Goal: Task Accomplishment & Management: Manage account settings

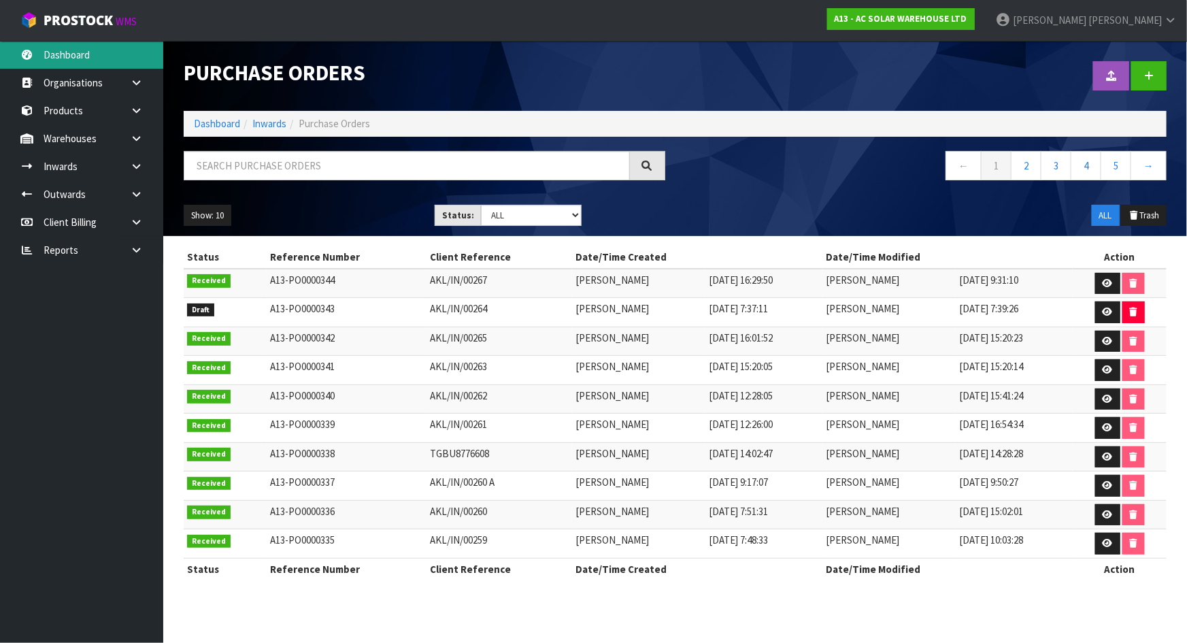
drag, startPoint x: 0, startPoint y: 0, endPoint x: 107, endPoint y: 48, distance: 117.6
click at [106, 46] on link "Dashboard" at bounding box center [81, 55] width 163 height 28
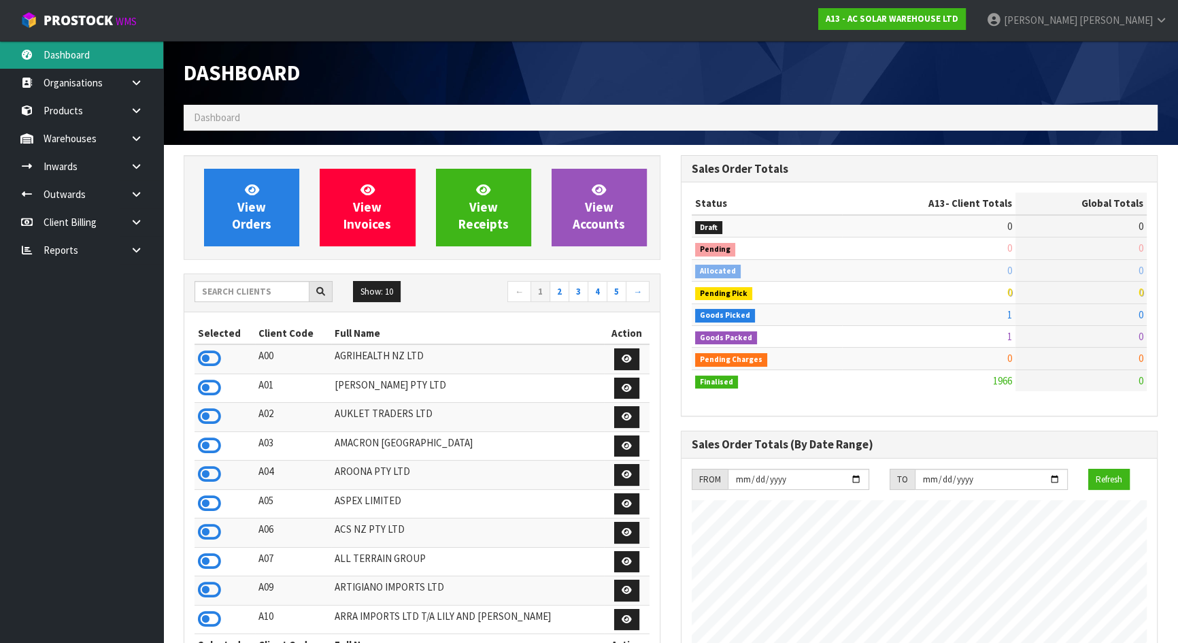
scroll to position [1131, 497]
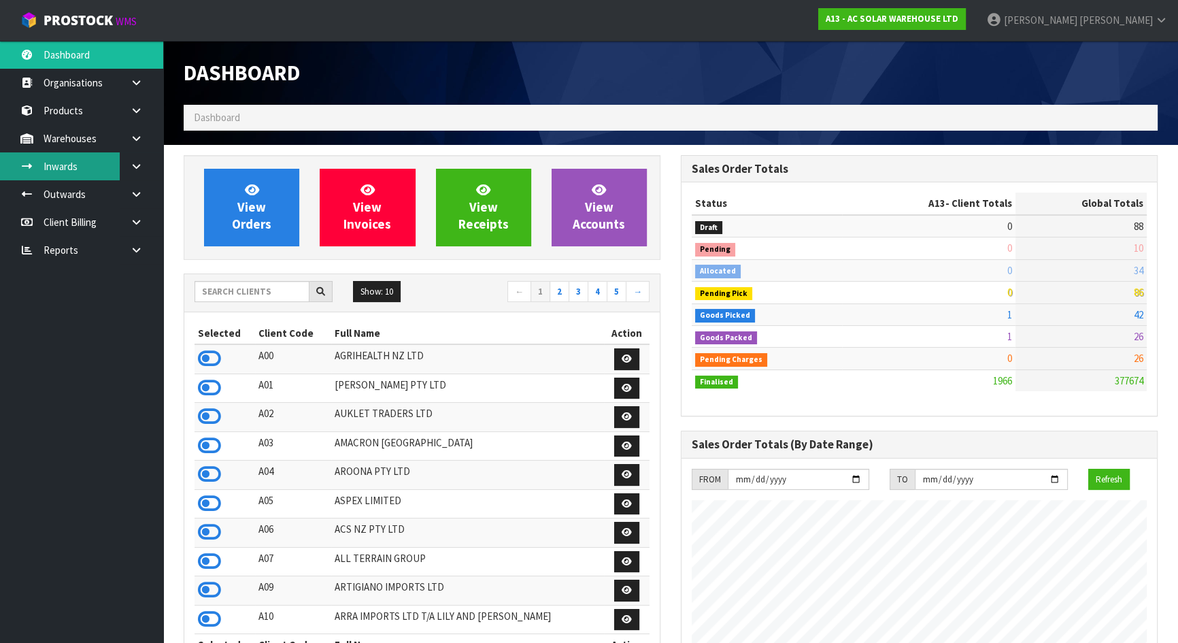
click at [77, 160] on link "Inwards" at bounding box center [81, 166] width 163 height 28
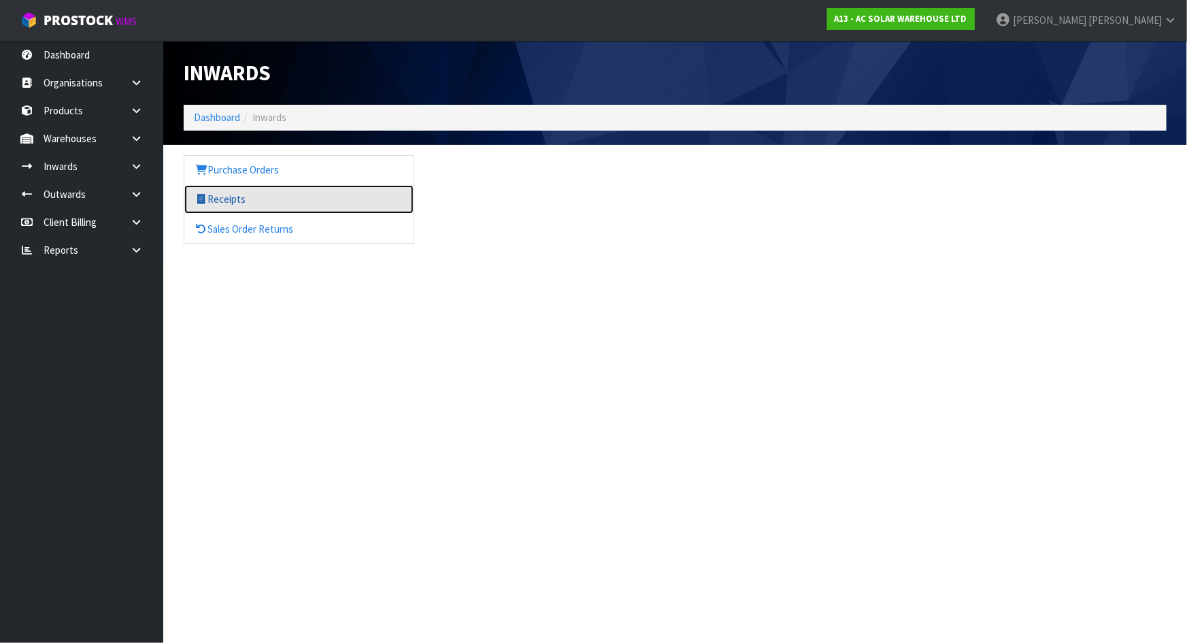
click at [239, 195] on link "Receipts" at bounding box center [298, 199] width 229 height 28
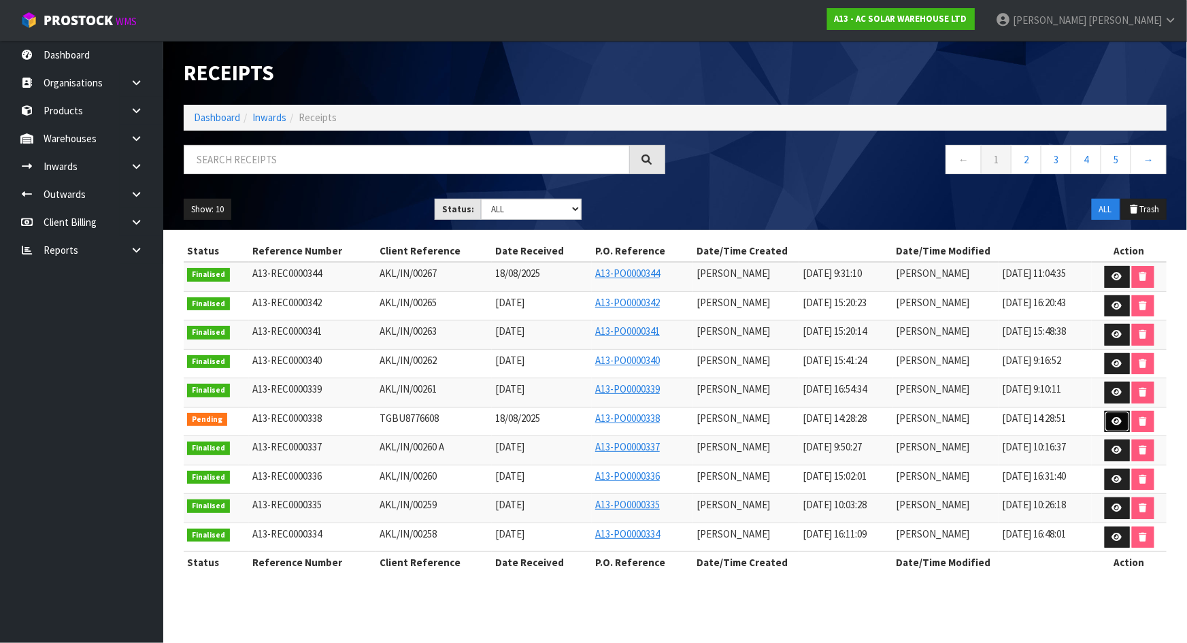
click at [1112, 417] on icon at bounding box center [1117, 421] width 10 height 9
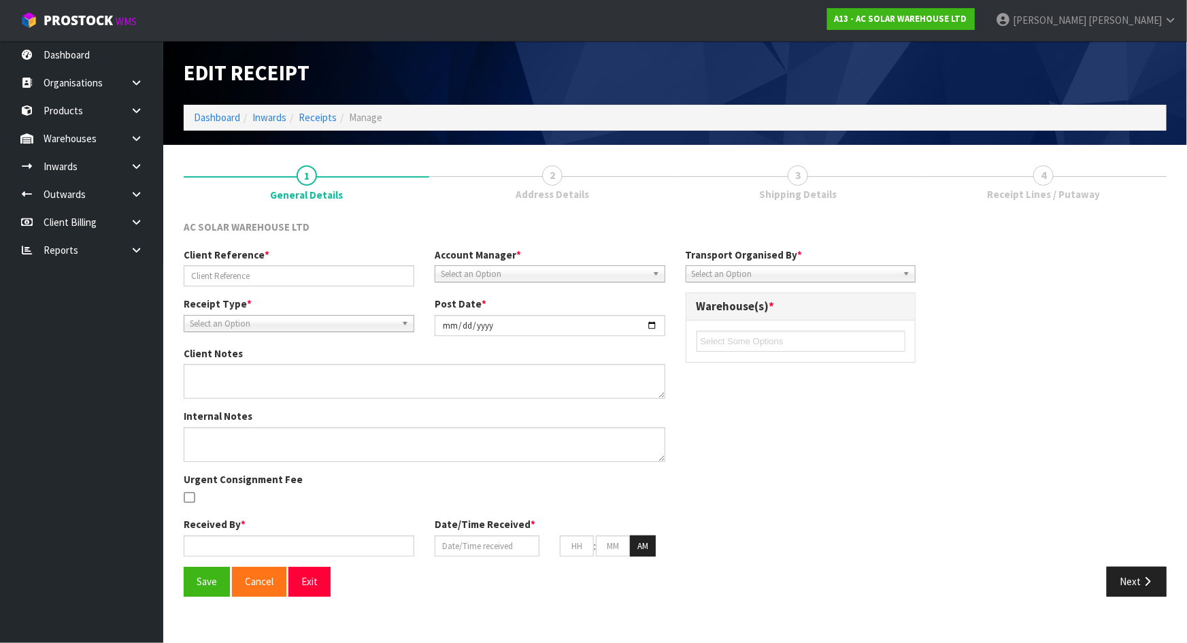
type input "TGBU8776608"
type input "2025-08-19"
type input "Michael Drugan"
type input "18/08/2025"
type input "12"
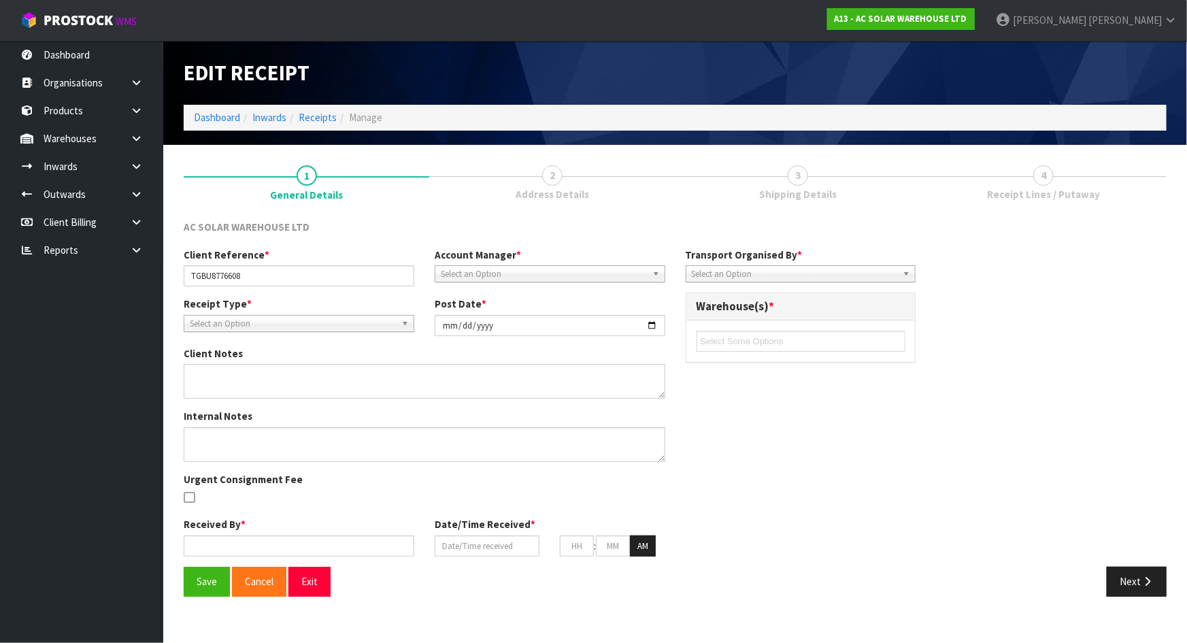
type input "00"
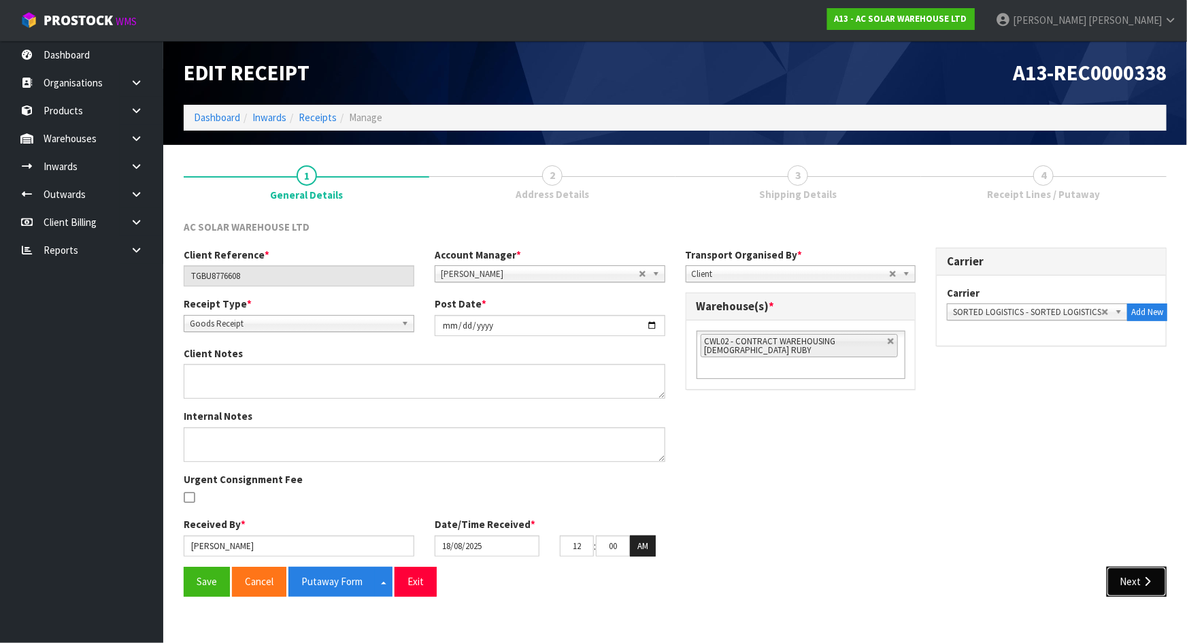
click at [1142, 578] on icon "button" at bounding box center [1147, 581] width 13 height 10
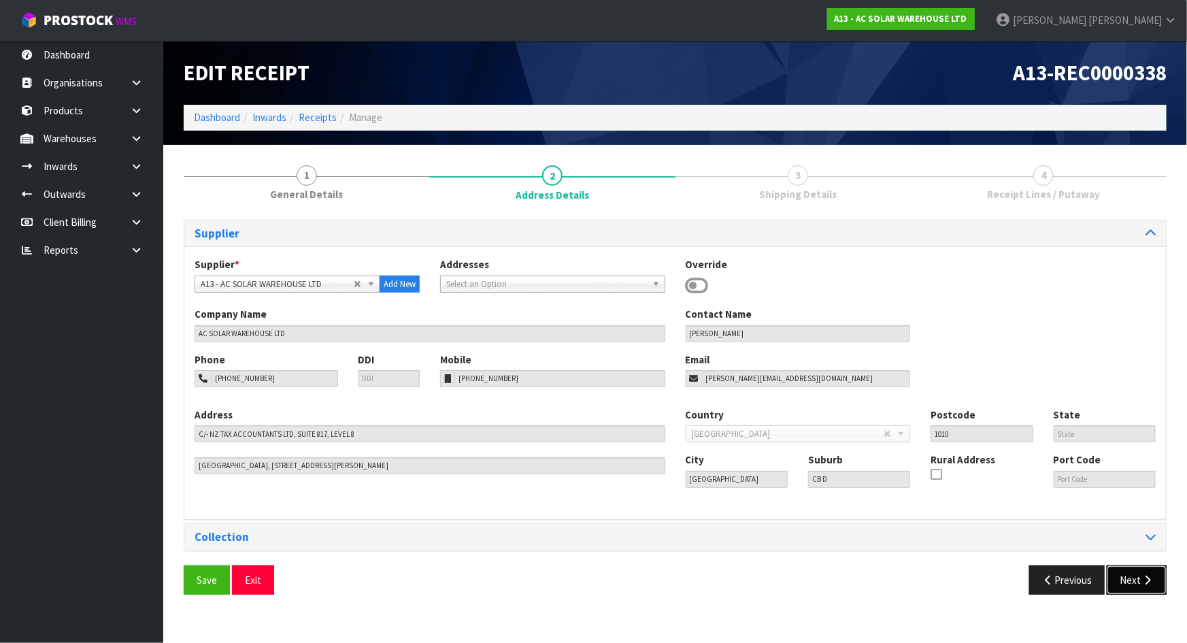
click at [1142, 578] on icon "button" at bounding box center [1147, 580] width 13 height 10
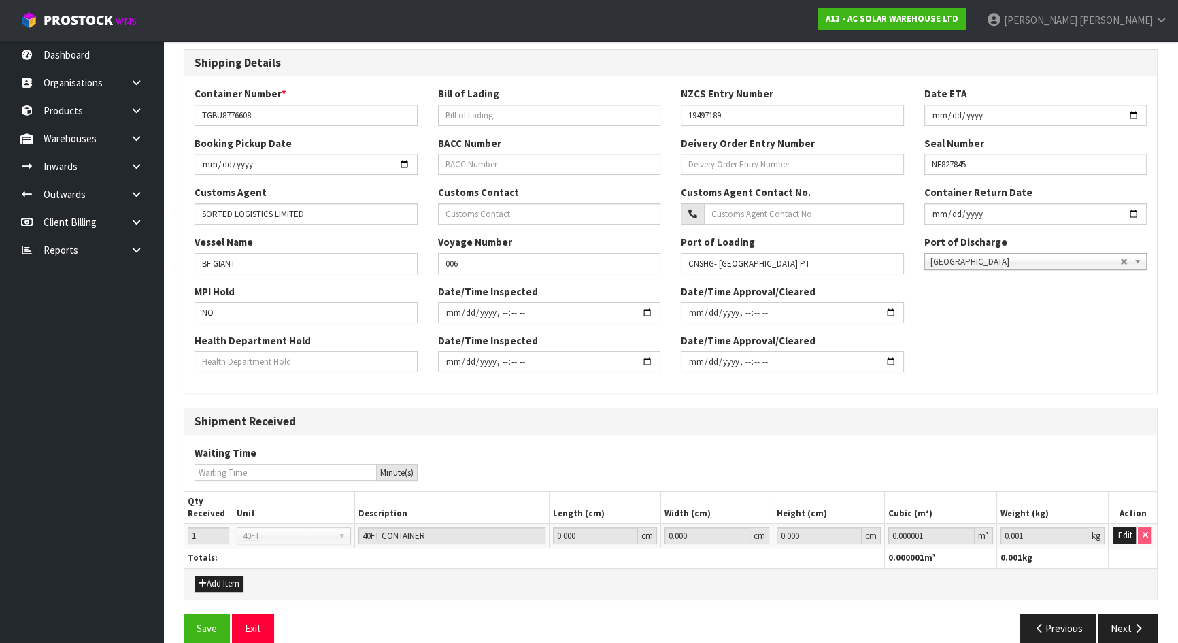
scroll to position [302, 0]
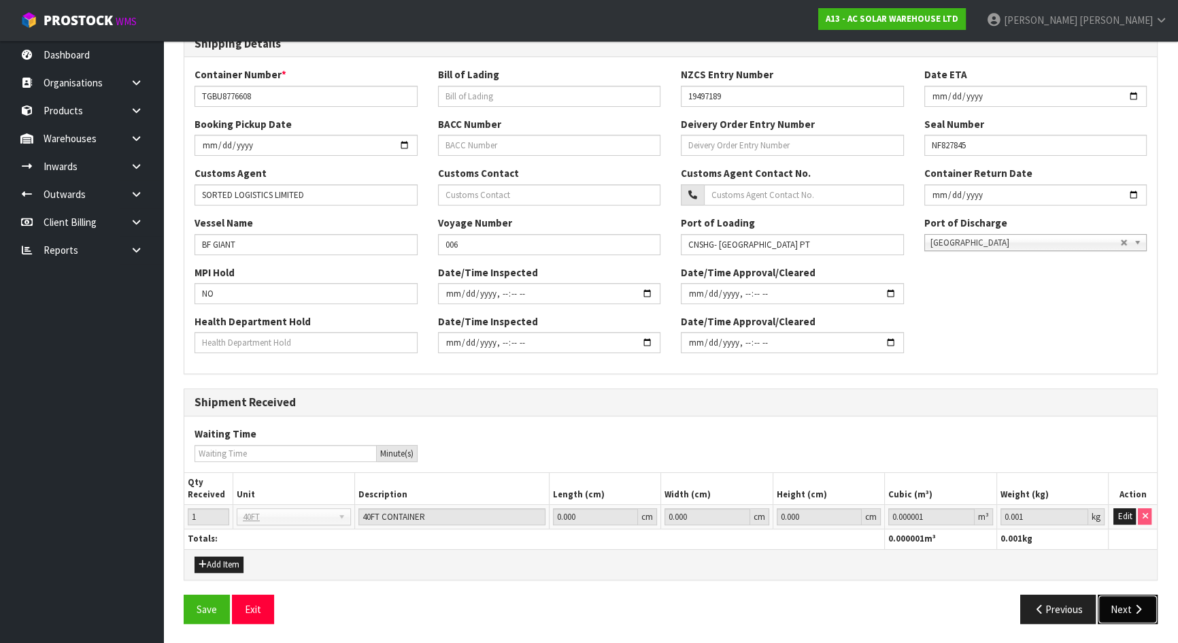
click at [1126, 599] on button "Next" at bounding box center [1128, 609] width 60 height 29
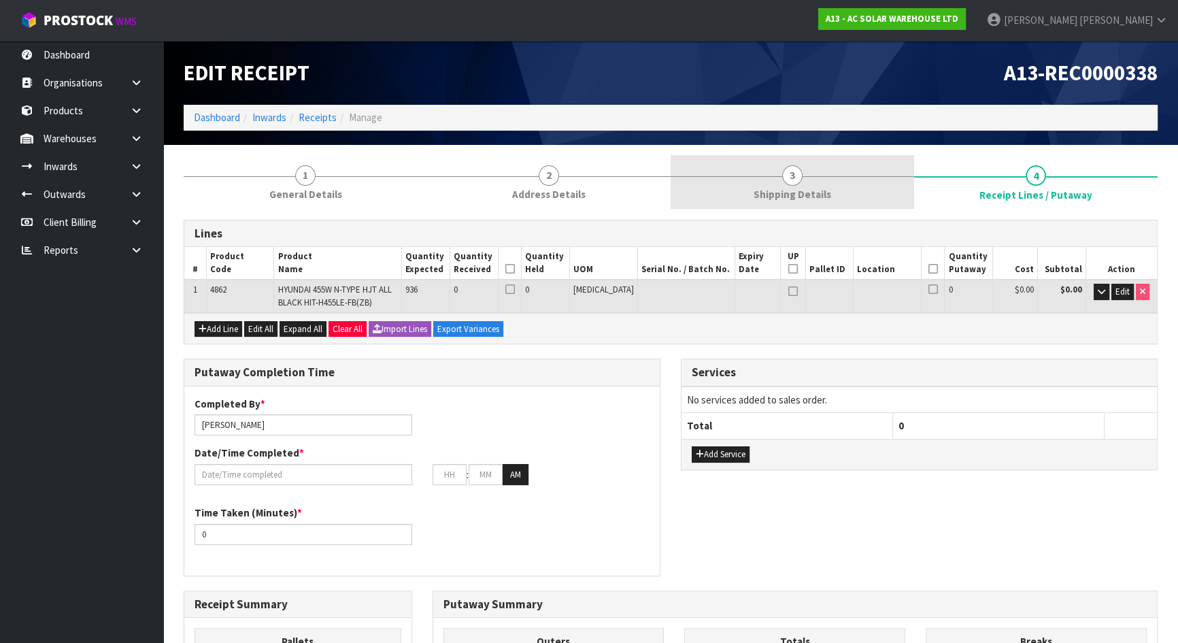
click at [725, 182] on link "3 Shipping Details" at bounding box center [793, 182] width 244 height 54
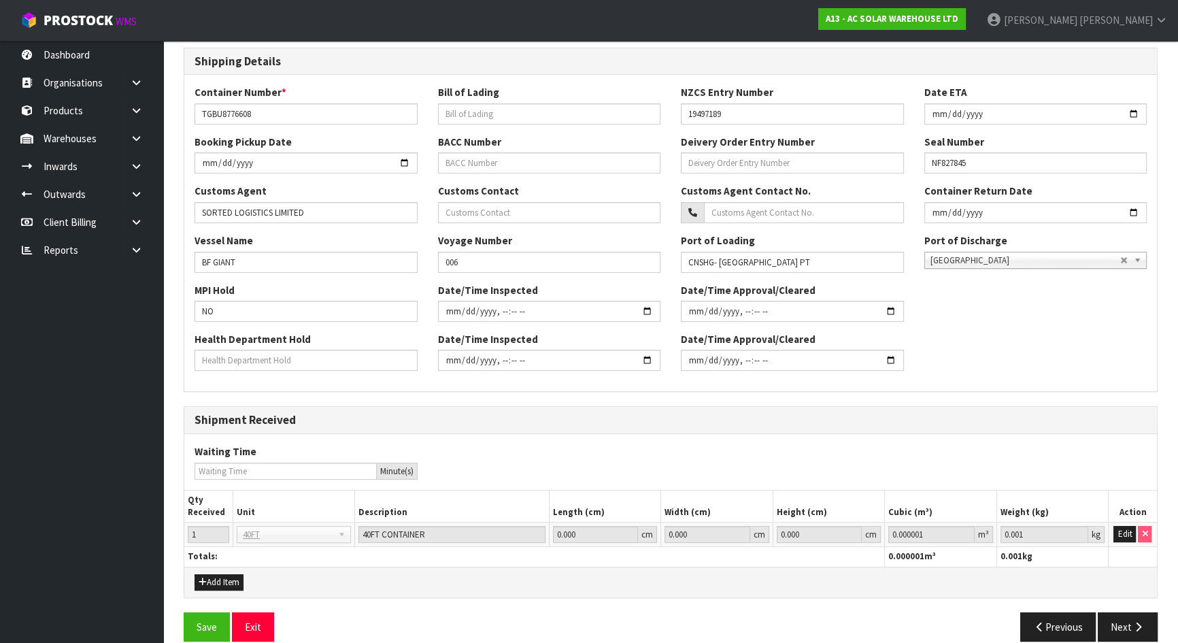
scroll to position [302, 0]
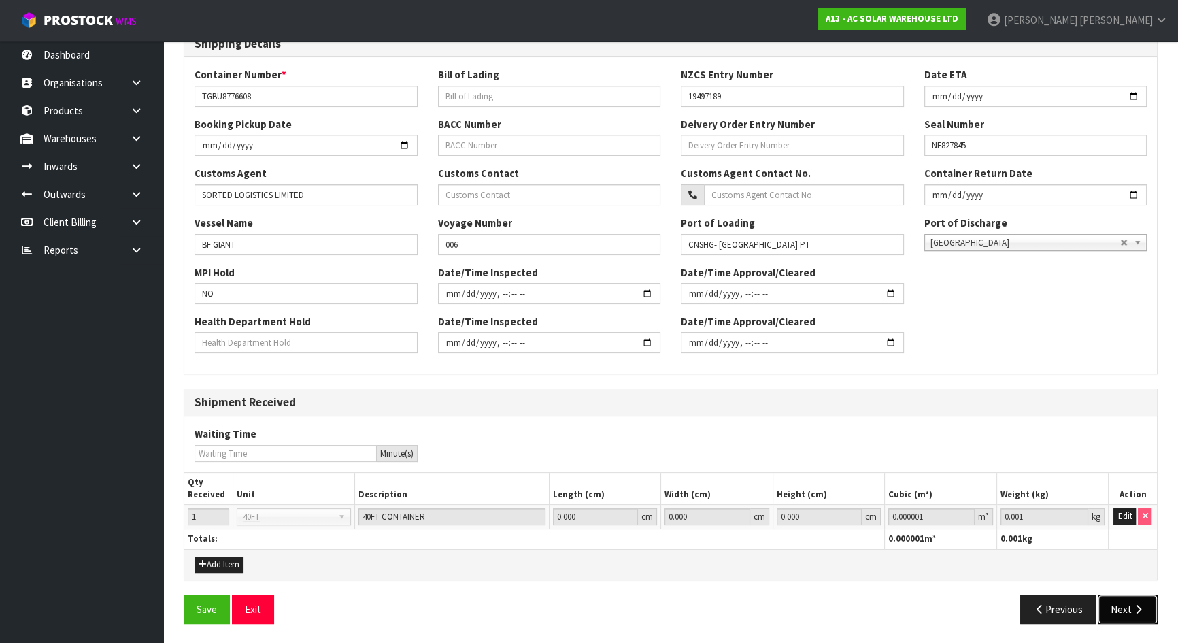
click at [1118, 598] on button "Next" at bounding box center [1128, 609] width 60 height 29
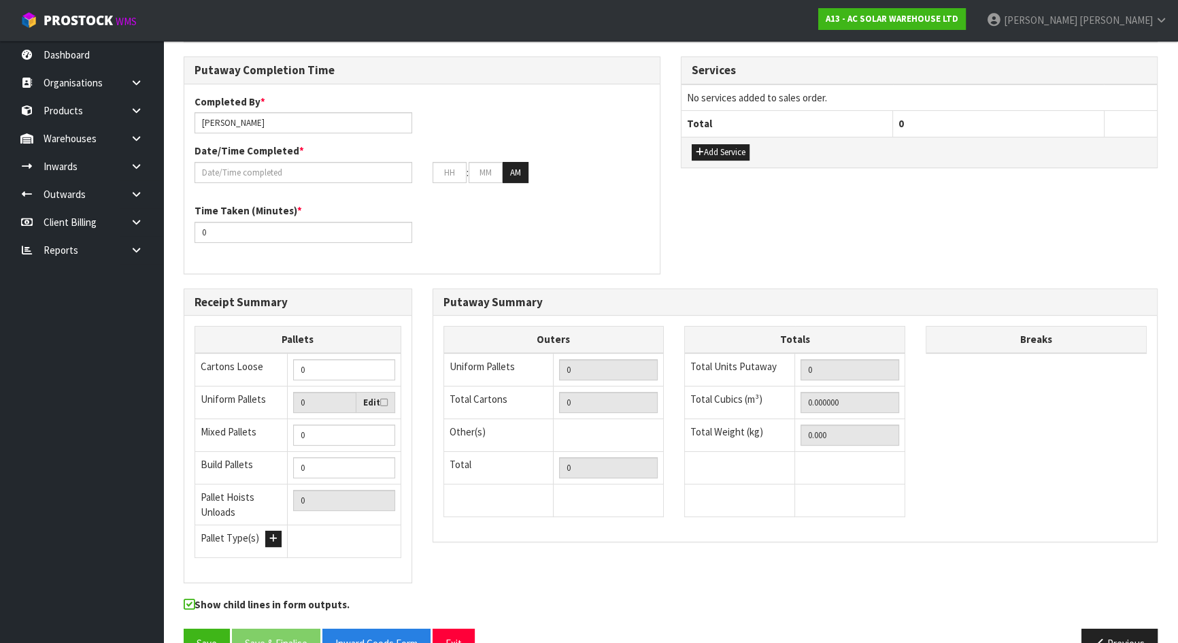
scroll to position [0, 0]
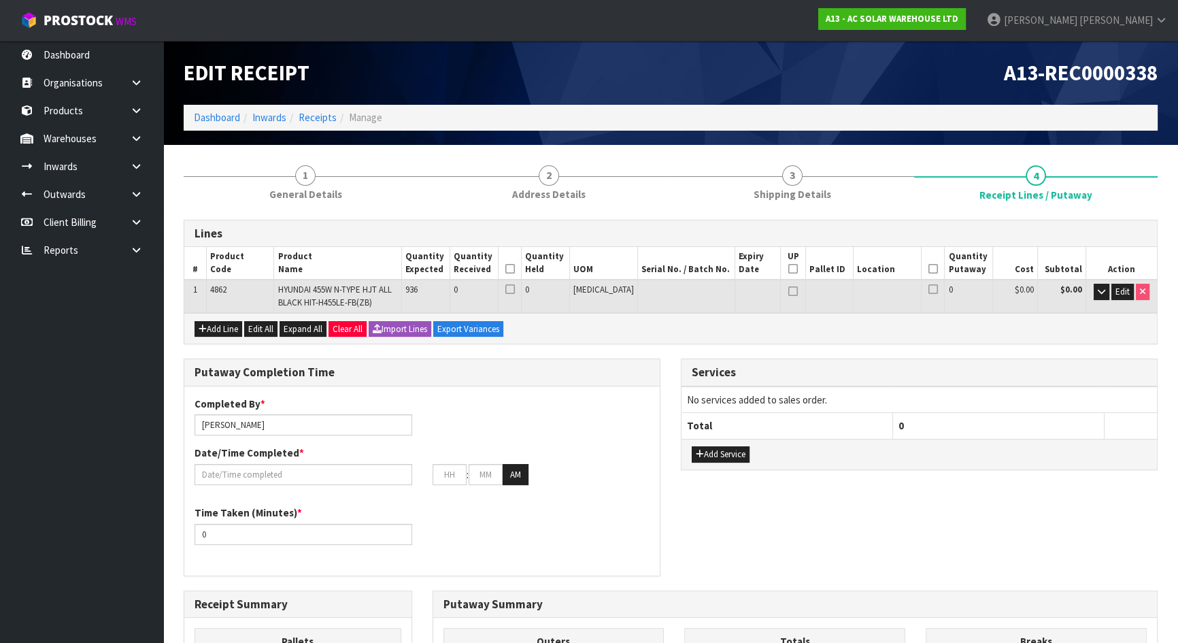
click at [671, 361] on div "Services No services added to sales order. Total 0 Add Service" at bounding box center [919, 422] width 497 height 126
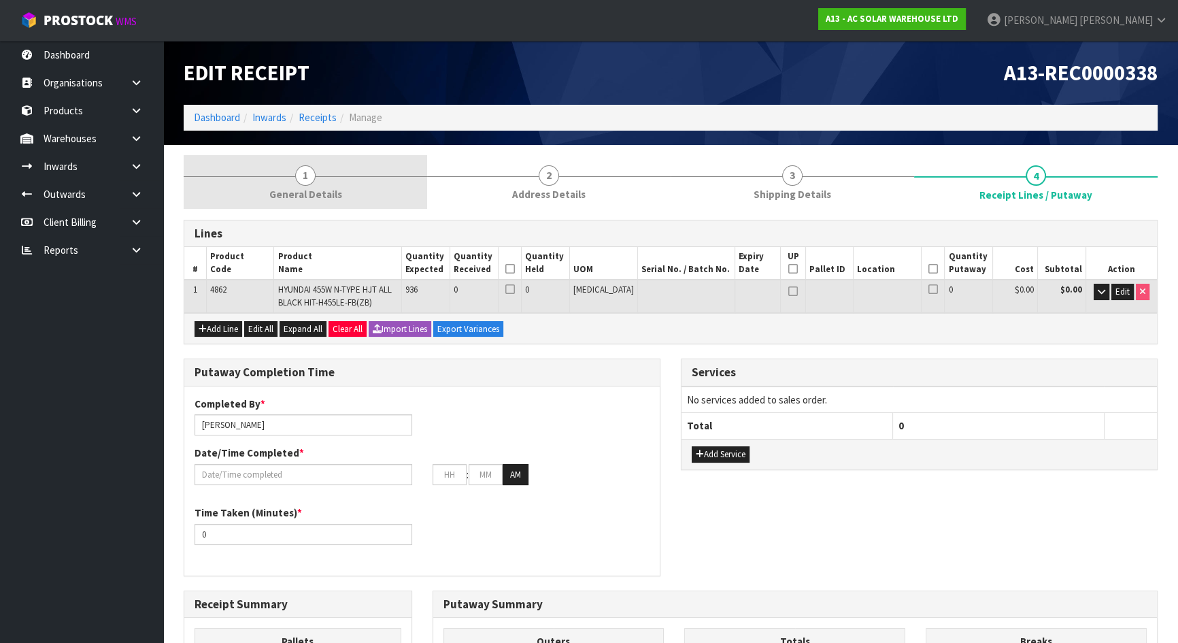
click at [351, 178] on link "1 General Details" at bounding box center [306, 182] width 244 height 54
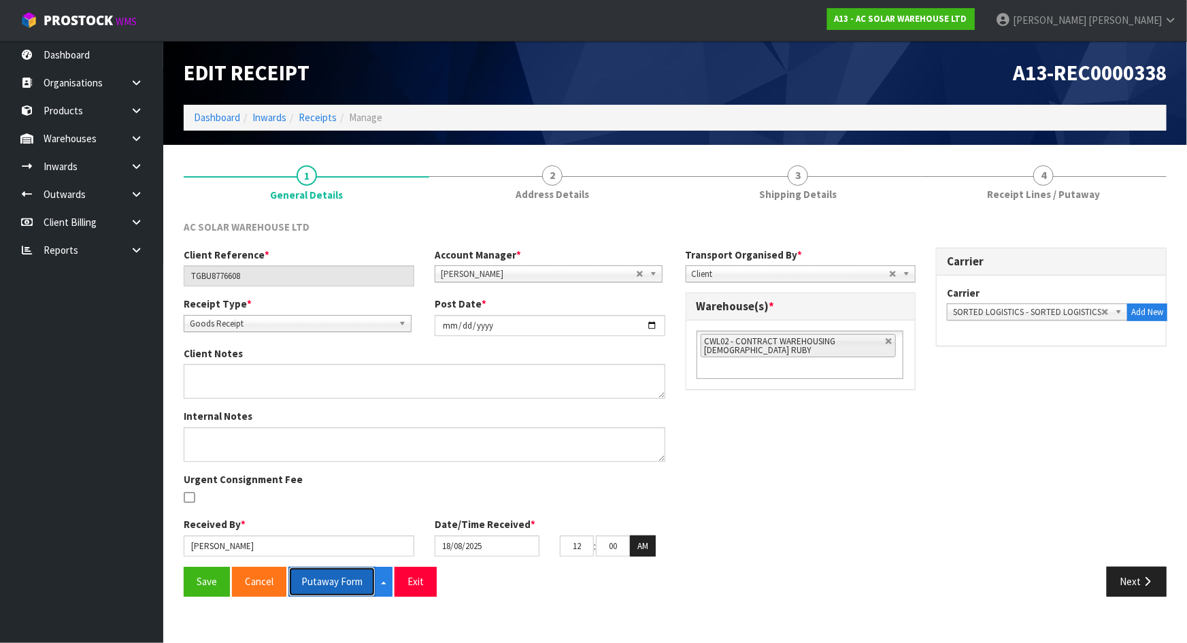
click at [327, 579] on button "Putaway Form" at bounding box center [331, 581] width 87 height 29
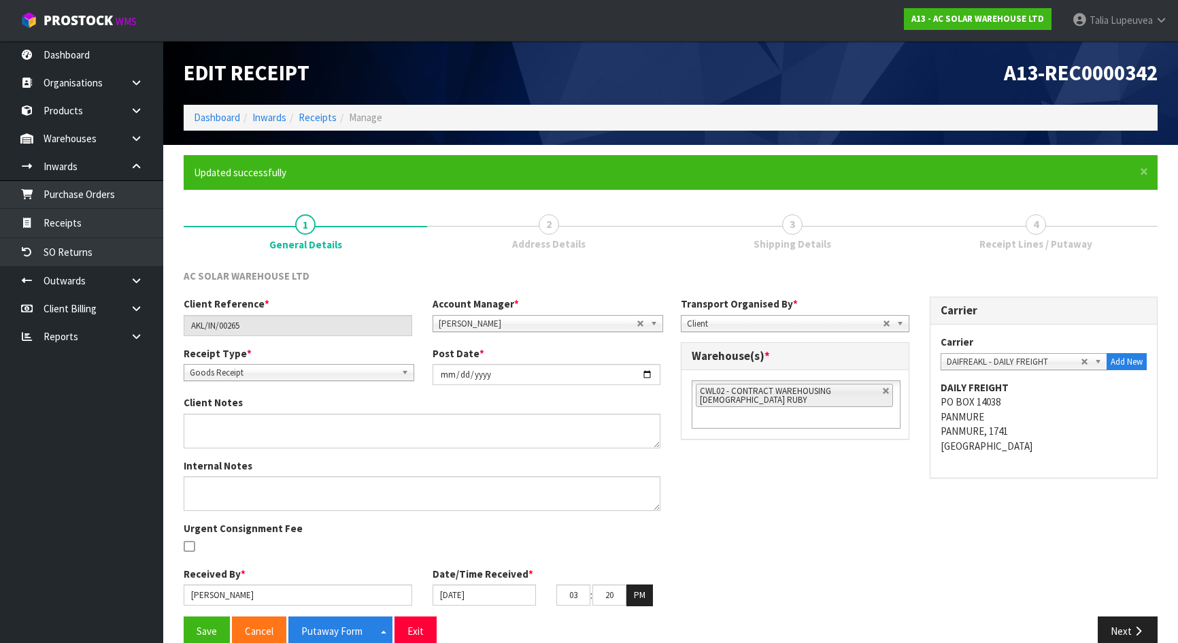
scroll to position [22, 0]
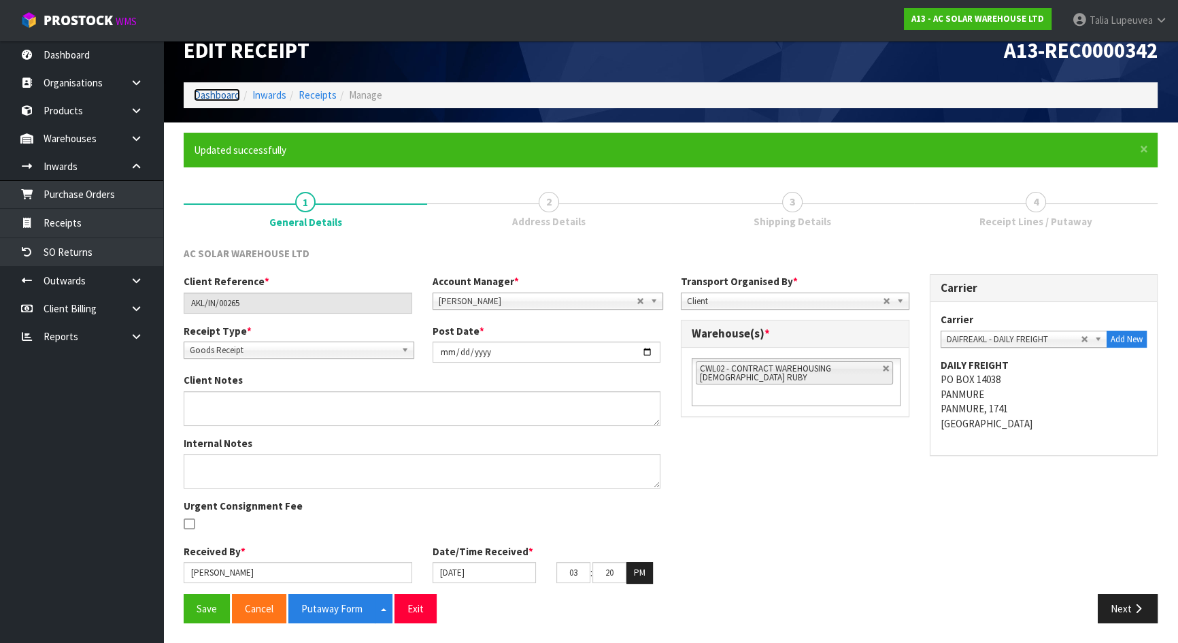
click at [226, 90] on link "Dashboard" at bounding box center [217, 94] width 46 height 13
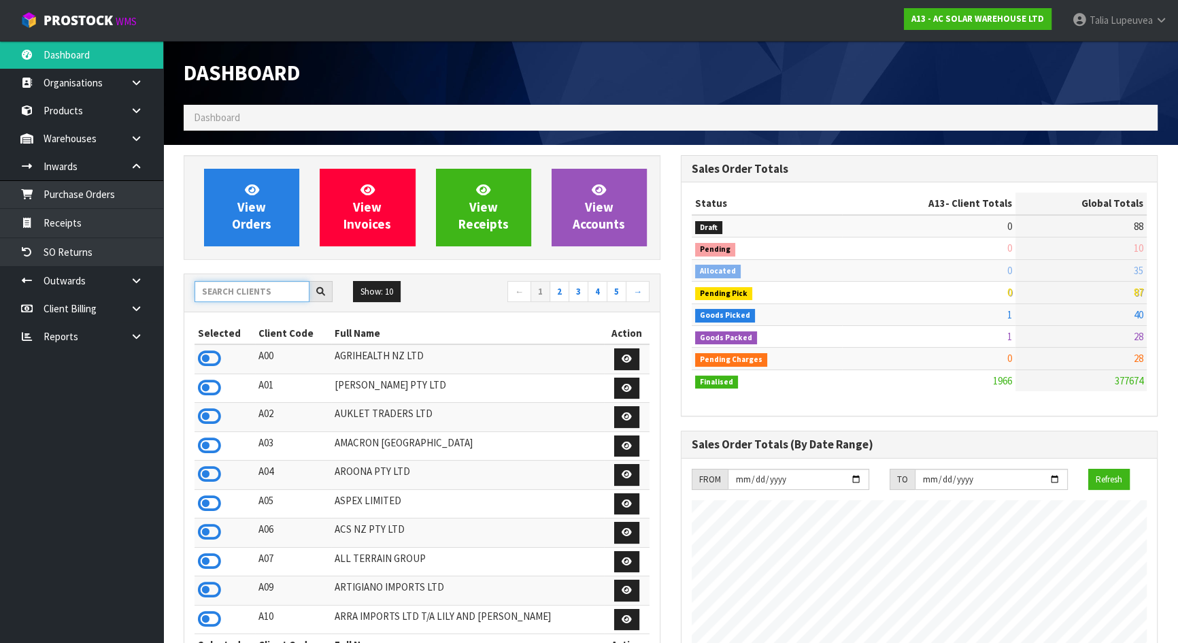
click at [222, 292] on input "text" at bounding box center [252, 291] width 115 height 21
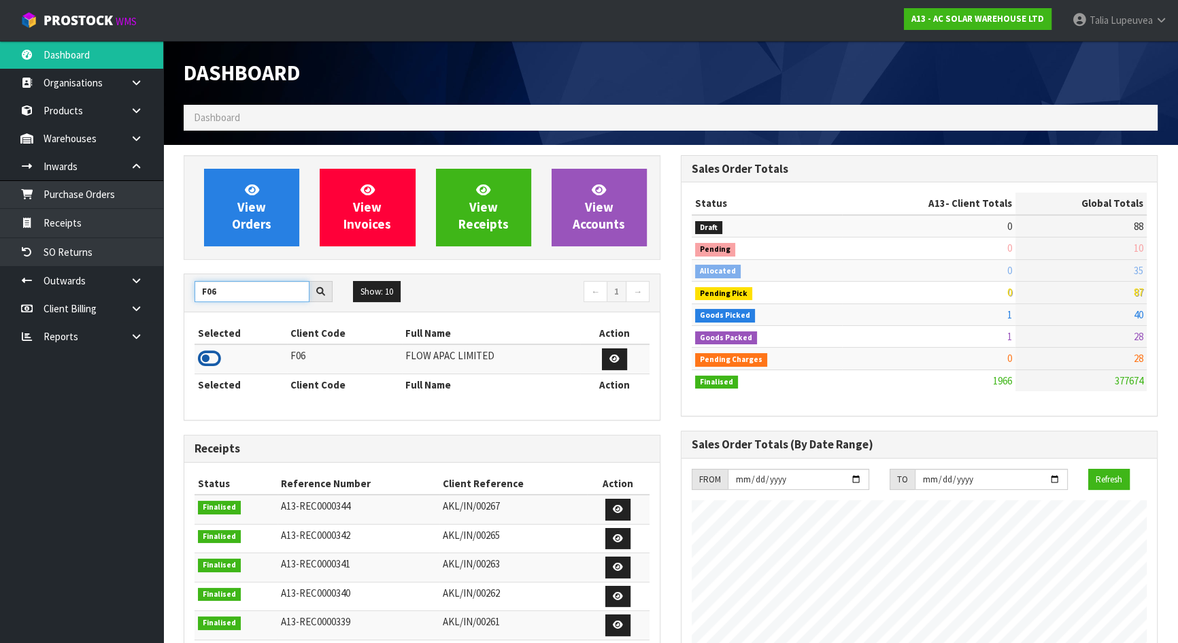
type input "F06"
click at [210, 363] on icon at bounding box center [209, 358] width 23 height 20
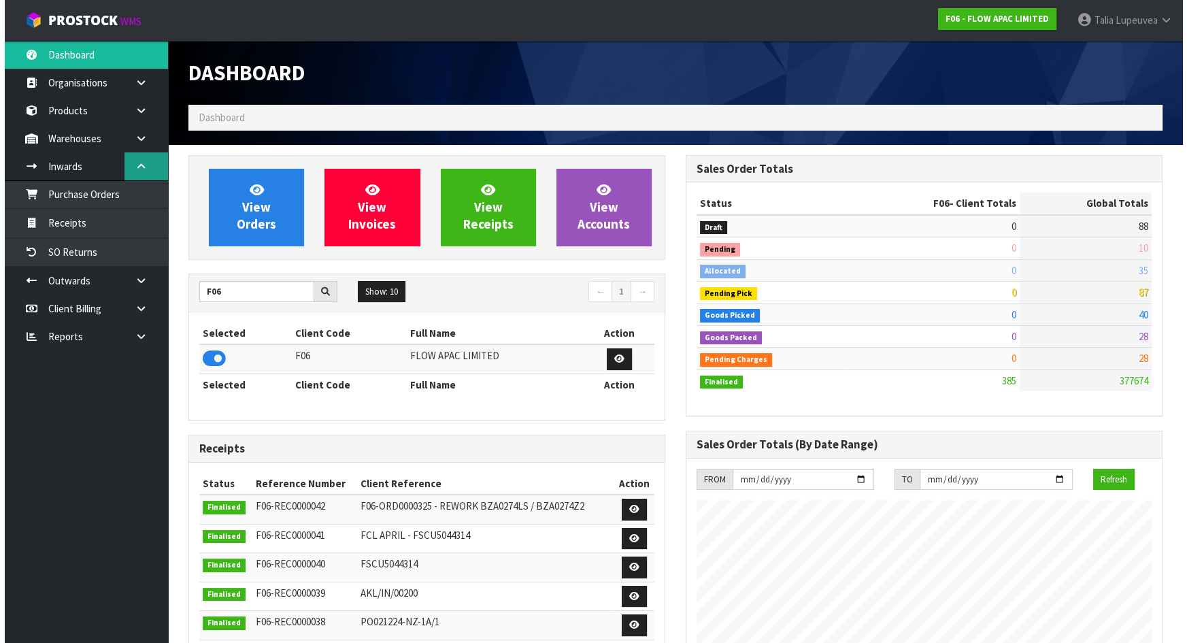
scroll to position [1007, 497]
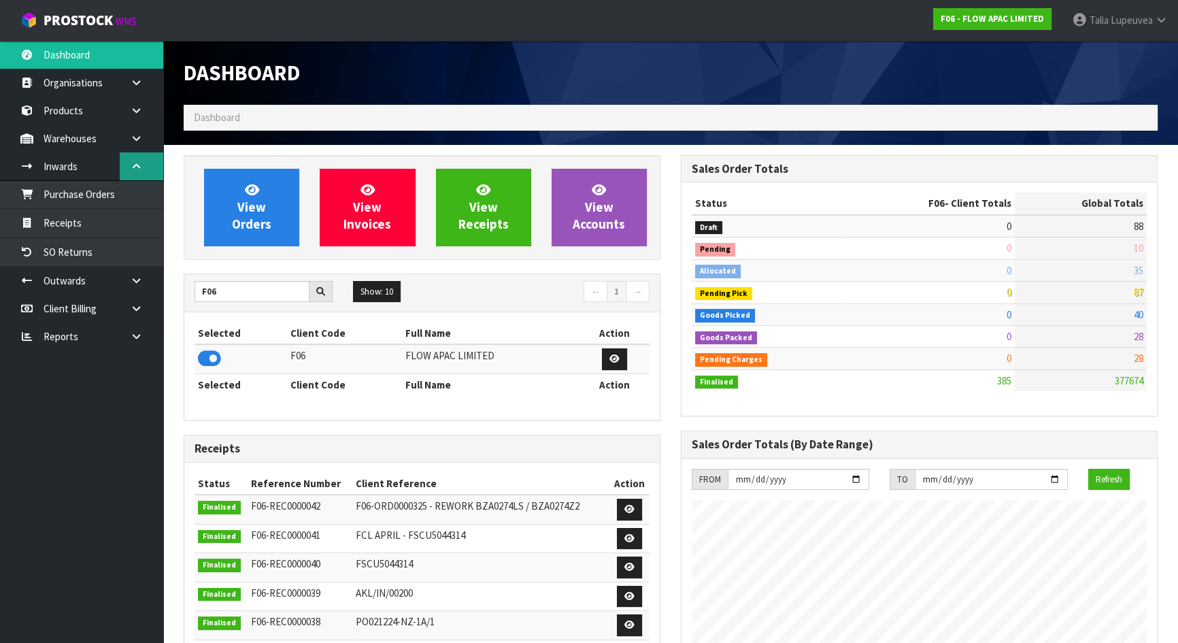
click at [144, 165] on link at bounding box center [142, 166] width 44 height 28
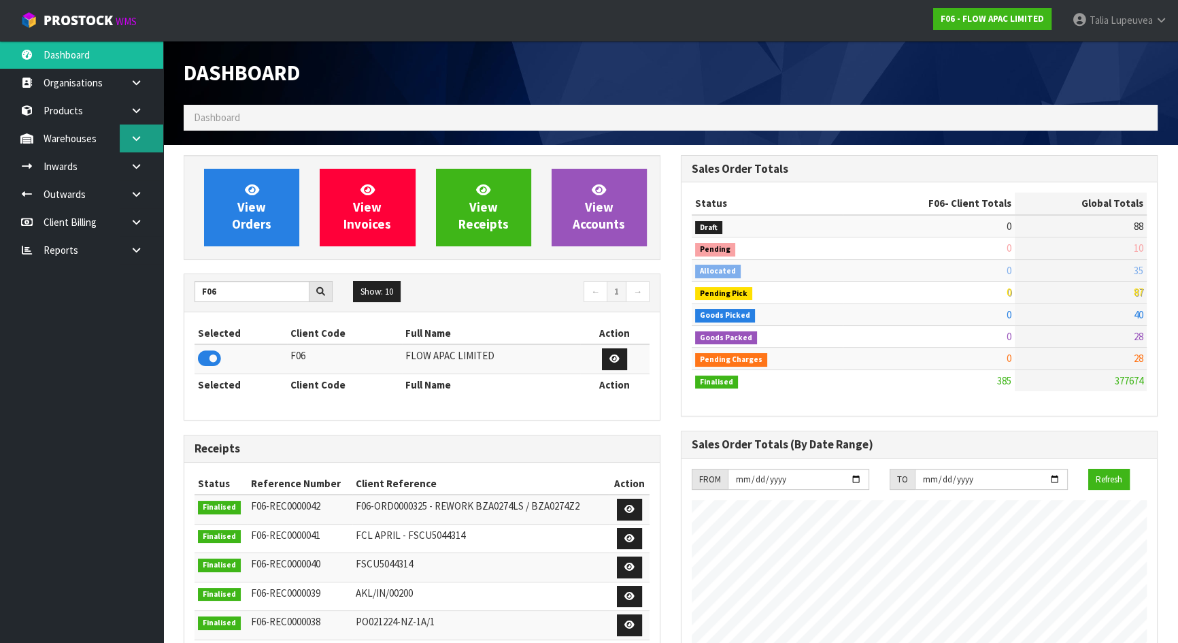
click at [145, 143] on link at bounding box center [142, 138] width 44 height 28
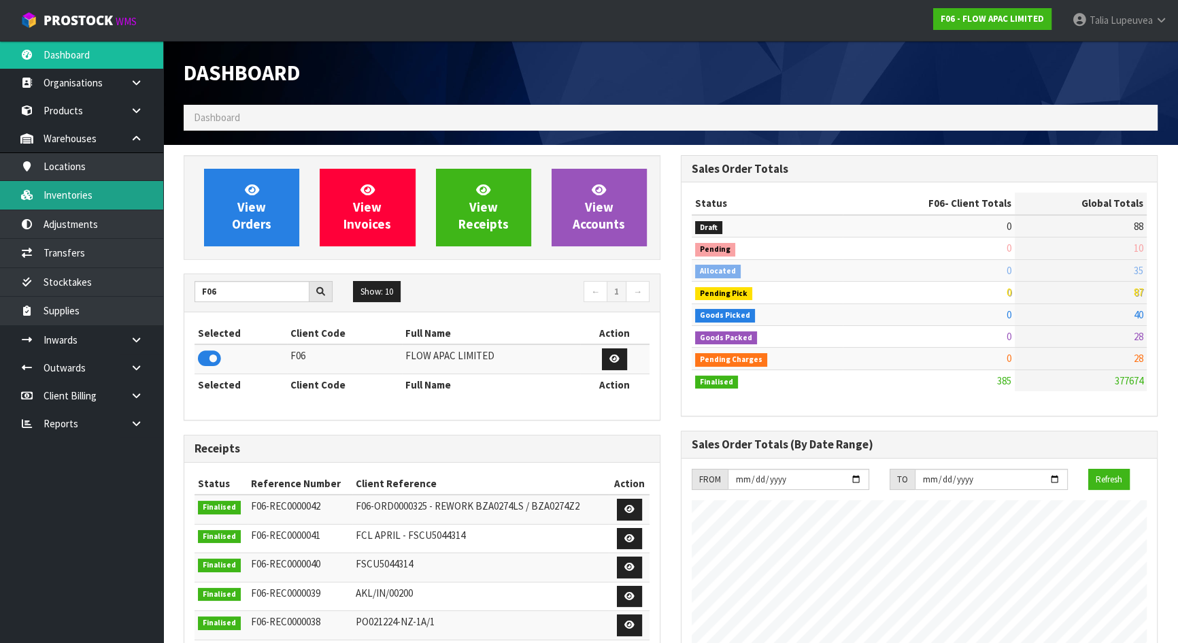
click at [110, 191] on link "Inventories" at bounding box center [81, 195] width 163 height 28
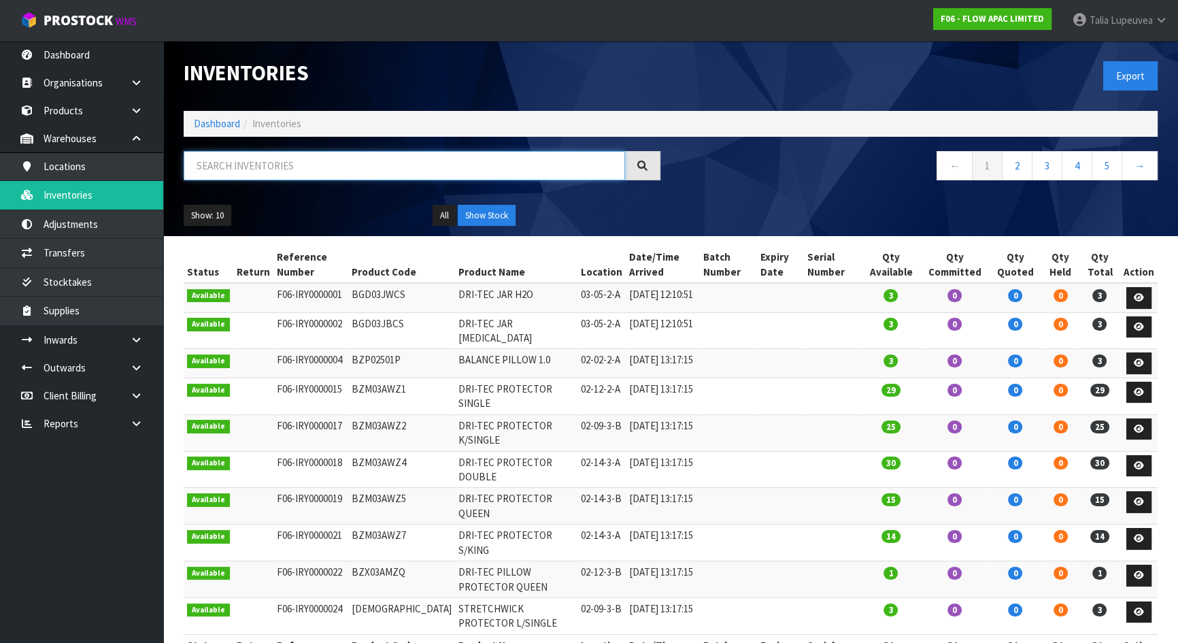
click at [278, 177] on input "text" at bounding box center [405, 165] width 442 height 29
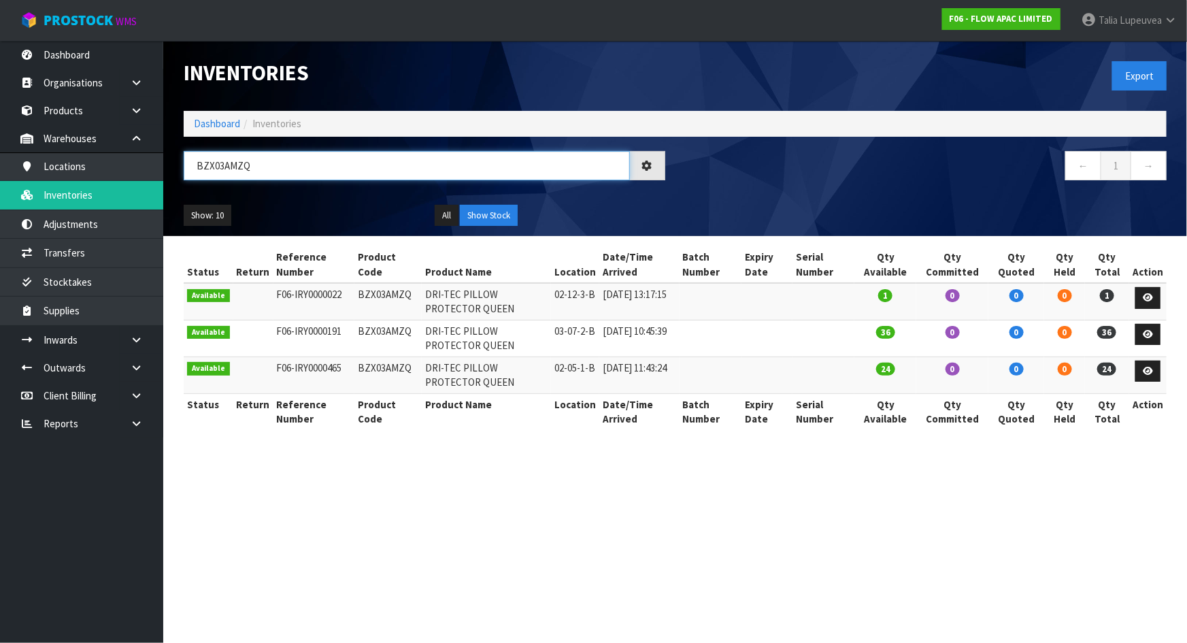
type input "BZX03AMZQ"
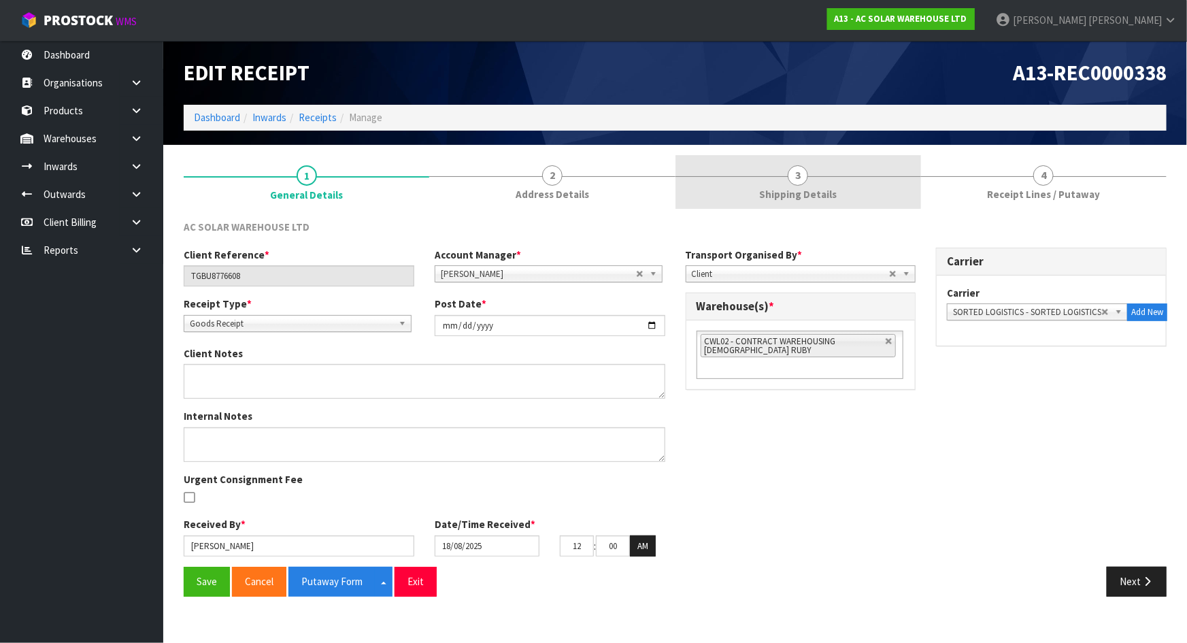
click at [736, 192] on link "3 Shipping Details" at bounding box center [799, 182] width 246 height 54
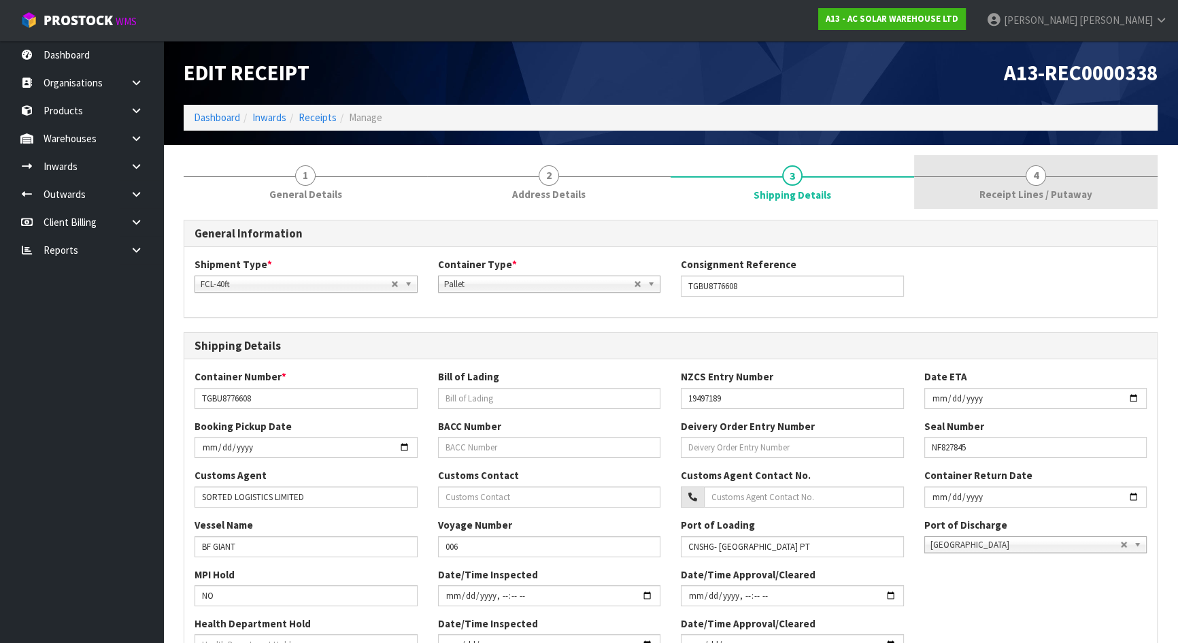
drag, startPoint x: 1063, startPoint y: 171, endPoint x: 1047, endPoint y: 172, distance: 16.4
click at [1061, 171] on link "4 Receipt Lines / Putaway" at bounding box center [1036, 182] width 244 height 54
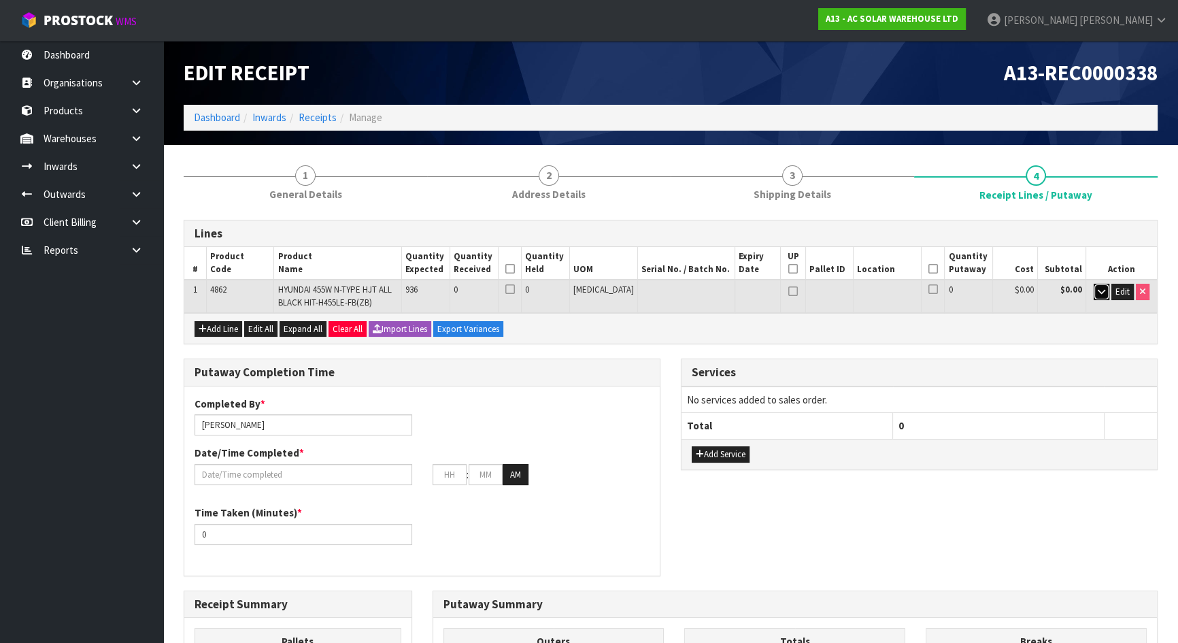
click at [1099, 295] on button "button" at bounding box center [1102, 292] width 16 height 16
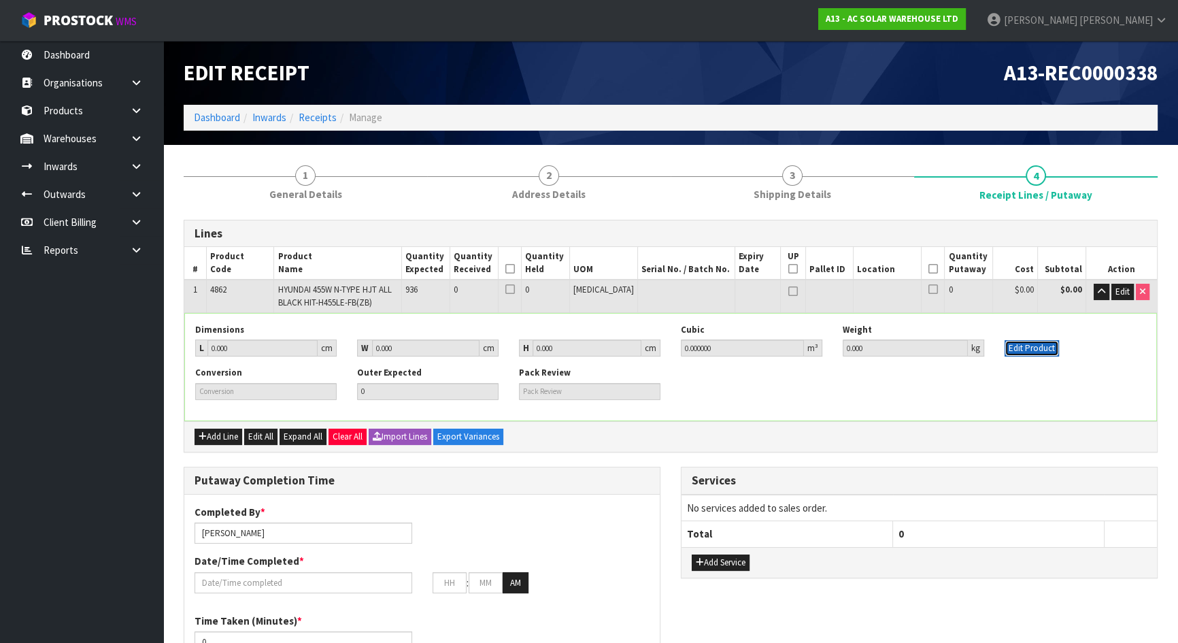
click at [1034, 344] on button "Edit Product" at bounding box center [1032, 348] width 54 height 16
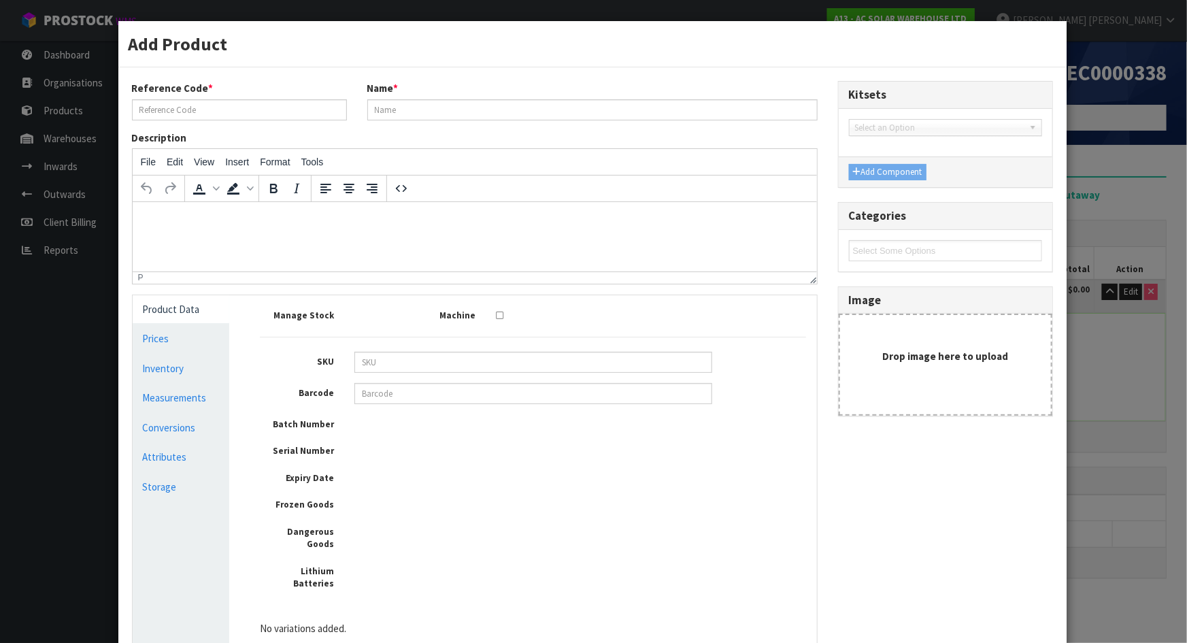
type input "4862"
type input "HYUNDAI 455W N-TYPE HJT ALL BLACK HIT-H455LE-FB(ZB)"
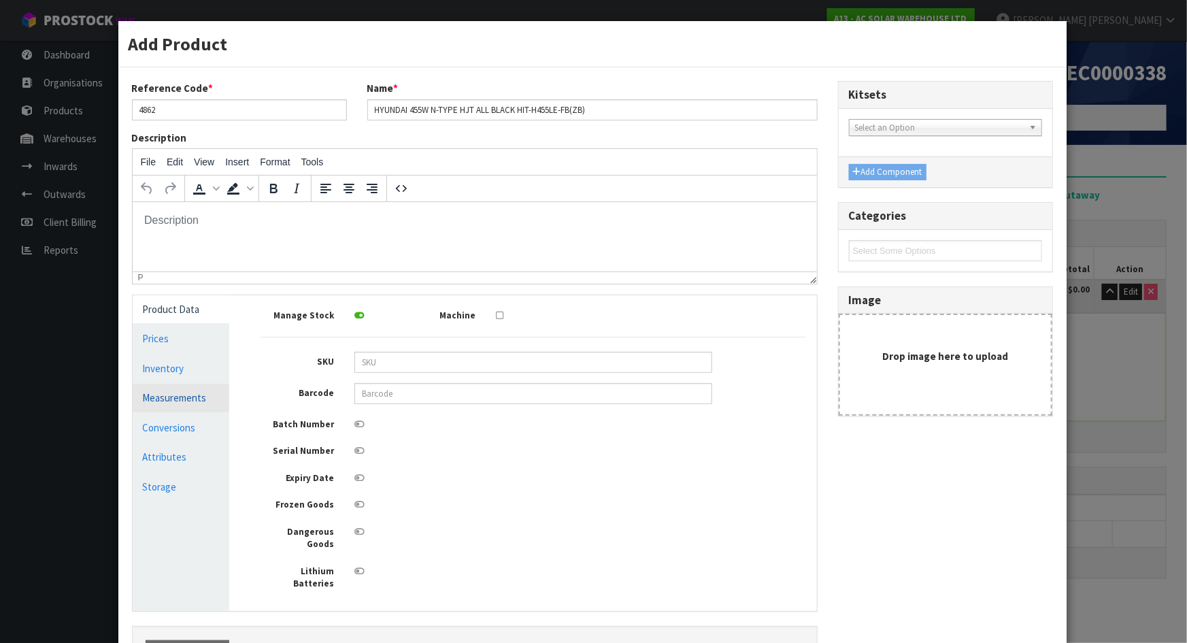
click at [177, 401] on link "Measurements" at bounding box center [181, 398] width 97 height 28
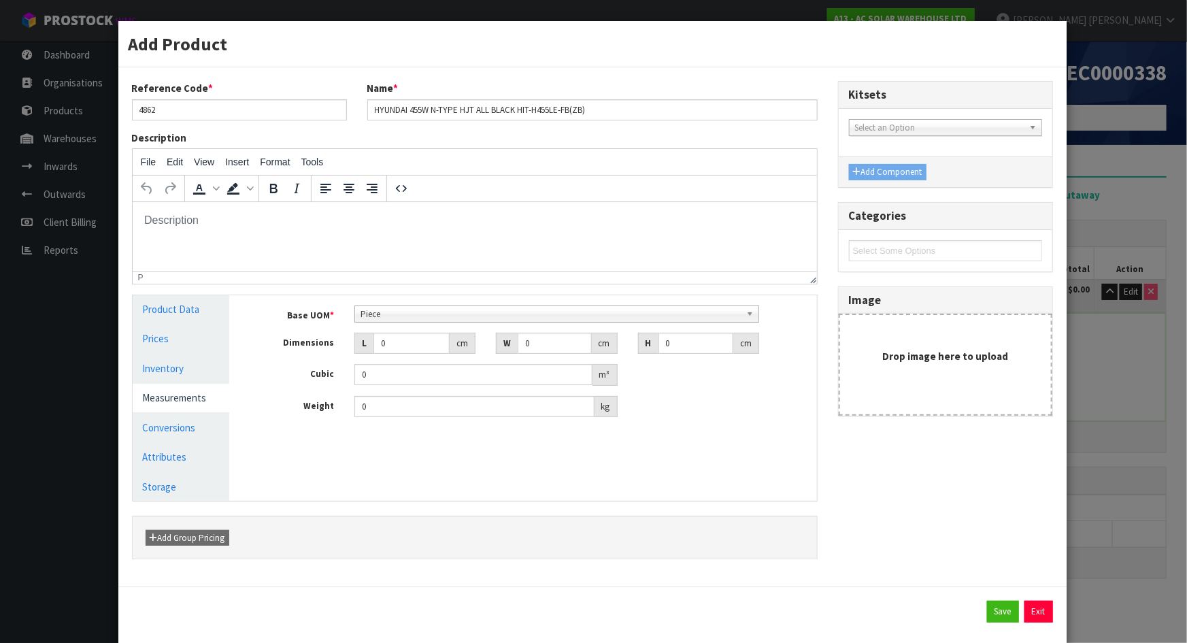
scroll to position [261, 0]
click at [467, 314] on span "Piece" at bounding box center [551, 314] width 380 height 16
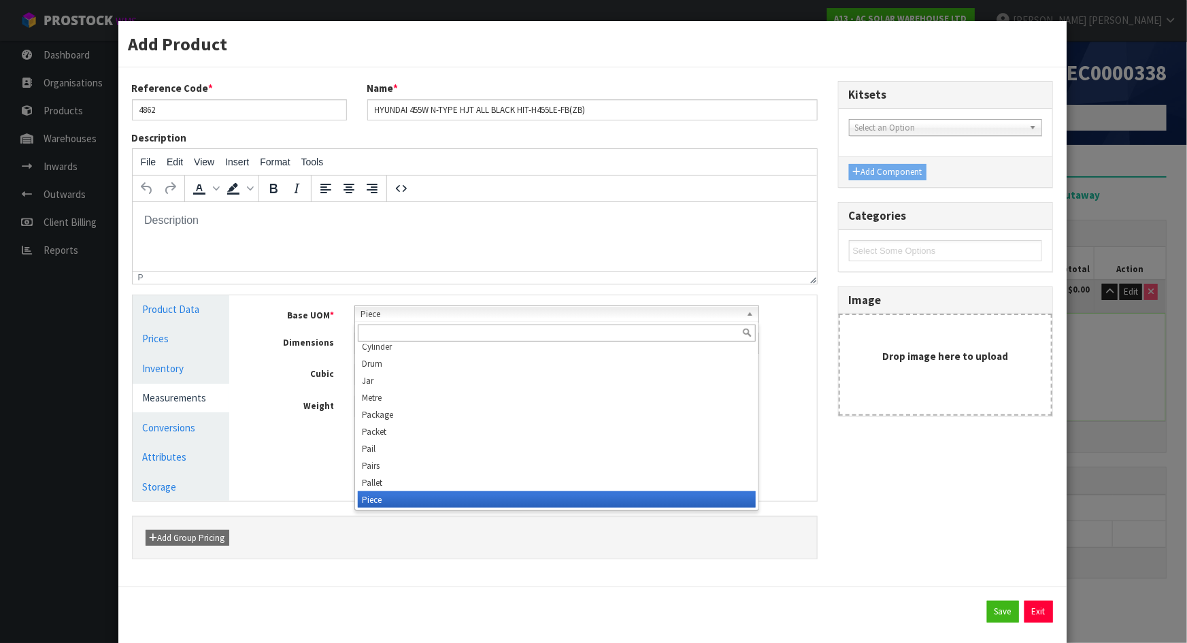
click at [467, 314] on span "Piece" at bounding box center [551, 314] width 380 height 16
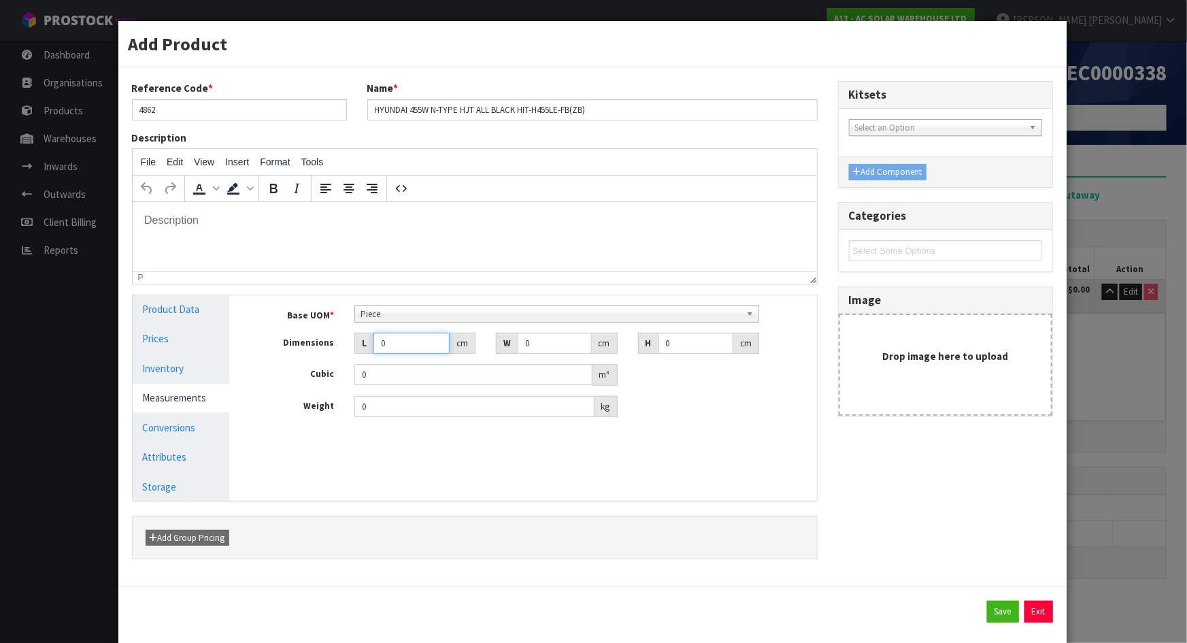
drag, startPoint x: 418, startPoint y: 342, endPoint x: 354, endPoint y: 344, distance: 64.0
click at [354, 344] on div "L 0 cm" at bounding box center [414, 344] width 121 height 22
type input "1"
type input "0.000001"
type input "176"
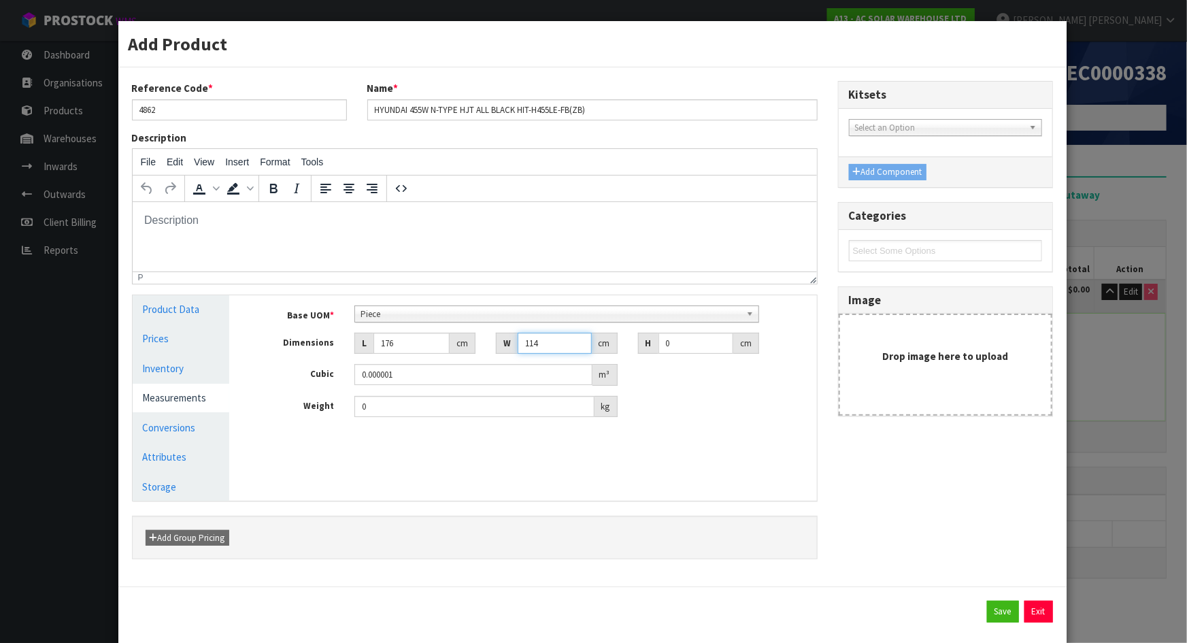
type input "114"
type input "3"
type input "0.060192"
drag, startPoint x: 545, startPoint y: 341, endPoint x: 480, endPoint y: 341, distance: 65.3
click at [480, 341] on div "Dimensions L 176 cm W 114 cm H 3 cm" at bounding box center [533, 344] width 567 height 22
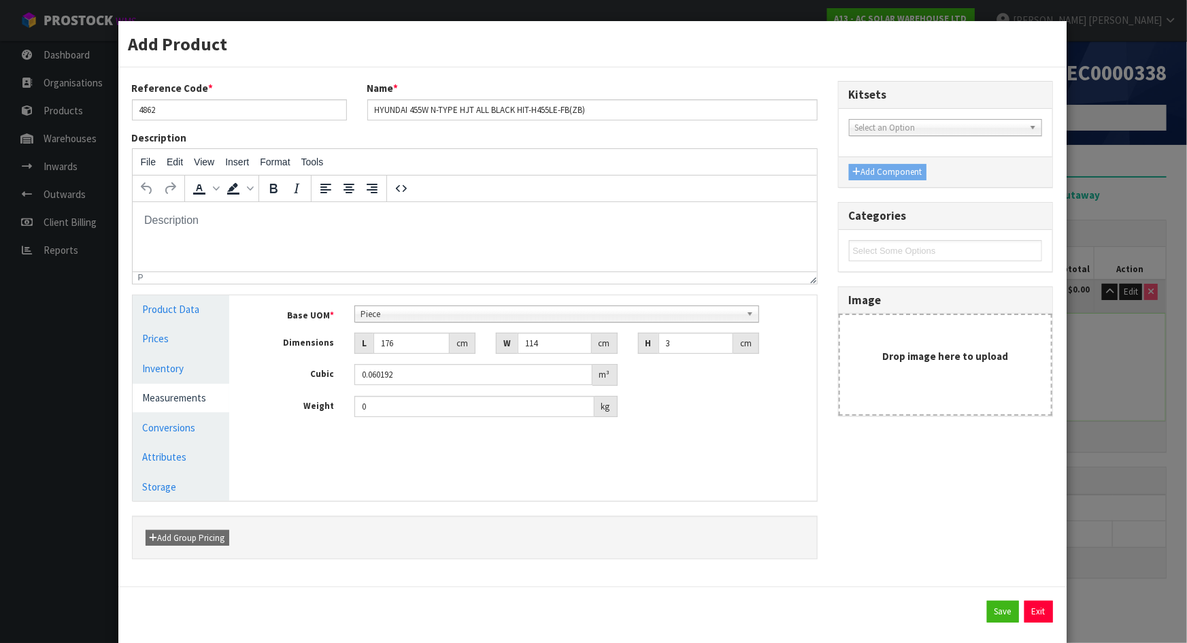
click at [625, 389] on div "Base UOM * Bag Bar Basket Bin Bottle Box Bundle Cabinet Cage Carton Case Coil C…" at bounding box center [533, 361] width 546 height 112
click at [697, 408] on div "Weight 0 kg" at bounding box center [533, 407] width 567 height 22
click at [400, 338] on input "176" at bounding box center [411, 343] width 76 height 21
click at [544, 344] on input "114" at bounding box center [554, 343] width 73 height 21
drag, startPoint x: 544, startPoint y: 344, endPoint x: 478, endPoint y: 342, distance: 66.0
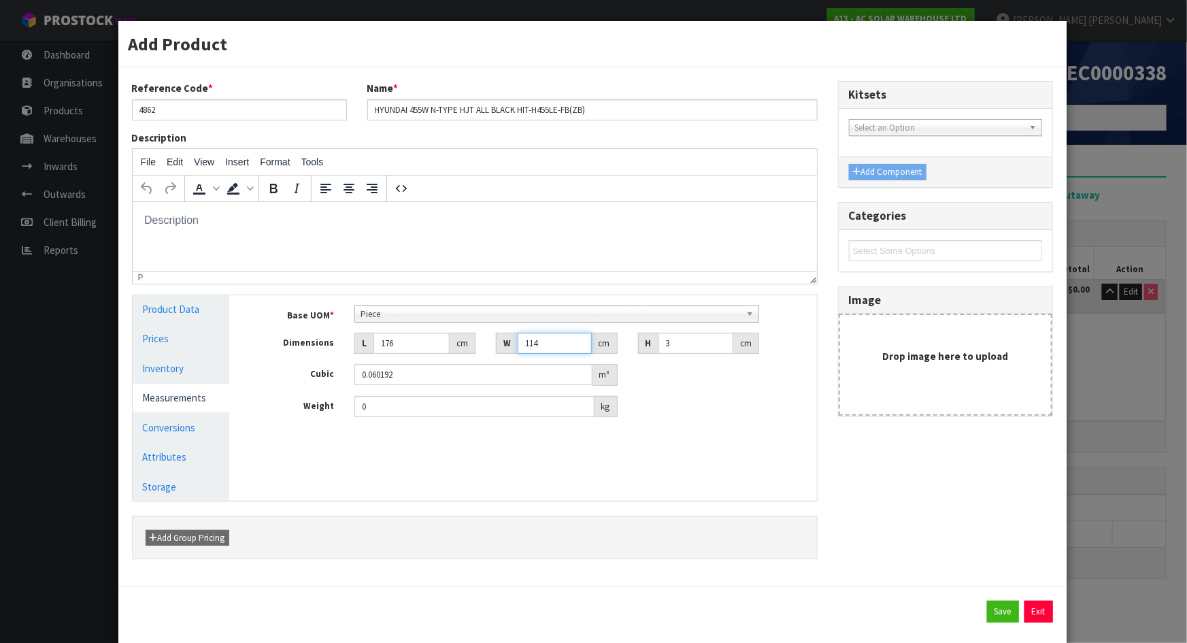
click at [478, 342] on div "Dimensions L 176 cm W 114 cm H 3 cm" at bounding box center [533, 344] width 567 height 22
click at [684, 346] on input "3" at bounding box center [696, 343] width 75 height 21
drag, startPoint x: 685, startPoint y: 344, endPoint x: 605, endPoint y: 339, distance: 79.7
click at [607, 339] on div "Dimensions L 176 cm W 114 cm H 3 cm" at bounding box center [533, 344] width 567 height 22
type input "1"
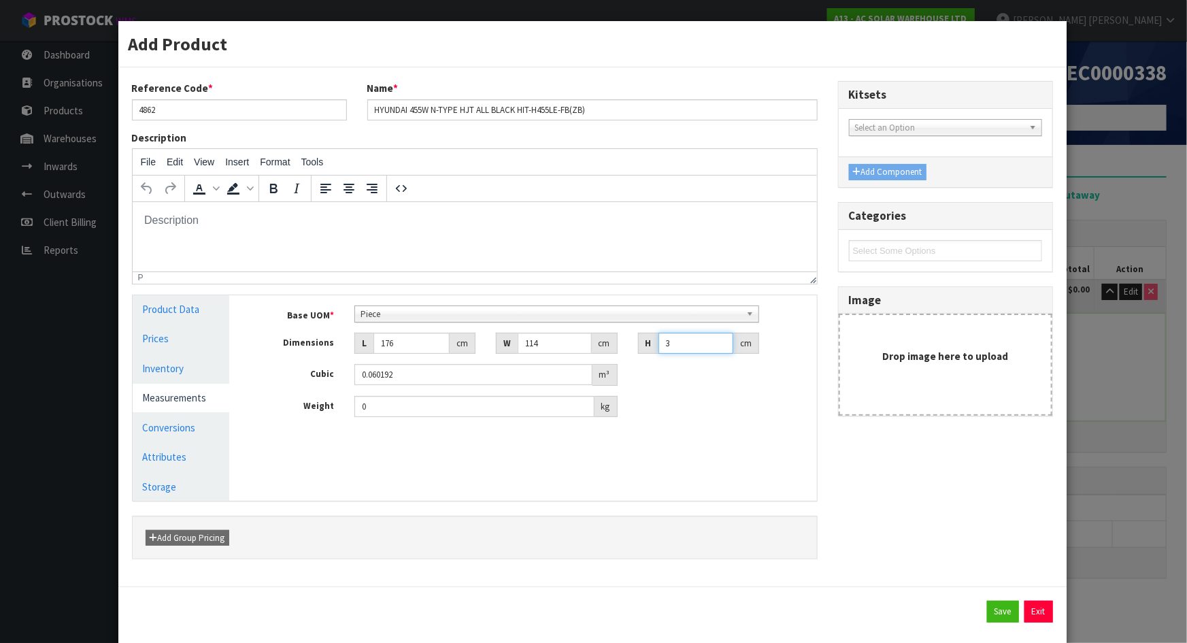
type input "0.020064"
type input "11"
type input "0.220704"
type input "114"
type input "2.287296"
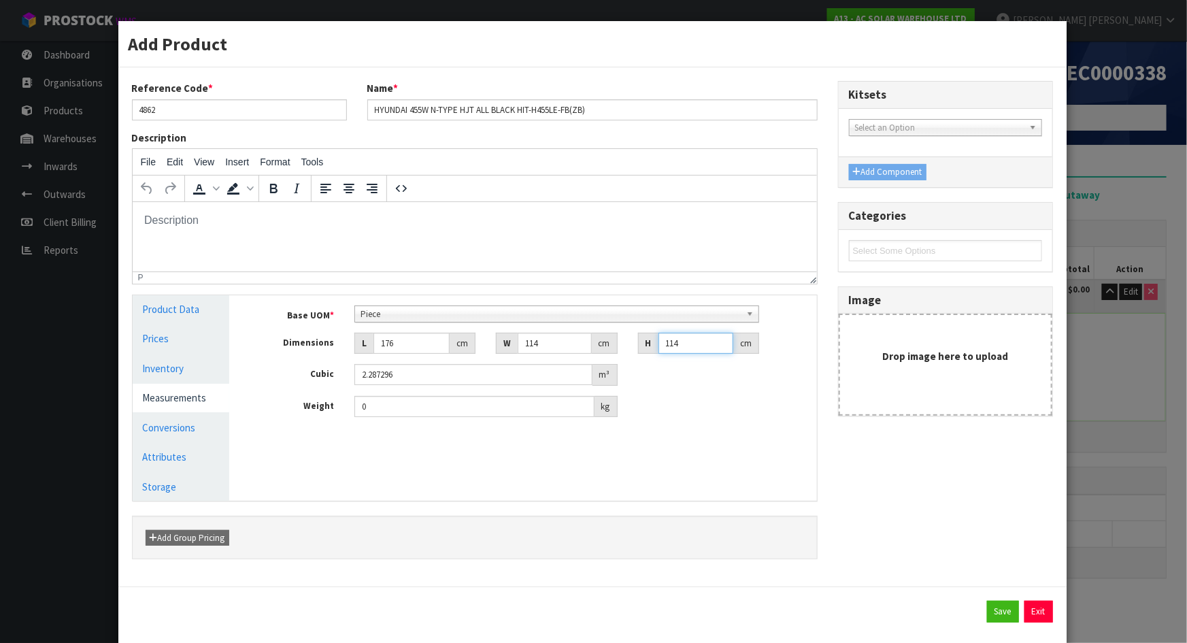
type input "114"
drag, startPoint x: 516, startPoint y: 339, endPoint x: 449, endPoint y: 344, distance: 67.5
click at [449, 344] on div "Dimensions L 176 cm W 114 cm H 114 cm" at bounding box center [533, 344] width 567 height 22
type input "3"
type input "0.060192"
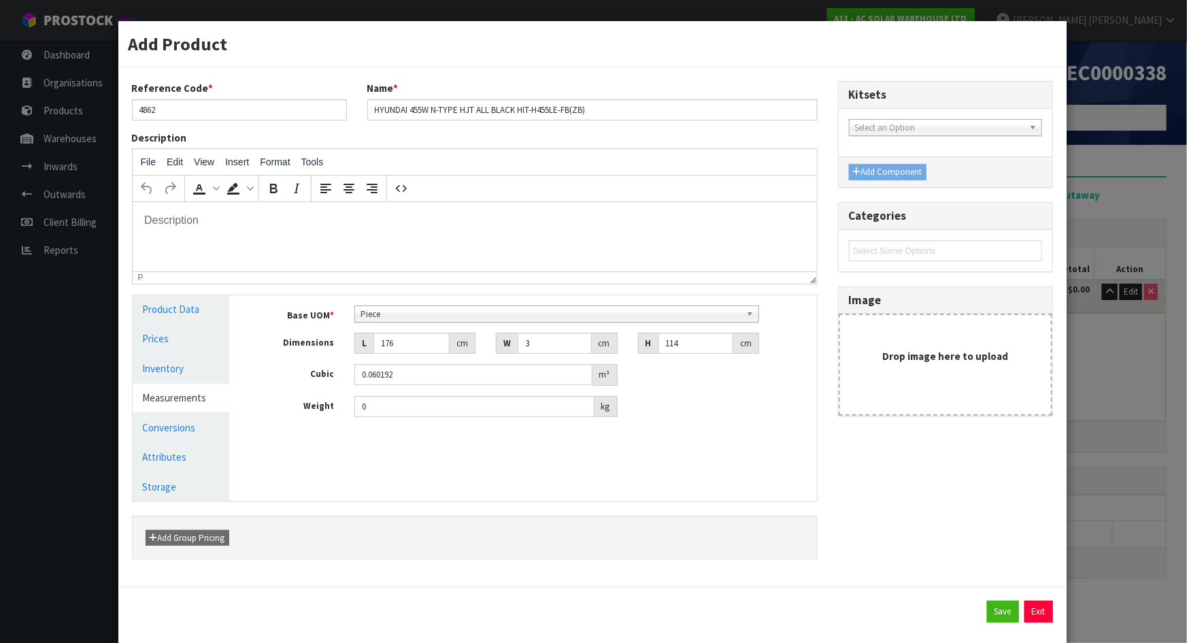
click at [720, 386] on div "Base UOM * Bag Bar Basket Bin Bottle Box Bundle Cabinet Cage Carton Case Coil C…" at bounding box center [533, 361] width 546 height 112
drag, startPoint x: 554, startPoint y: 345, endPoint x: 451, endPoint y: 345, distance: 102.7
click at [451, 345] on div "Dimensions L 176 cm W 3 cm H 114 cm" at bounding box center [533, 344] width 567 height 22
type input "1"
type input "0.020064"
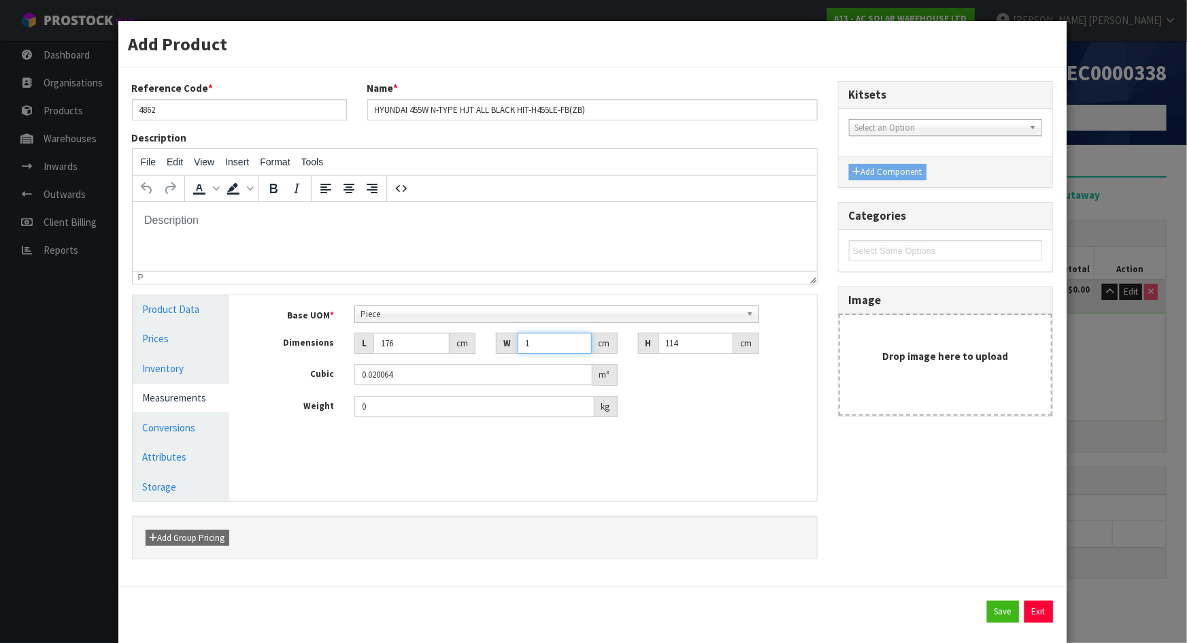
type input "11"
type input "0.220704"
type input "114"
type input "2.287296"
type input "114"
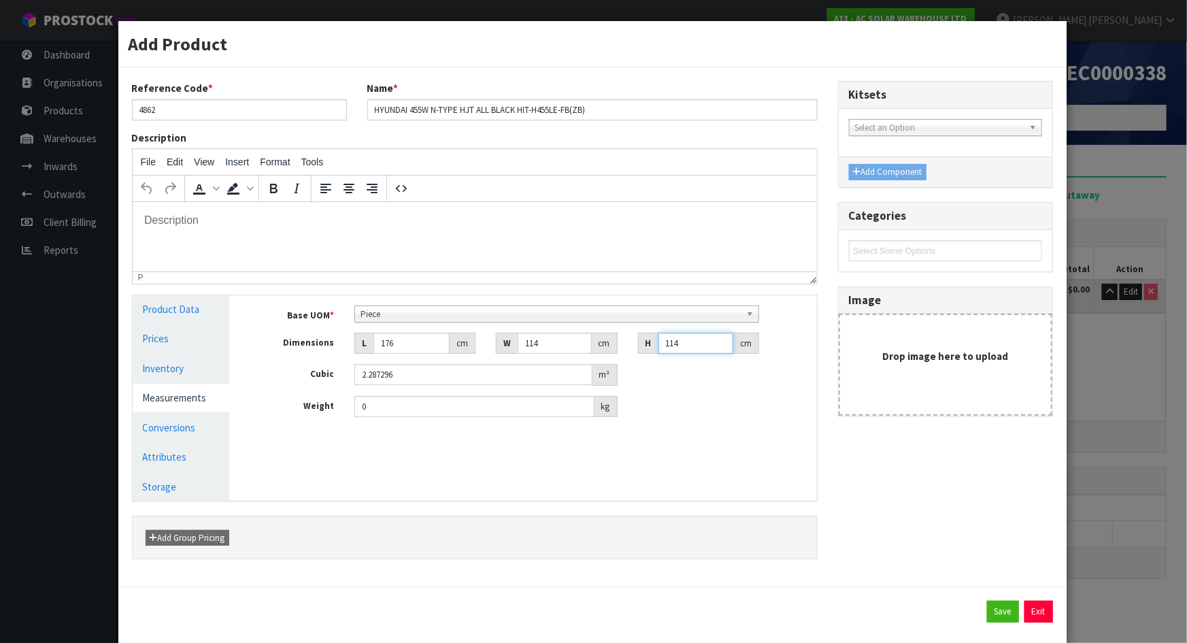
drag, startPoint x: 676, startPoint y: 342, endPoint x: 625, endPoint y: 347, distance: 51.2
click at [628, 347] on div "H 114 cm" at bounding box center [698, 344] width 141 height 22
type input "3"
type input "0.060192"
type input "3"
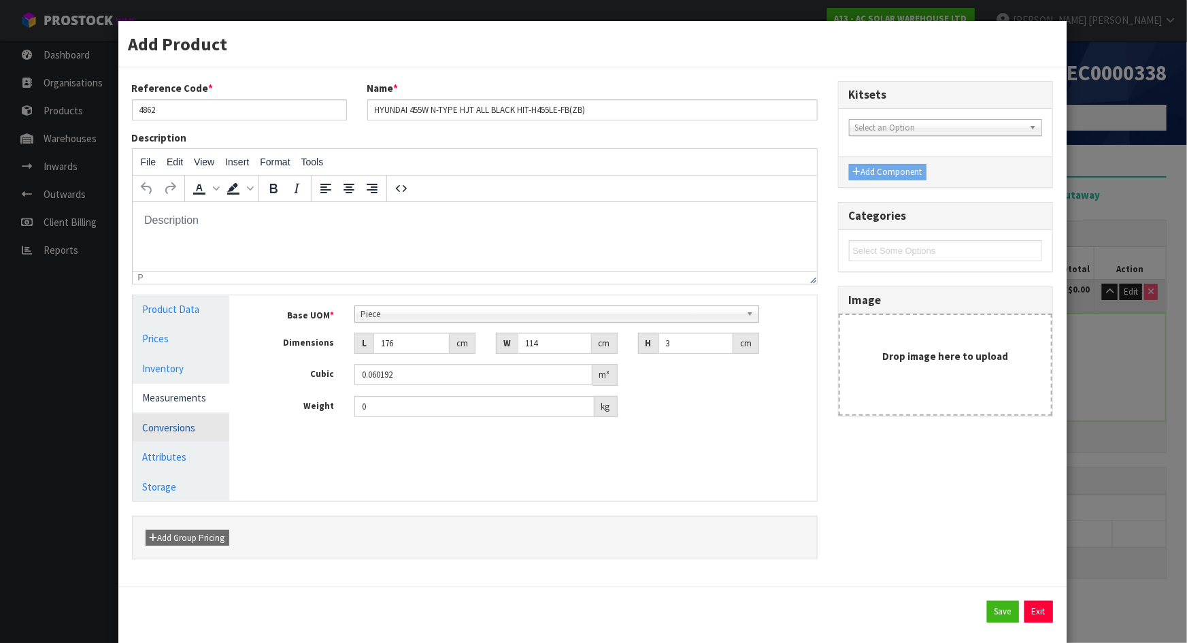
click at [178, 422] on link "Conversions" at bounding box center [181, 428] width 97 height 28
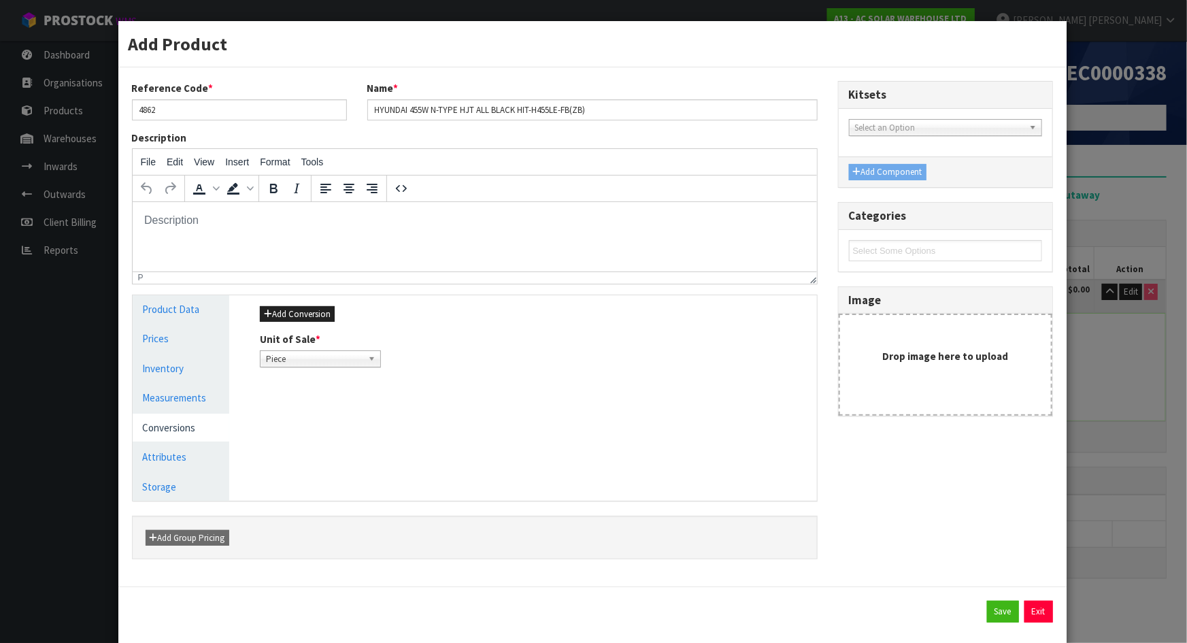
click at [307, 359] on span "Piece" at bounding box center [314, 359] width 97 height 16
click at [314, 322] on div "Add Conversion Unit of Sale * Piece Piece Piece" at bounding box center [533, 336] width 567 height 82
click at [312, 320] on button "Add Conversion" at bounding box center [297, 314] width 75 height 16
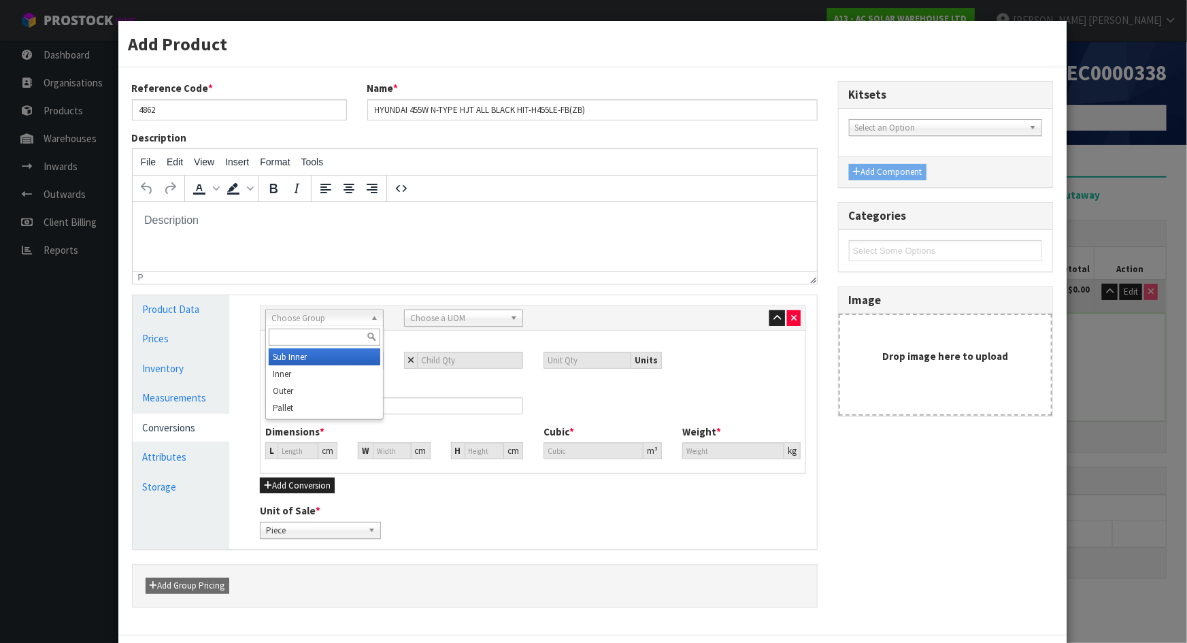
click at [326, 312] on span "Choose Group" at bounding box center [318, 318] width 94 height 16
click at [315, 394] on li "Outer" at bounding box center [325, 390] width 112 height 17
click at [334, 320] on span "Outer" at bounding box center [318, 318] width 94 height 16
click at [316, 404] on li "Pallet" at bounding box center [325, 407] width 112 height 17
click at [459, 322] on span "Pallet" at bounding box center [457, 318] width 94 height 16
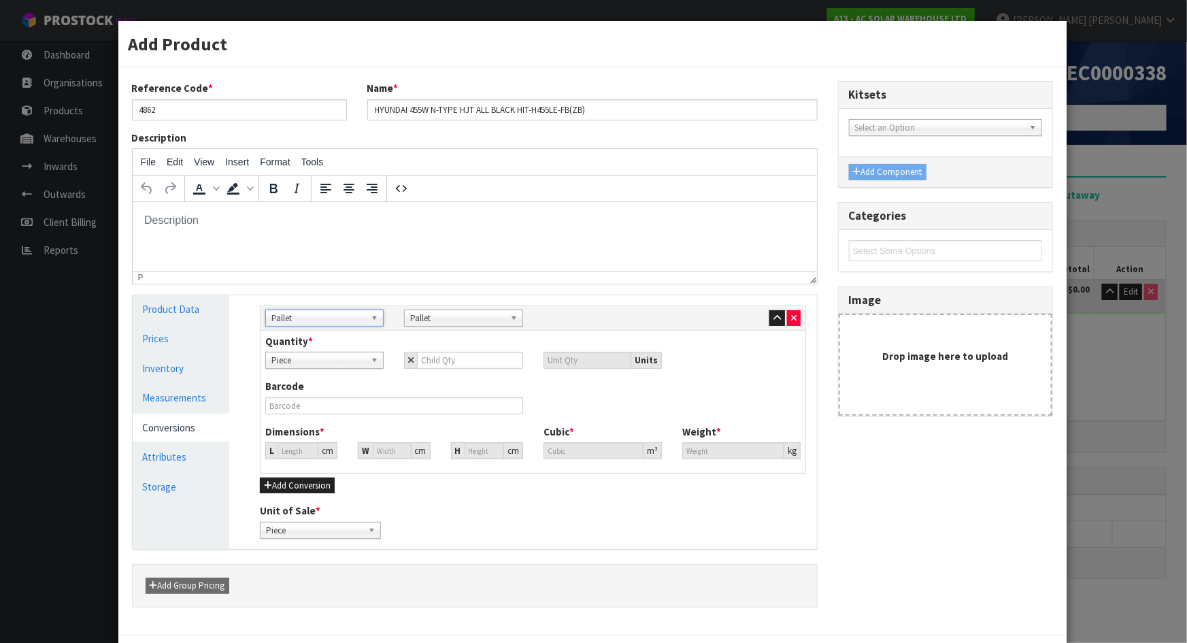
scroll to position [245, 0]
click at [460, 320] on span "Pallet" at bounding box center [457, 318] width 94 height 16
click at [451, 359] on input "number" at bounding box center [469, 360] width 105 height 17
type input "3"
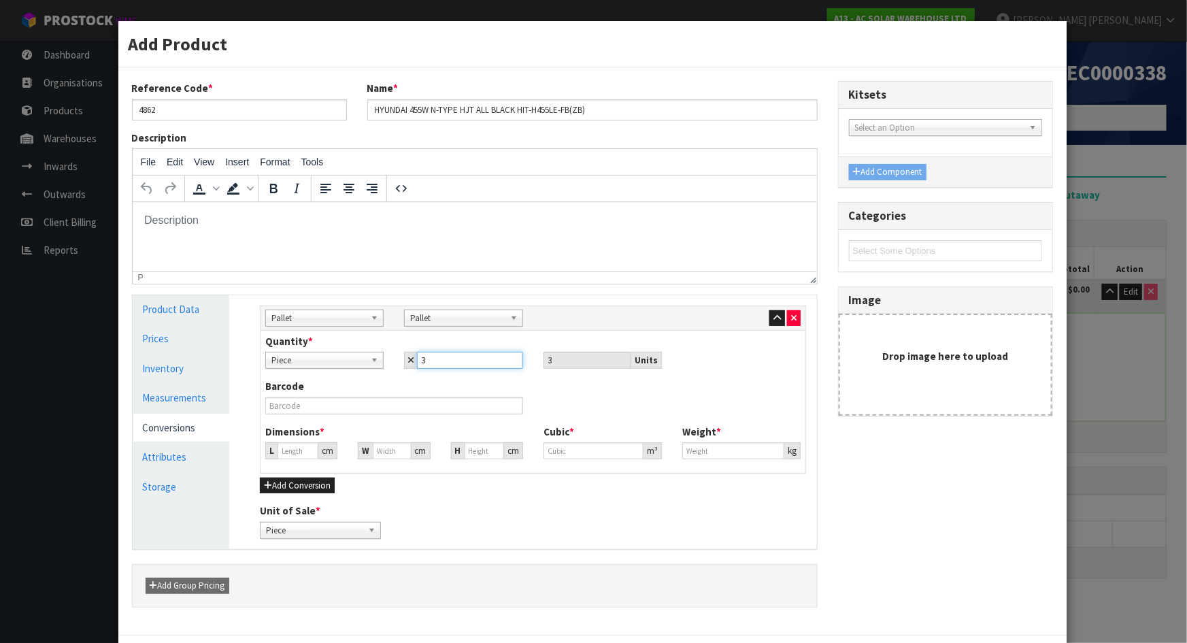
type input "36"
type input "129.404"
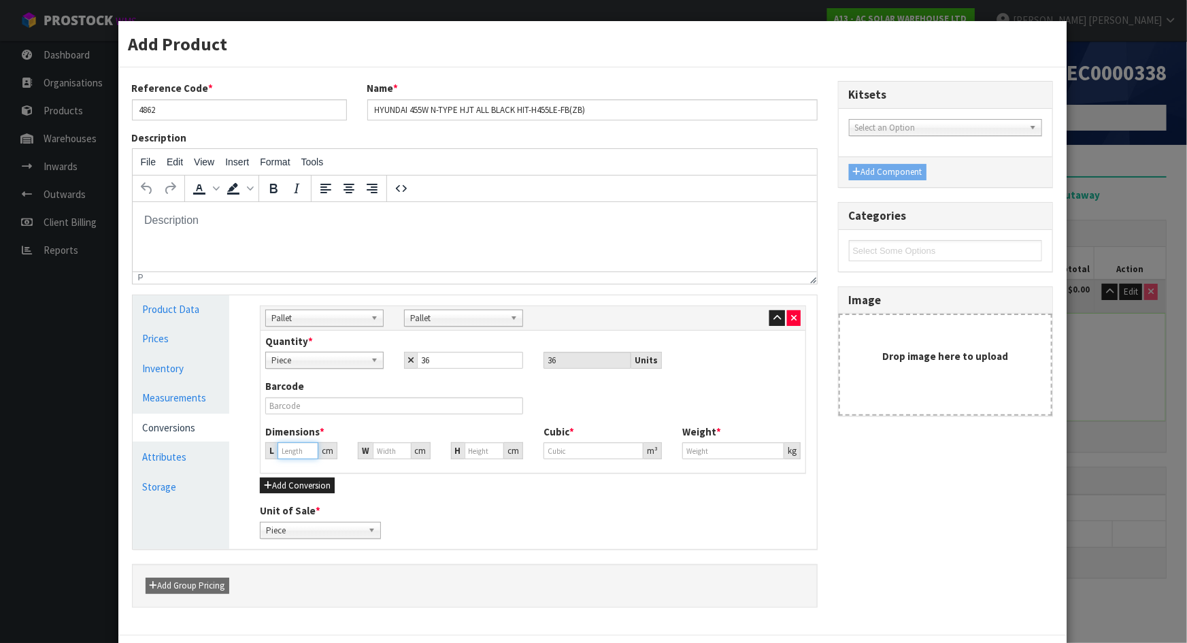
type input "129.404"
type input "2.166912"
type input "0"
click at [286, 447] on input "129.404" at bounding box center [298, 450] width 41 height 17
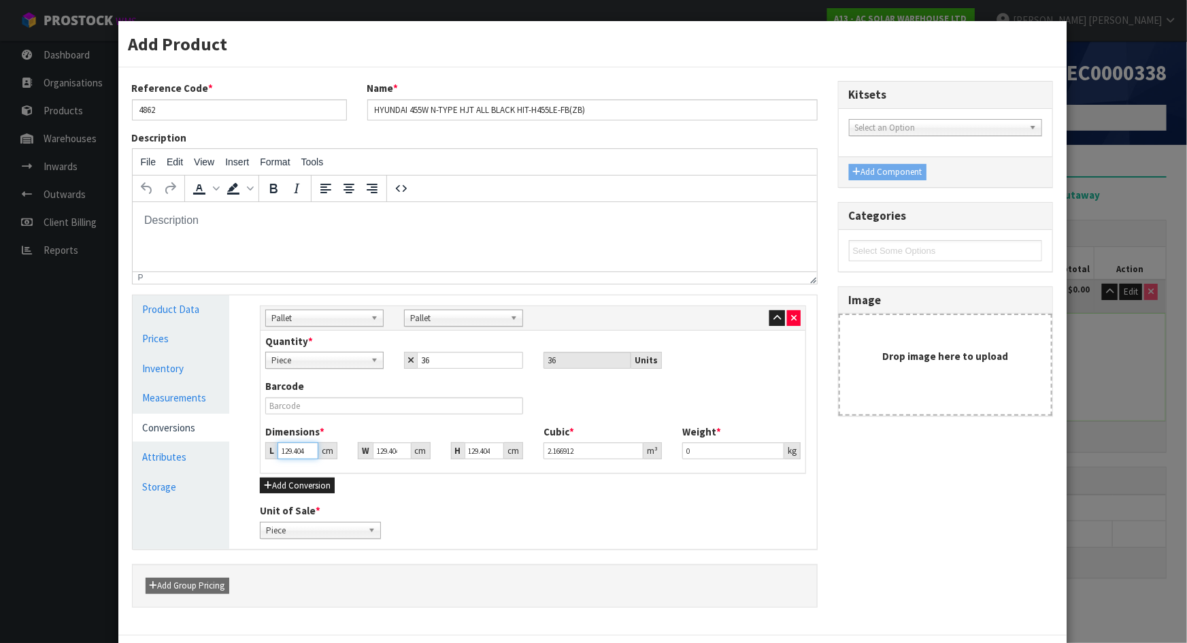
drag, startPoint x: 279, startPoint y: 452, endPoint x: 330, endPoint y: 447, distance: 51.2
click at [330, 447] on div "L 129.404 cm" at bounding box center [301, 450] width 72 height 17
type input "1"
type input "0.016745"
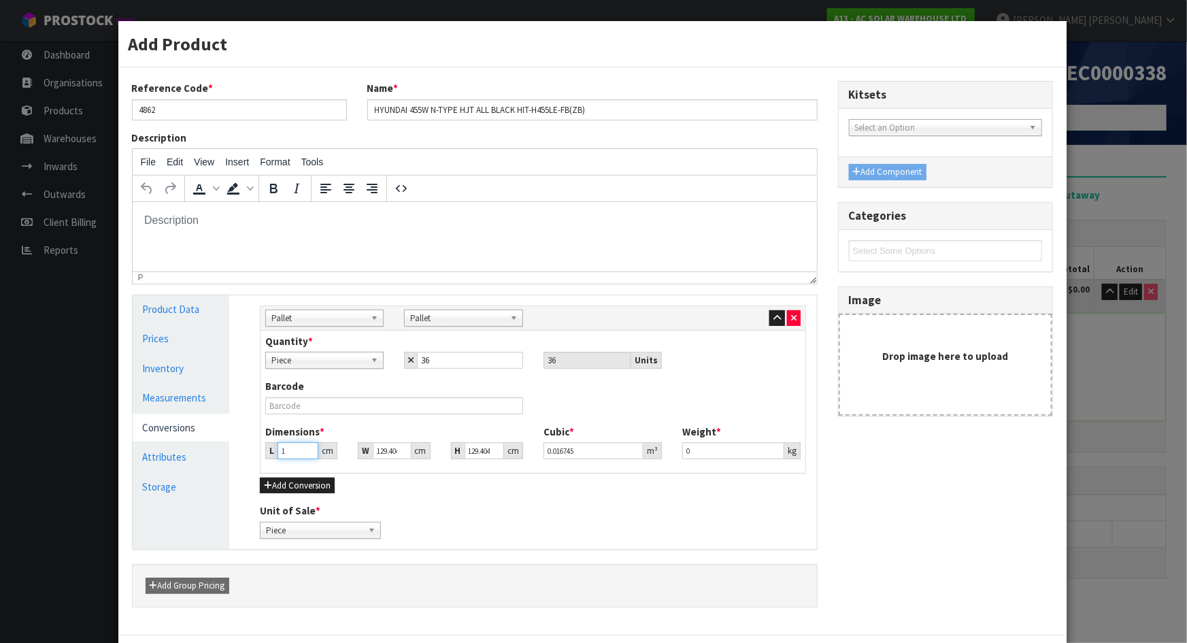
type input "11"
type input "0.184199"
type input "117"
type input "1.959211"
type input "117"
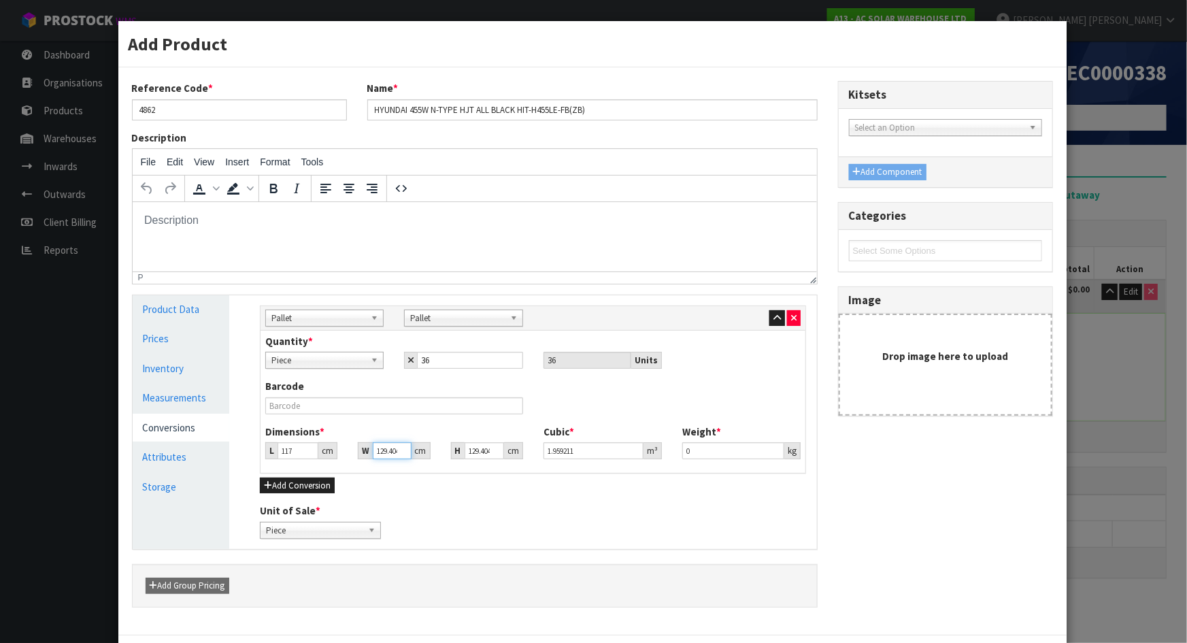
click at [373, 452] on input "129.404" at bounding box center [392, 450] width 38 height 17
drag, startPoint x: 372, startPoint y: 452, endPoint x: 405, endPoint y: 449, distance: 33.5
click at [404, 449] on input "129.404" at bounding box center [392, 450] width 38 height 17
type input "1"
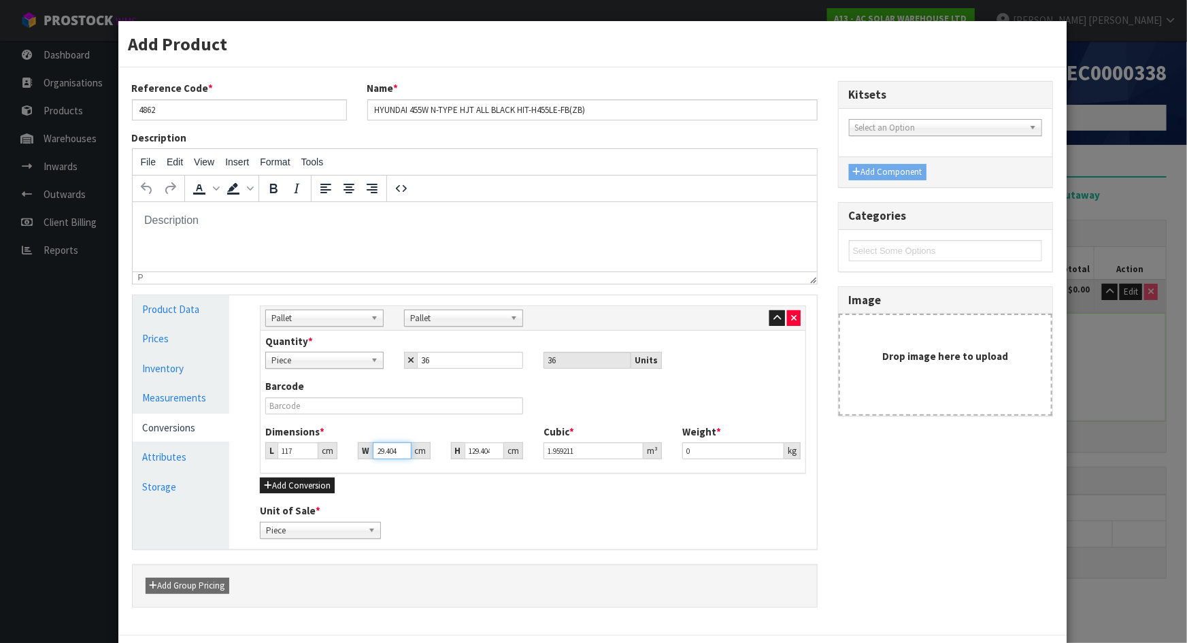
type input "0.01514"
type input "12"
type input "0.181683"
type input "126"
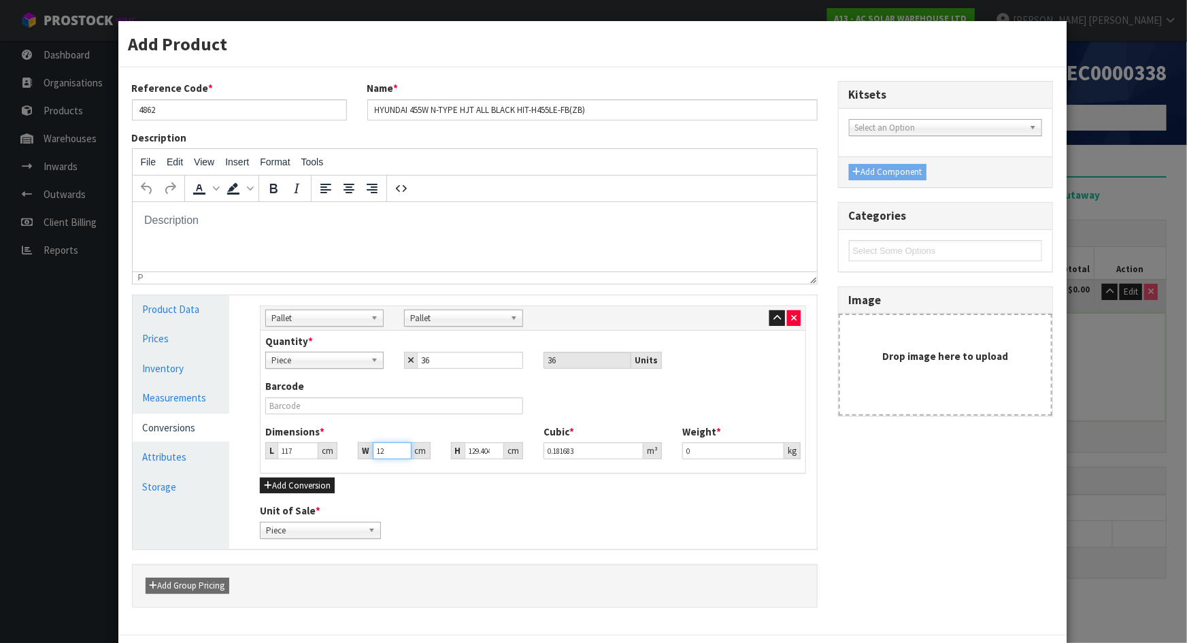
type input "1.907674"
type input "126"
click at [440, 517] on div "Unit of Sale * Piece Pallet Piece" at bounding box center [533, 520] width 567 height 35
drag, startPoint x: 463, startPoint y: 452, endPoint x: 502, endPoint y: 452, distance: 39.5
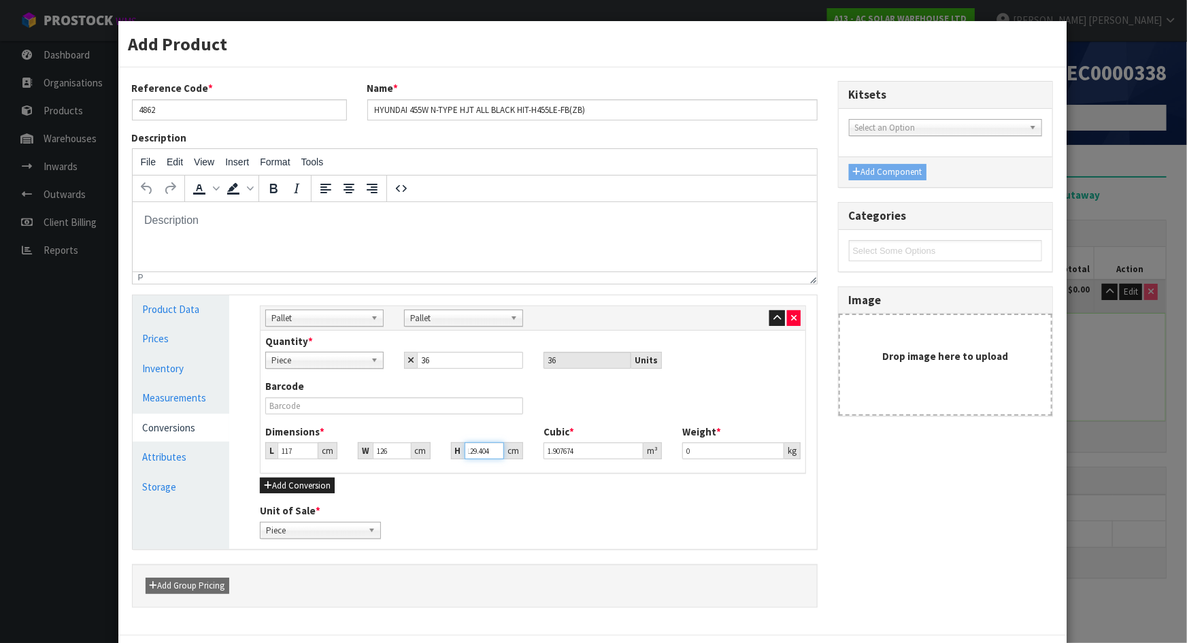
click at [501, 452] on div "H 129.404 cm" at bounding box center [487, 450] width 72 height 17
type input "1"
type input "0.014742"
type input "12"
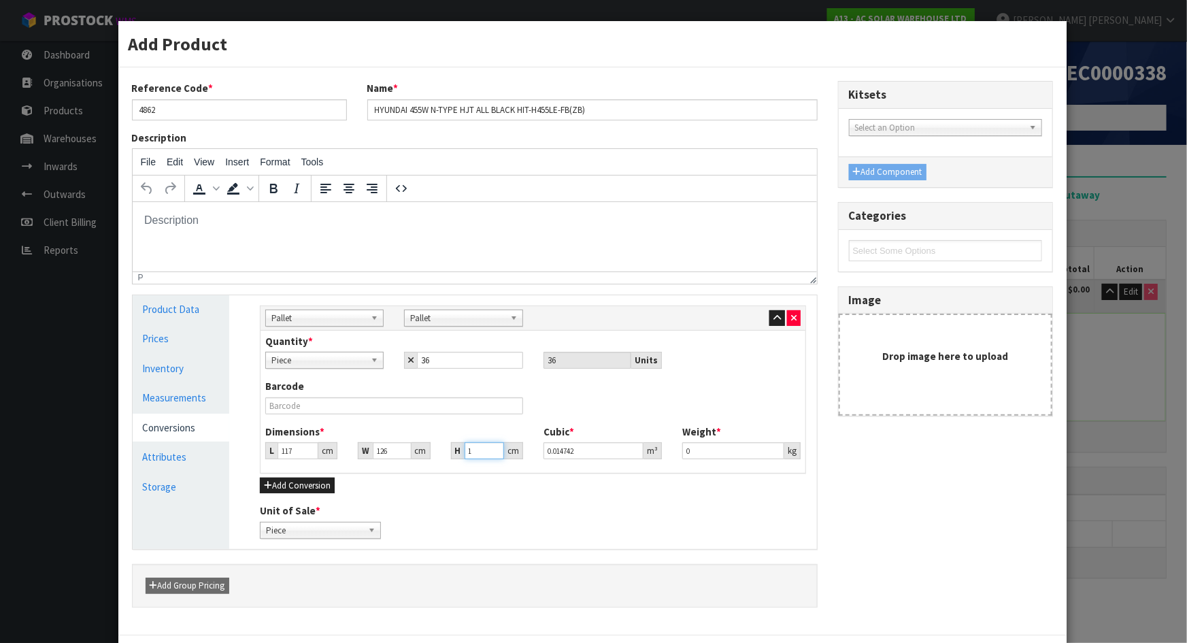
type input "0.176904"
type input "126"
type input "1.857492"
type input "126"
drag, startPoint x: 388, startPoint y: 452, endPoint x: 373, endPoint y: 454, distance: 15.1
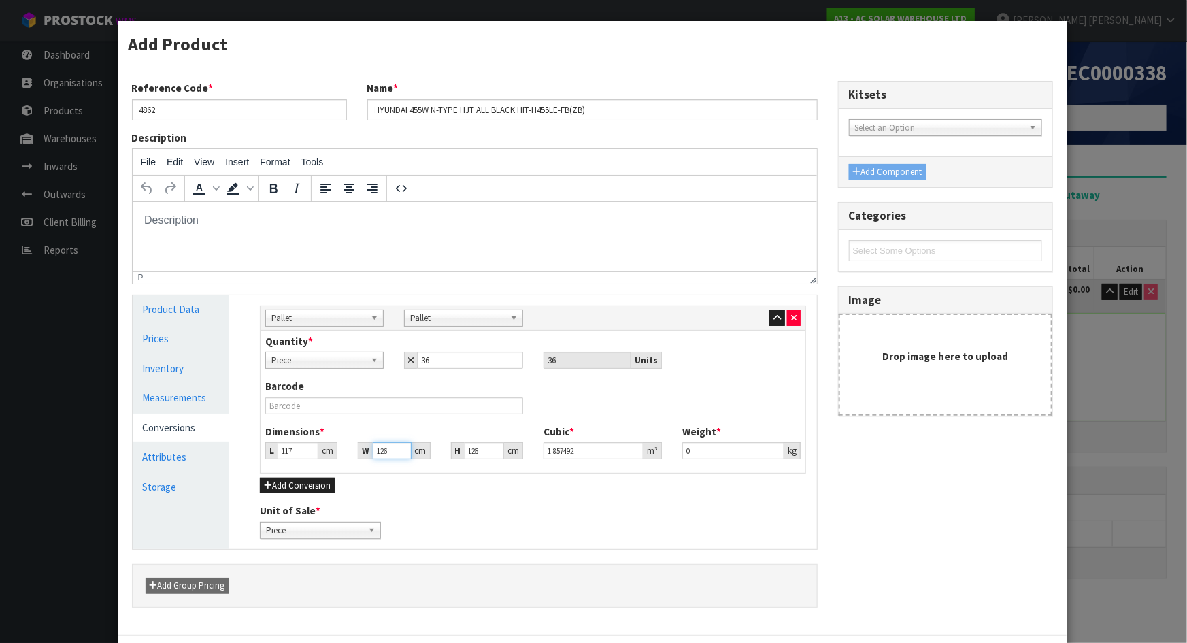
click at [374, 454] on input "126" at bounding box center [392, 450] width 38 height 17
type input "1"
type input "0.014742"
type input "11"
type input "0.162162"
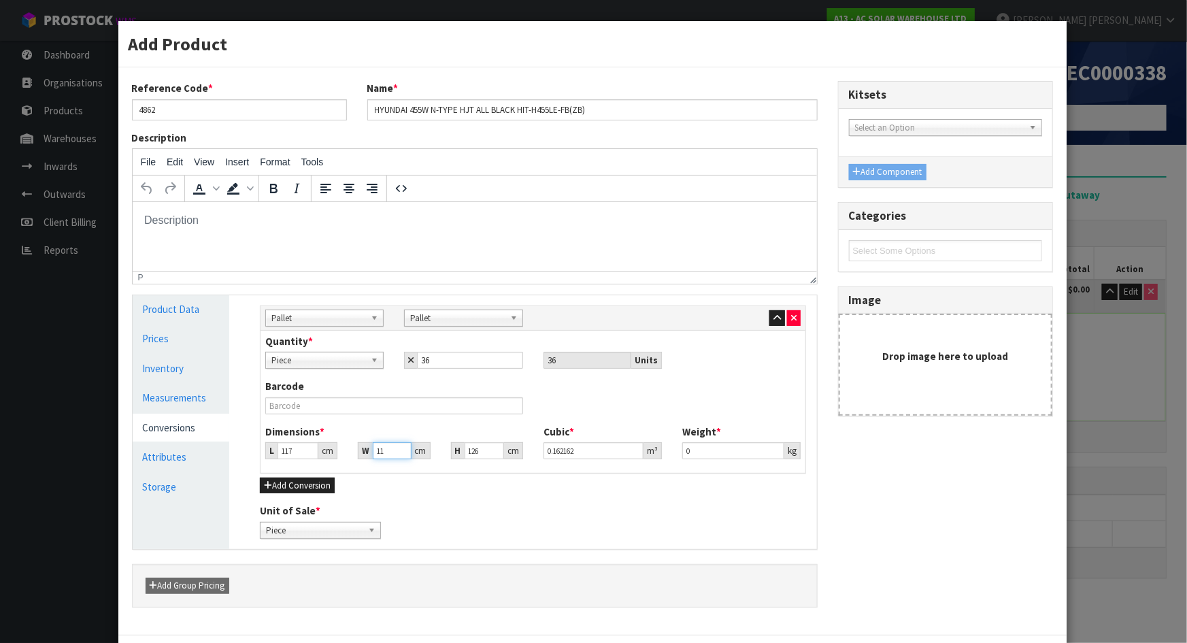
type input "113"
type input "1.665846"
type input "113"
click at [524, 497] on div "Sub Inner Inner Outer Pallet Pallet Sub Inner Inner Outer Pallet Bag Bar Basket…" at bounding box center [533, 422] width 567 height 254
drag, startPoint x: 712, startPoint y: 452, endPoint x: 612, endPoint y: 453, distance: 100.0
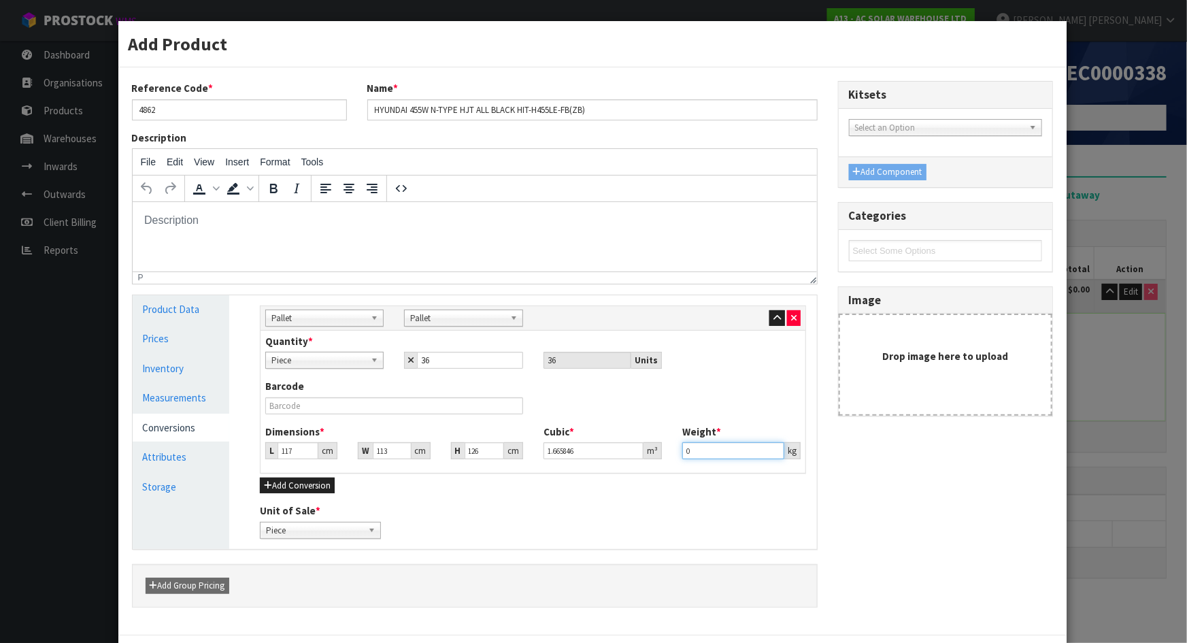
click at [612, 453] on div "Dimensions * L 117 cm W 113 cm H 126 cm Cubic * 1.665846 m³ Weight * 0 kg" at bounding box center [533, 446] width 556 height 45
type input "832"
click at [620, 490] on div "Add Conversion" at bounding box center [533, 485] width 546 height 16
click at [381, 505] on div "Unit of Sale * Piece Pallet Piece" at bounding box center [320, 520] width 141 height 35
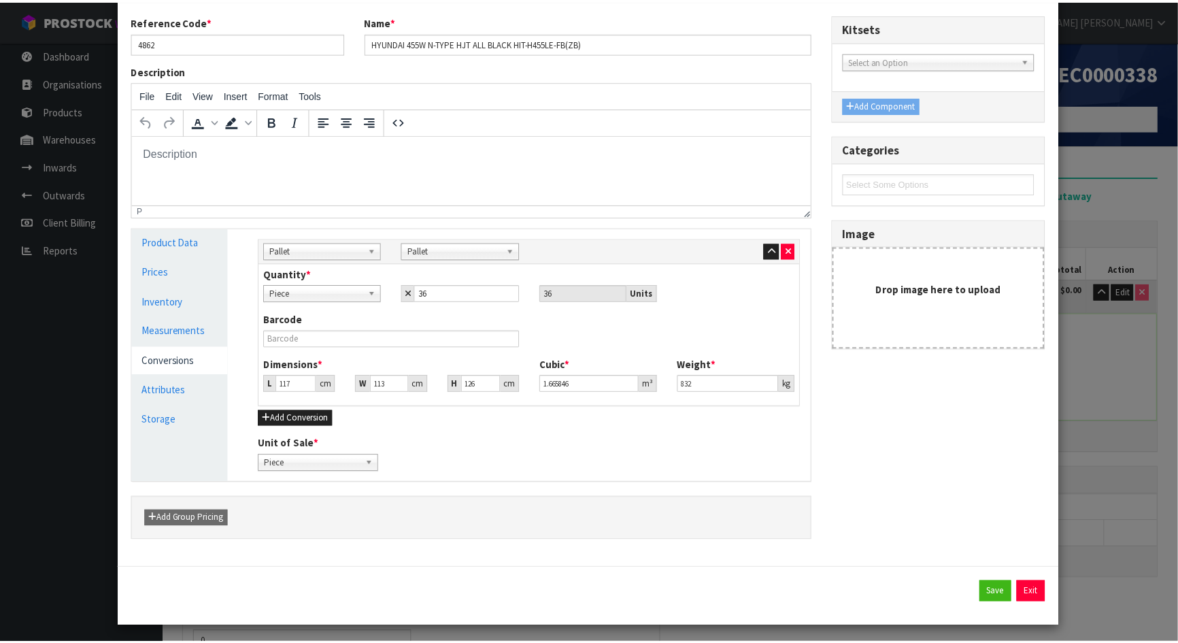
scroll to position [71, 0]
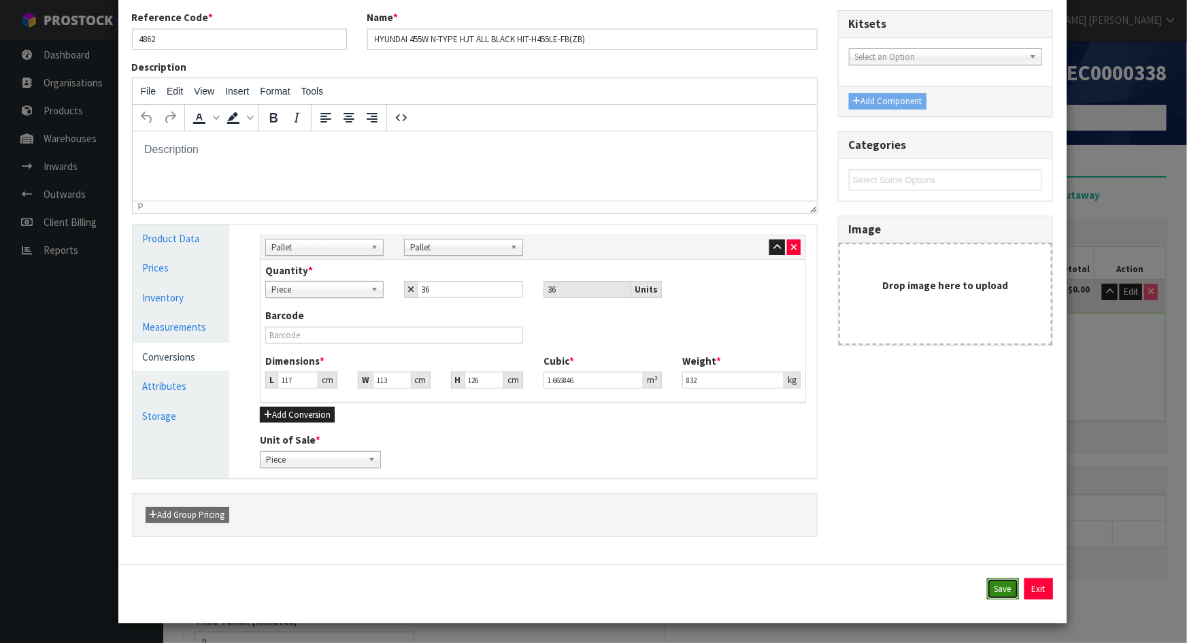
click at [1001, 589] on button "Save" at bounding box center [1003, 589] width 32 height 22
type input "176"
type input "114"
type input "3"
type input "0.060192"
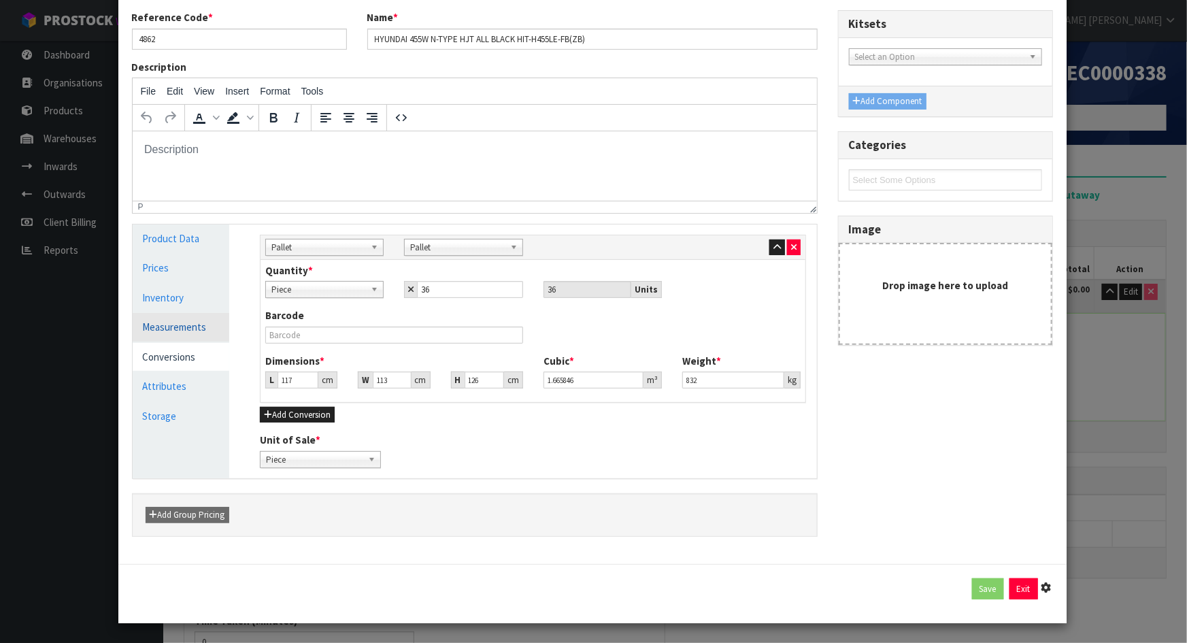
type input "23.111"
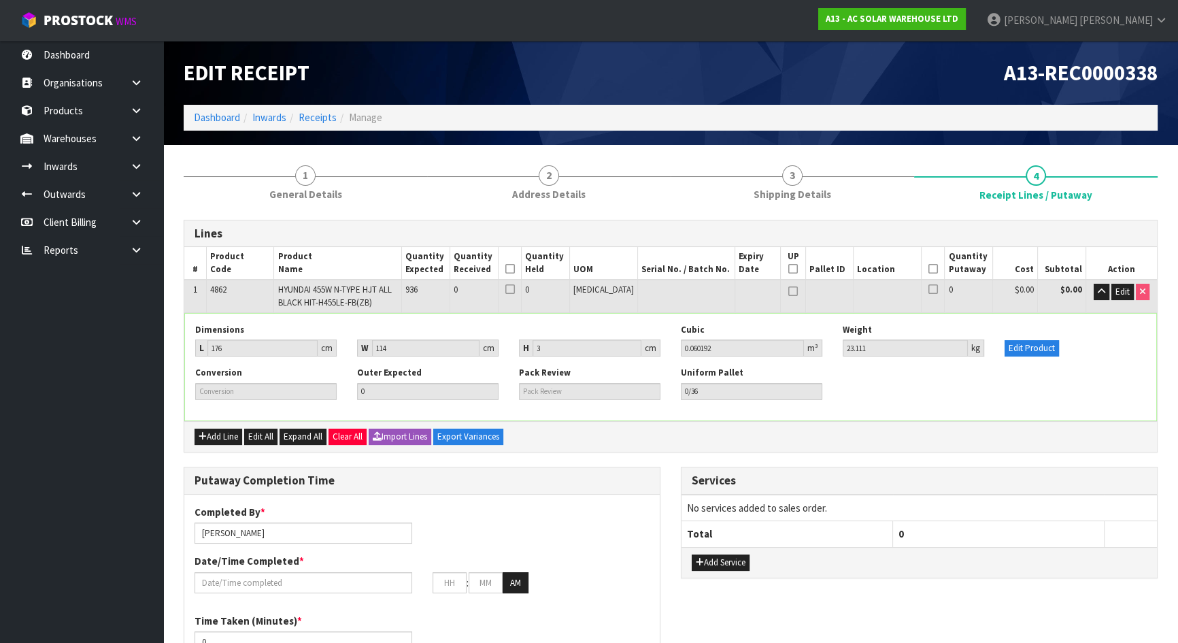
click at [906, 386] on div "Conversion Outer Expected 0 Pack Review Uniform Pallet 0/36" at bounding box center [670, 388] width 971 height 43
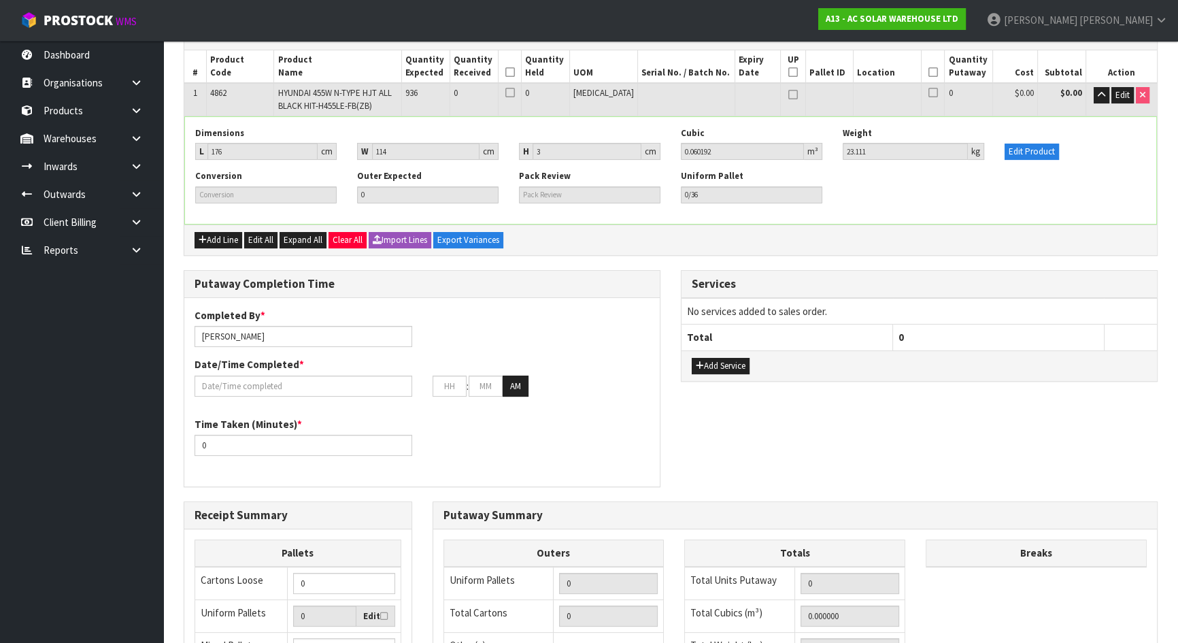
scroll to position [73, 0]
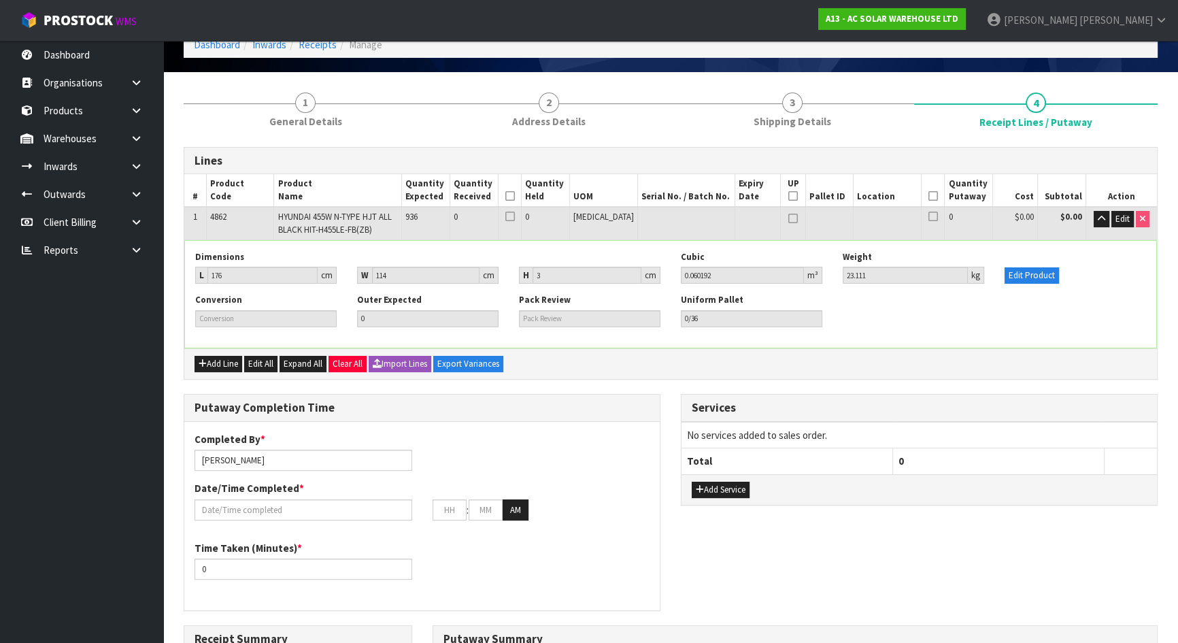
click at [905, 350] on div "Add Line Edit All Expand All Clear All Import Lines Export Variances" at bounding box center [670, 363] width 973 height 31
click at [97, 161] on link "Inwards" at bounding box center [81, 166] width 163 height 28
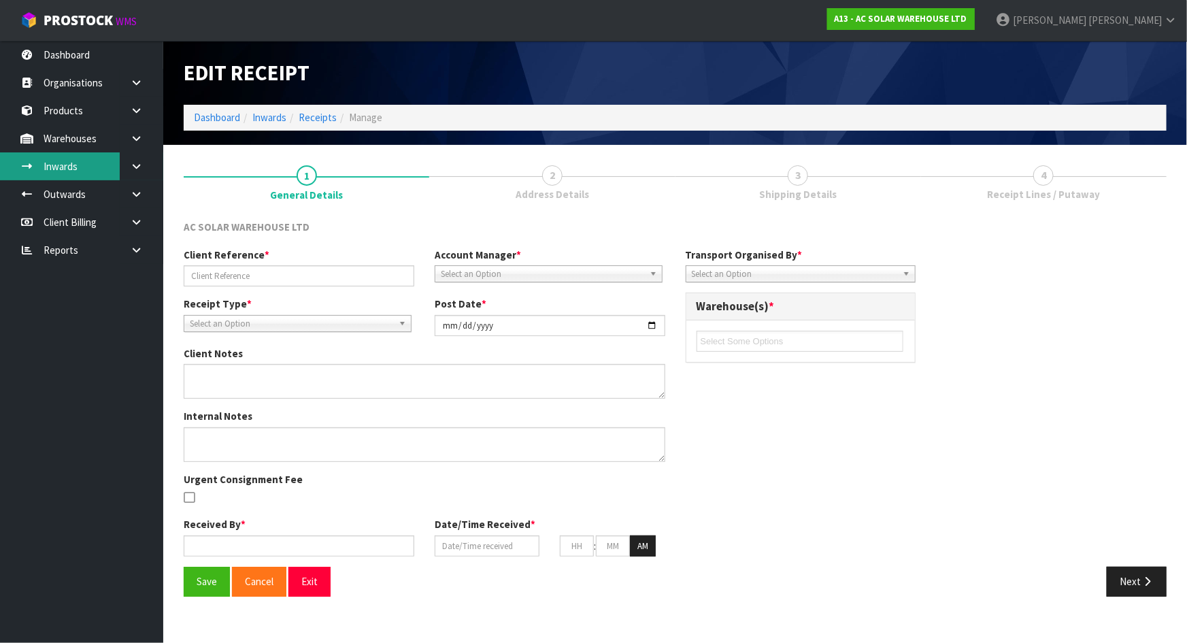
type input "TGBU8776608"
type input "2025-08-19"
type input "Michael Drugan"
type input "18/08/2025"
type input "12"
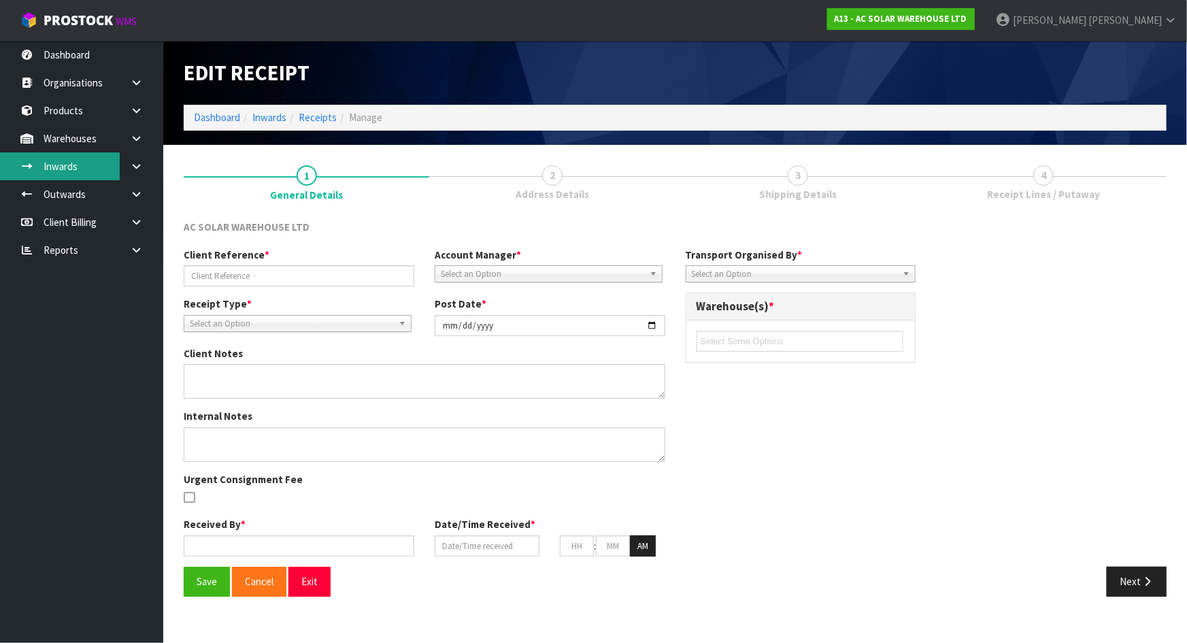
type input "00"
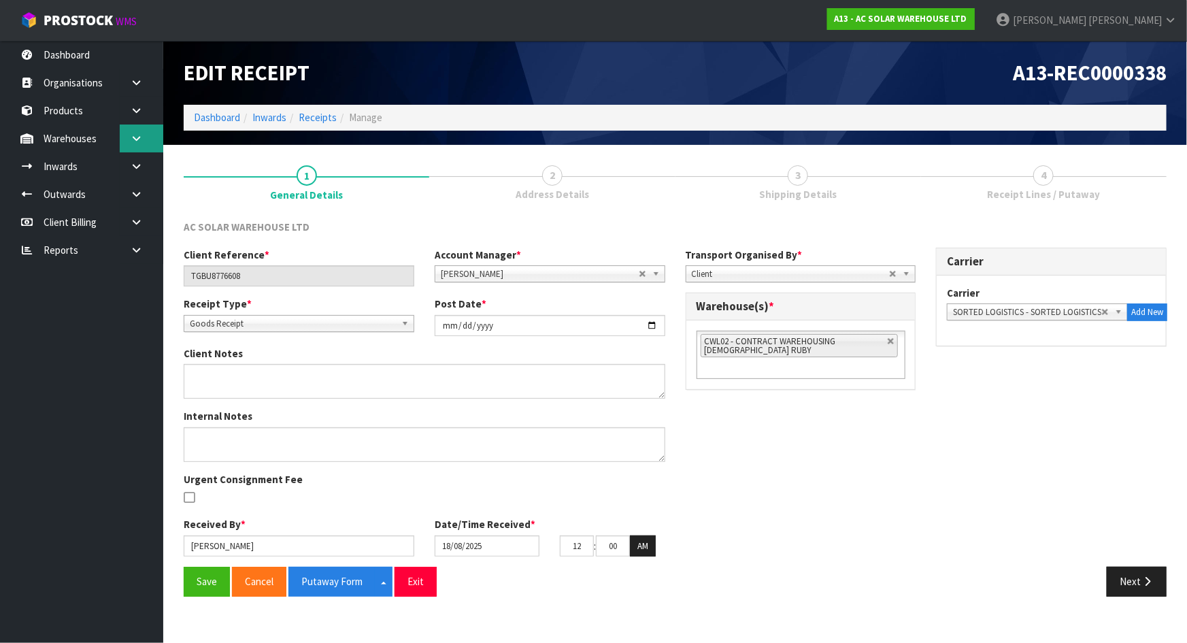
click at [132, 128] on link at bounding box center [142, 138] width 44 height 28
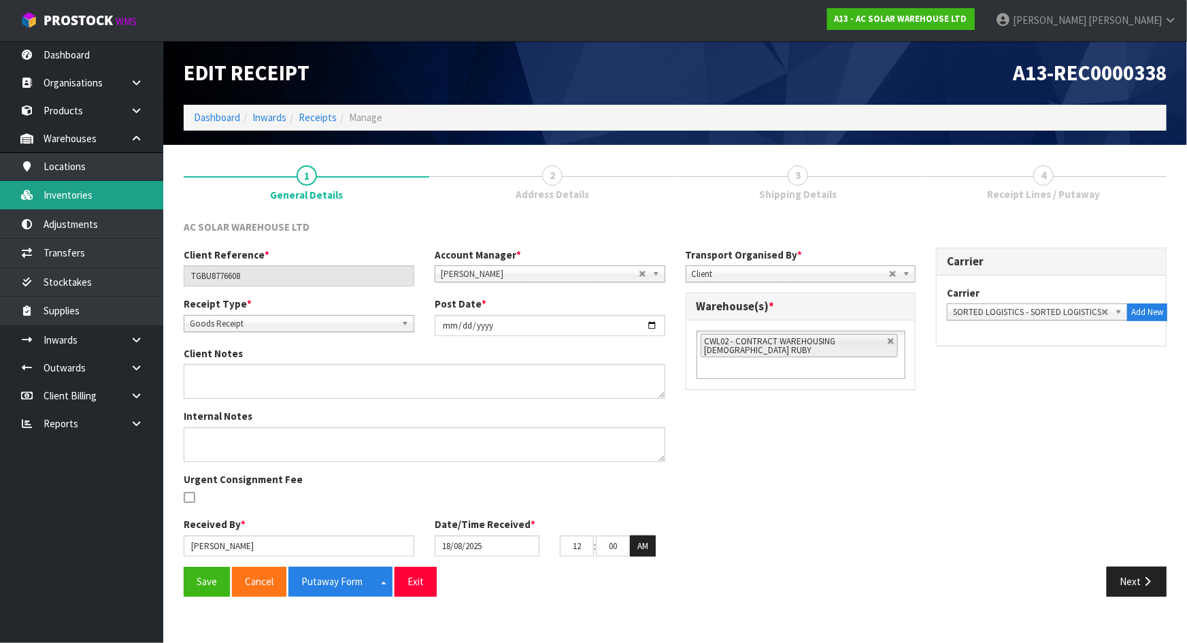
click at [110, 188] on link "Inventories" at bounding box center [81, 195] width 163 height 28
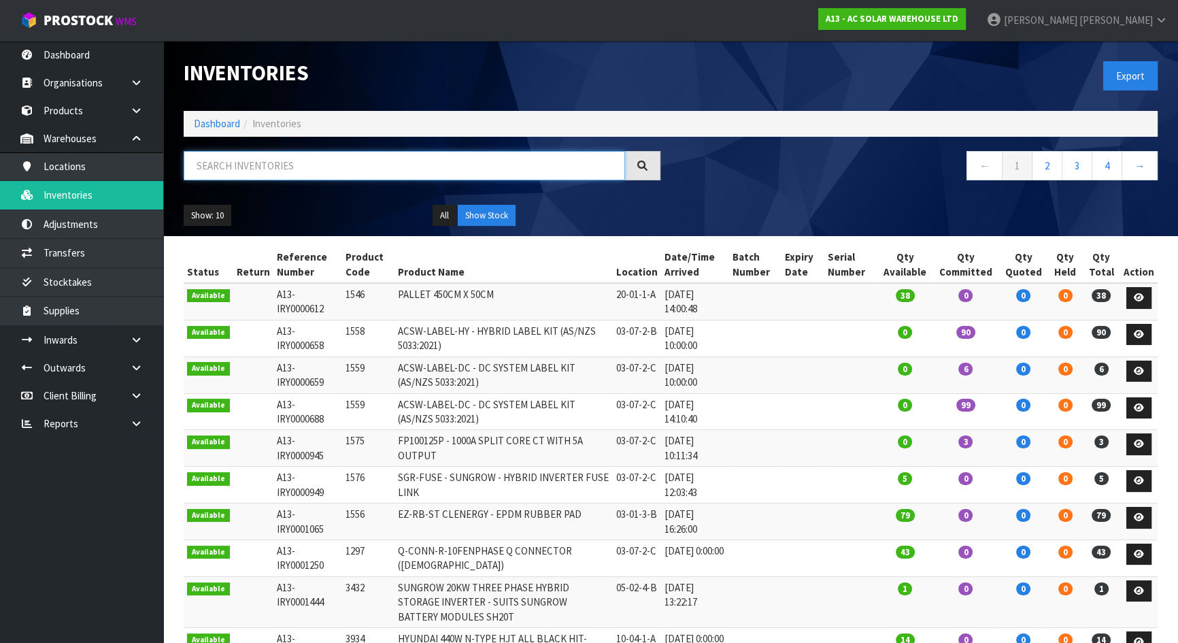
click at [262, 167] on input "text" at bounding box center [405, 165] width 442 height 29
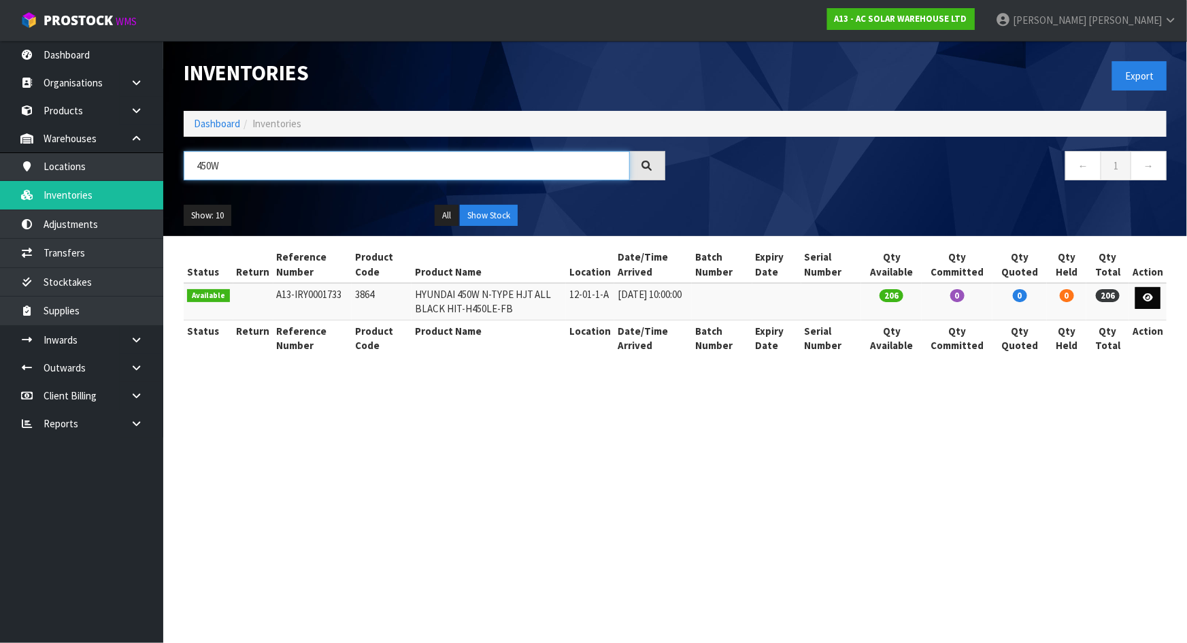
type input "450W"
click at [1153, 297] on icon at bounding box center [1148, 297] width 10 height 9
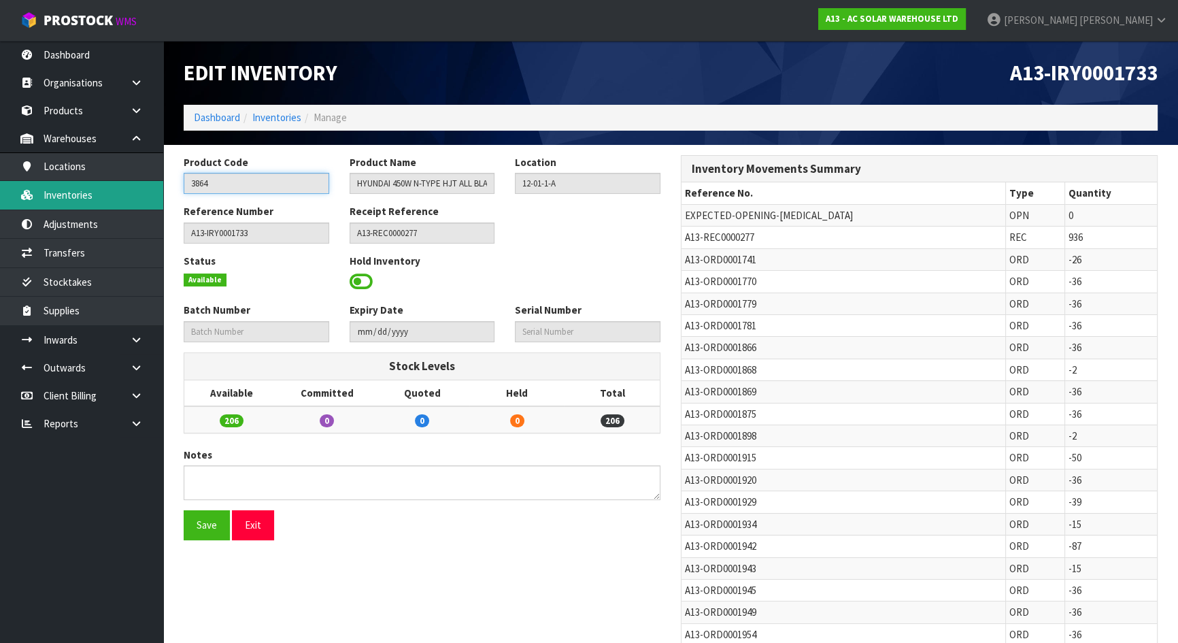
drag, startPoint x: 260, startPoint y: 186, endPoint x: 39, endPoint y: 181, distance: 220.5
click at [39, 181] on body "Toggle navigation ProStock WMS A13 - AC SOLAR WAREHOUSE LTD Michael Drugan Logo…" at bounding box center [589, 321] width 1178 height 643
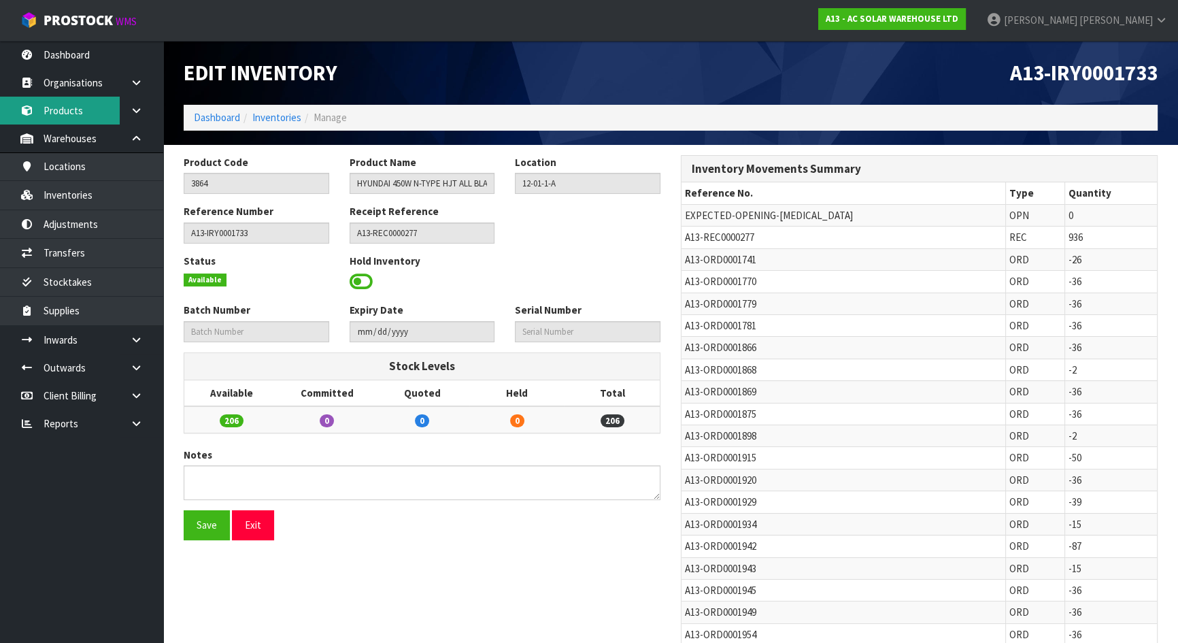
click at [83, 115] on link "Products" at bounding box center [81, 111] width 163 height 28
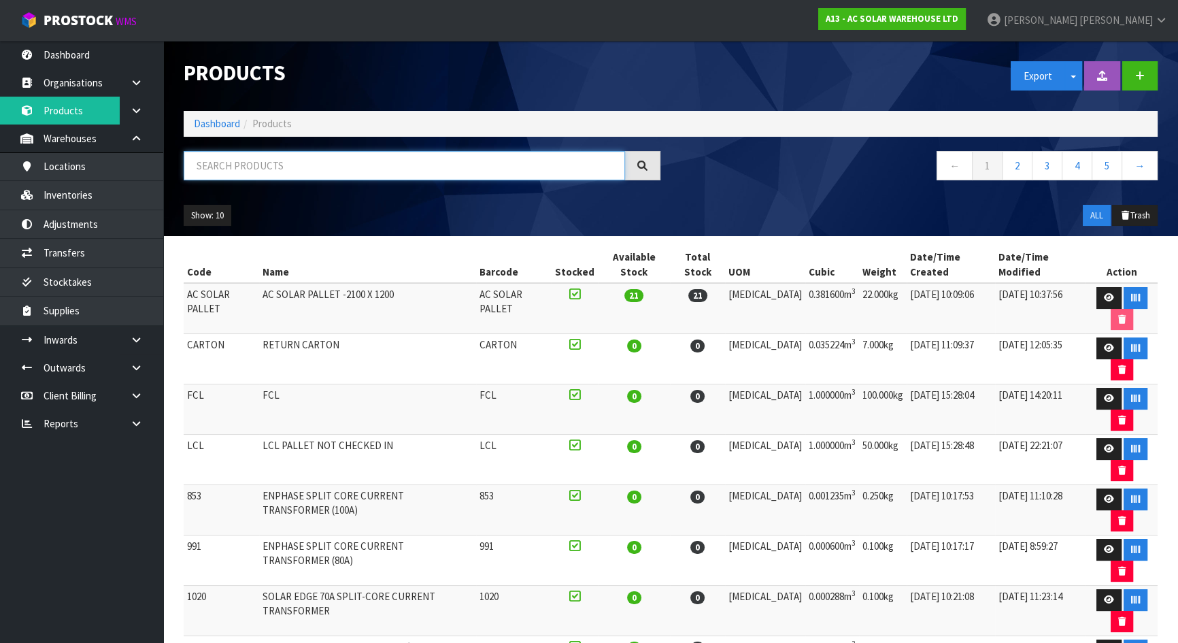
click at [254, 169] on input "text" at bounding box center [405, 165] width 442 height 29
paste input "3864"
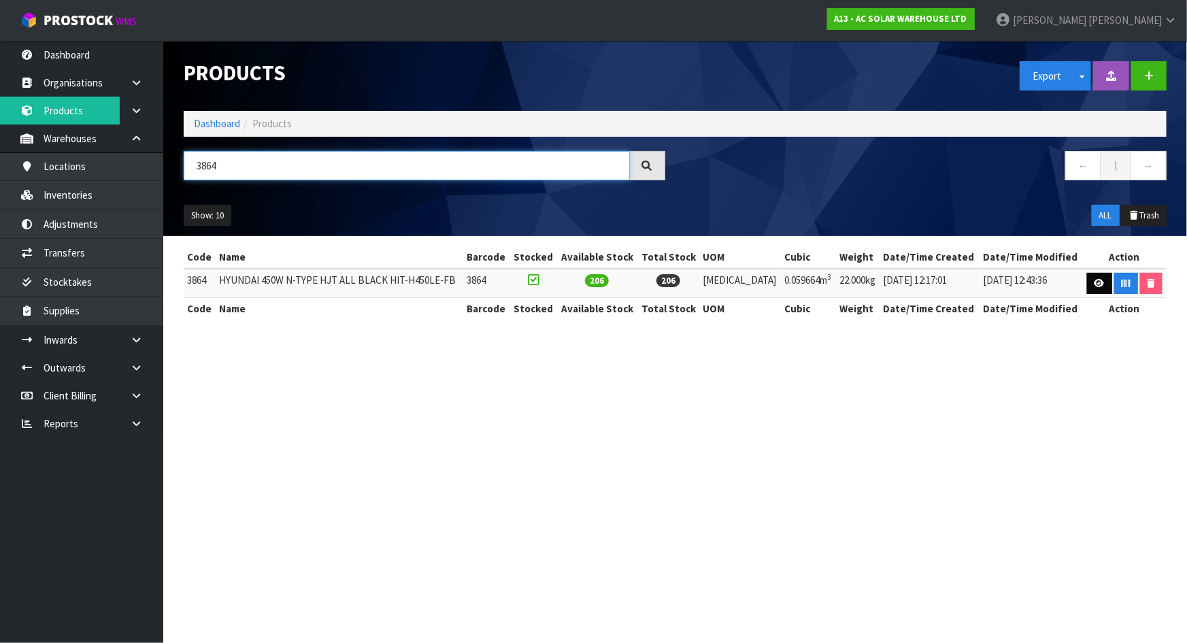
type input "3864"
click at [1097, 289] on link at bounding box center [1099, 284] width 25 height 22
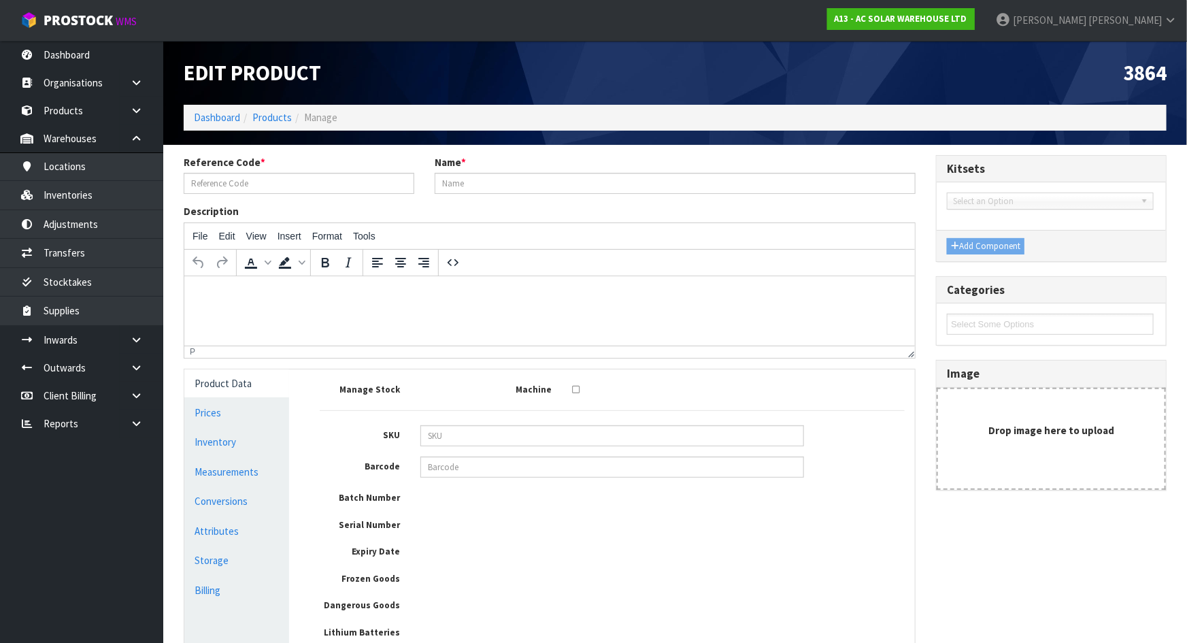
type input "3864"
type input "HYUNDAI 450W N-TYPE HJT ALL BLACK HIT-H450LE-FB"
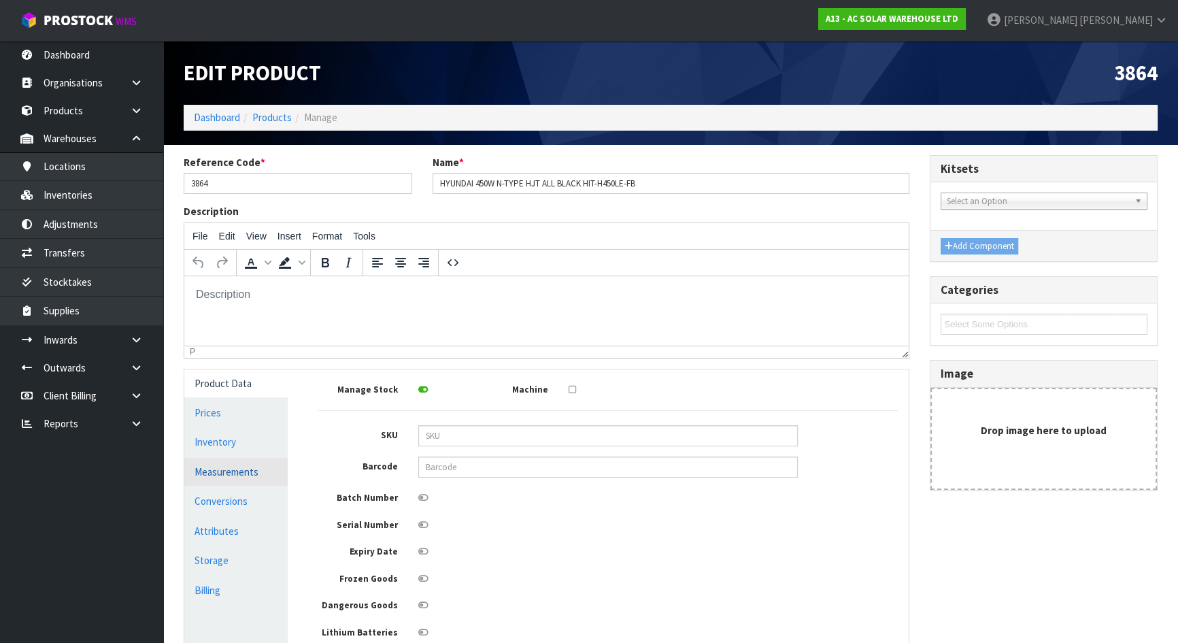
click at [224, 474] on link "Measurements" at bounding box center [235, 472] width 103 height 28
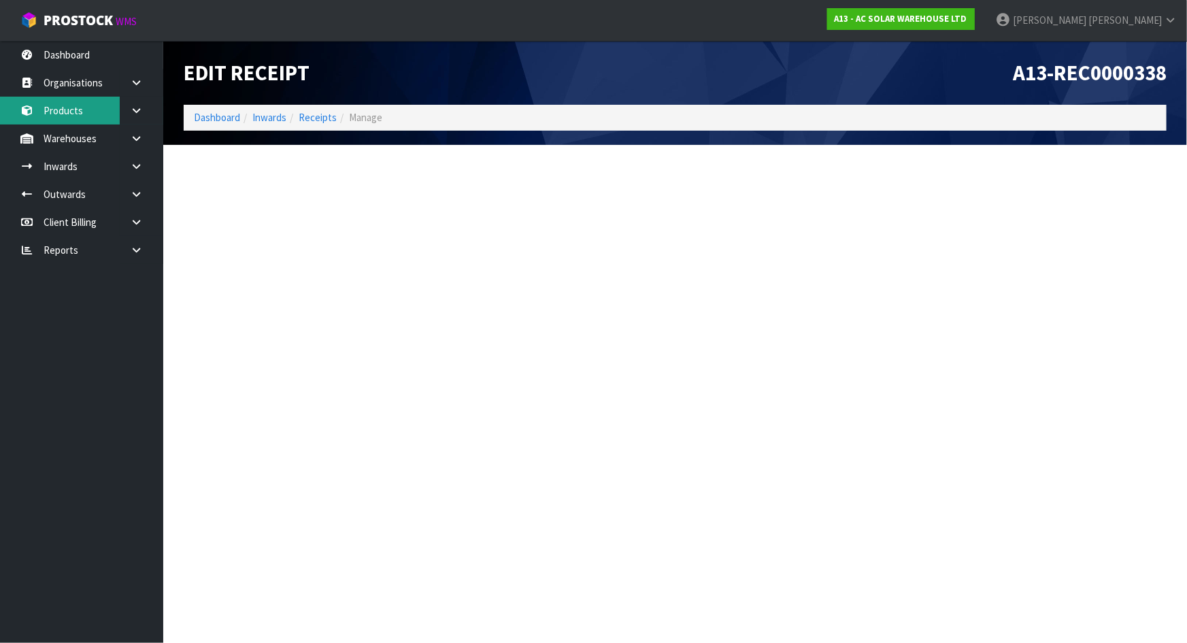
click at [78, 118] on link "Products" at bounding box center [81, 111] width 163 height 28
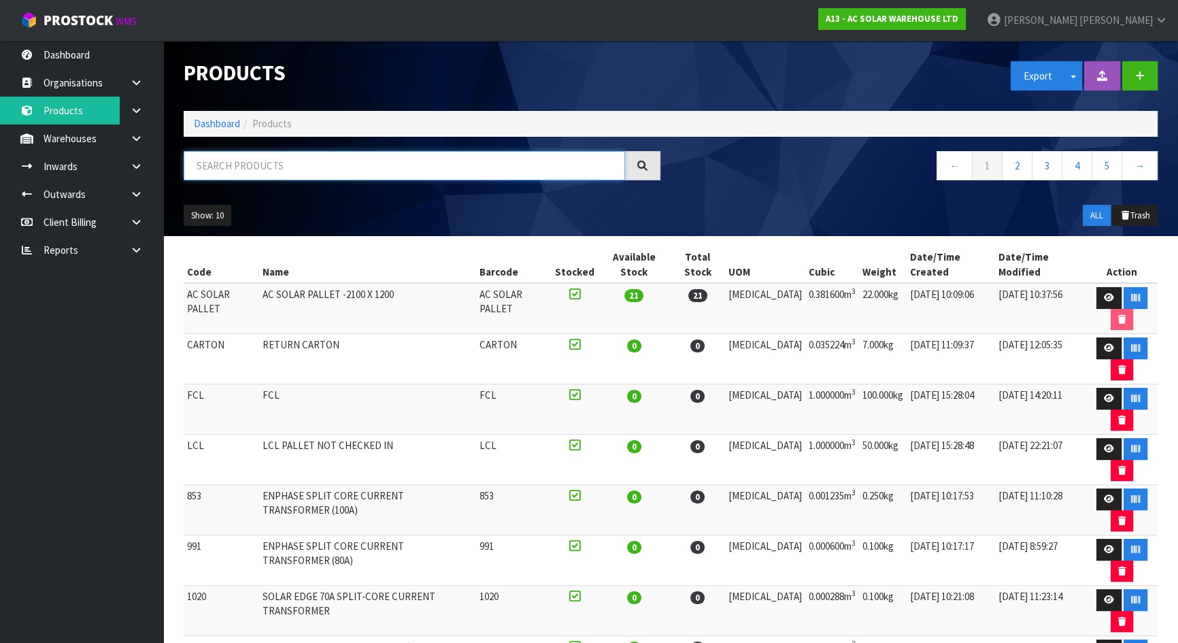
click at [314, 167] on input "text" at bounding box center [405, 165] width 442 height 29
paste input "3864"
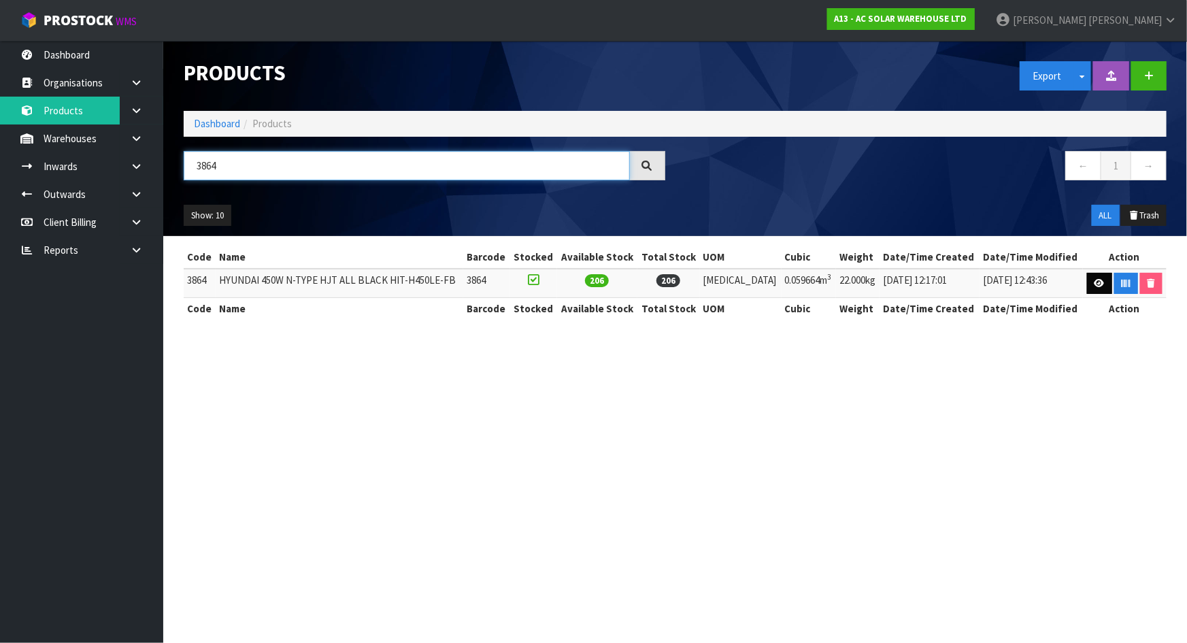
type input "3864"
click at [1095, 282] on icon at bounding box center [1100, 283] width 10 height 9
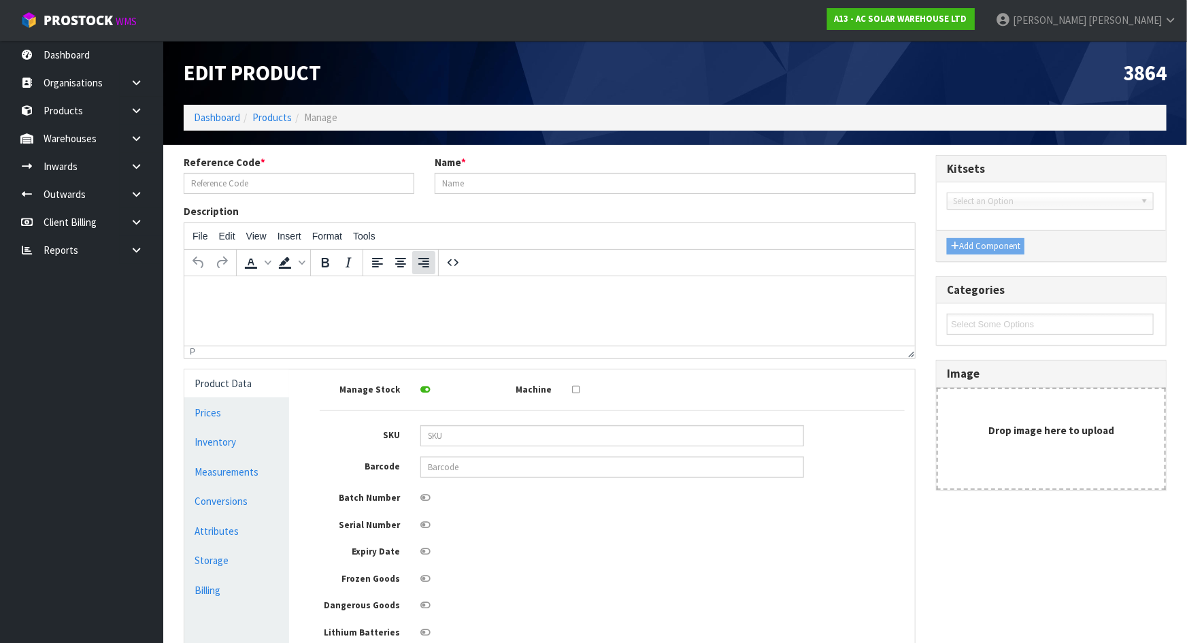
type input "3864"
type input "HYUNDAI 450W N-TYPE HJT ALL BLACK HIT-H450LE-FB"
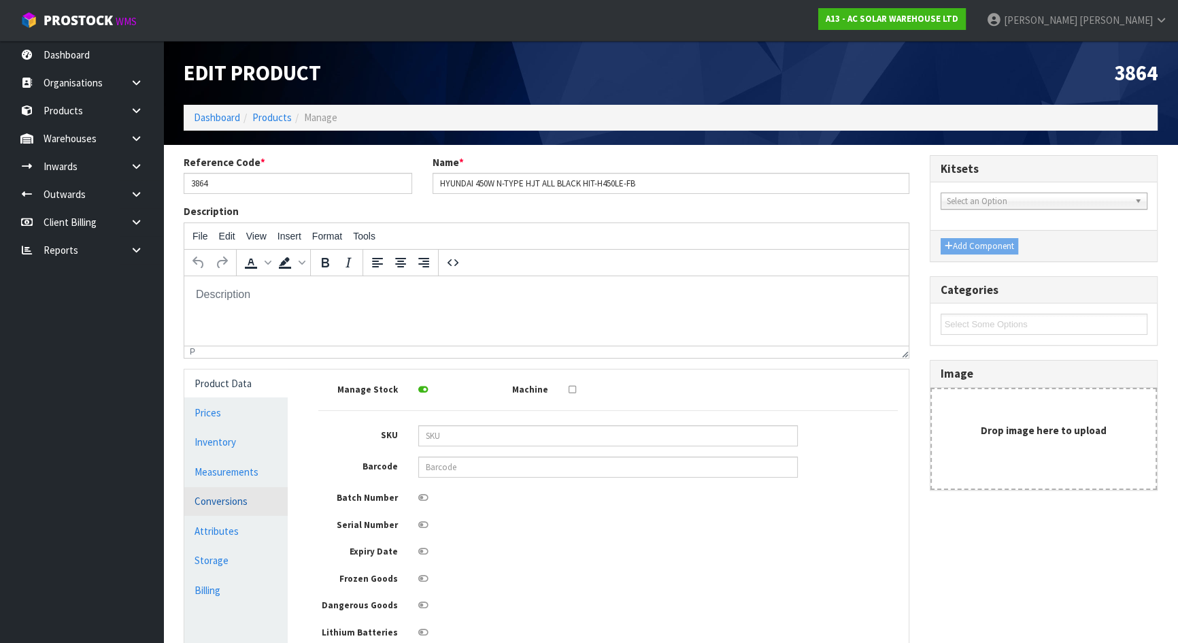
click at [269, 499] on link "Conversions" at bounding box center [235, 501] width 103 height 28
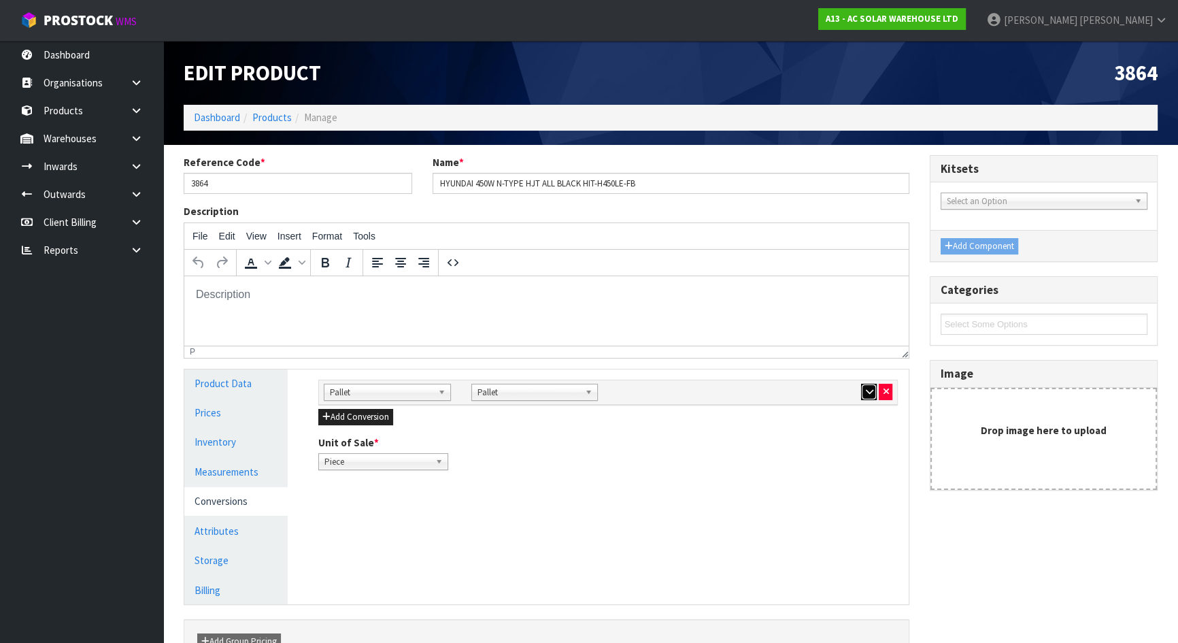
click at [867, 384] on button "button" at bounding box center [869, 392] width 16 height 16
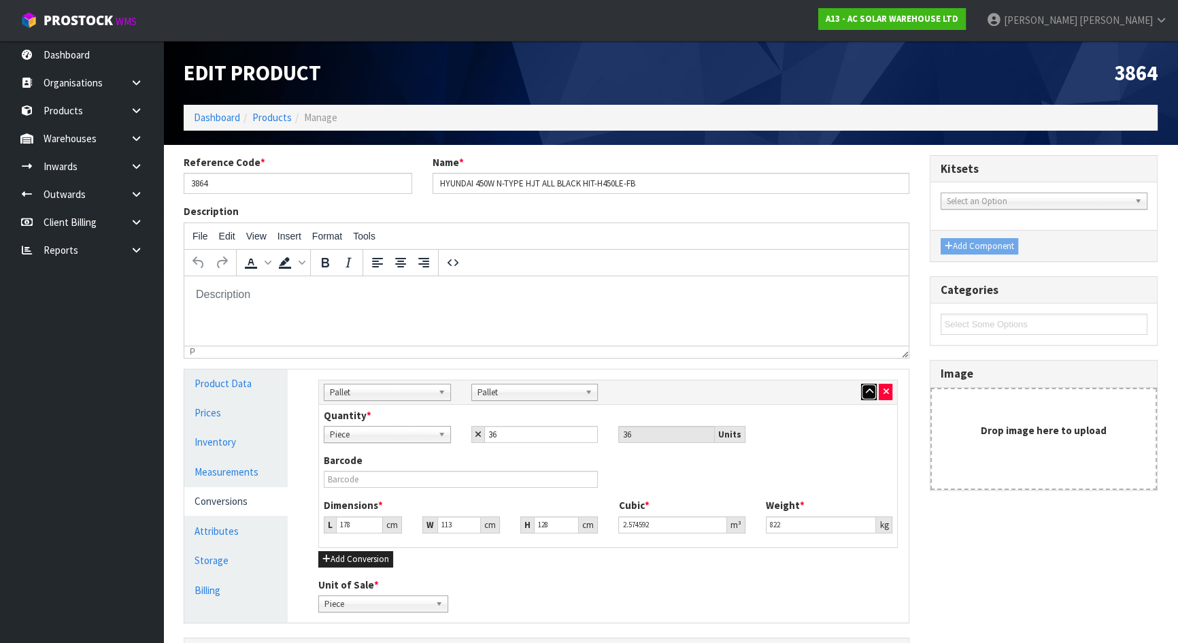
click at [867, 384] on button "button" at bounding box center [869, 392] width 16 height 16
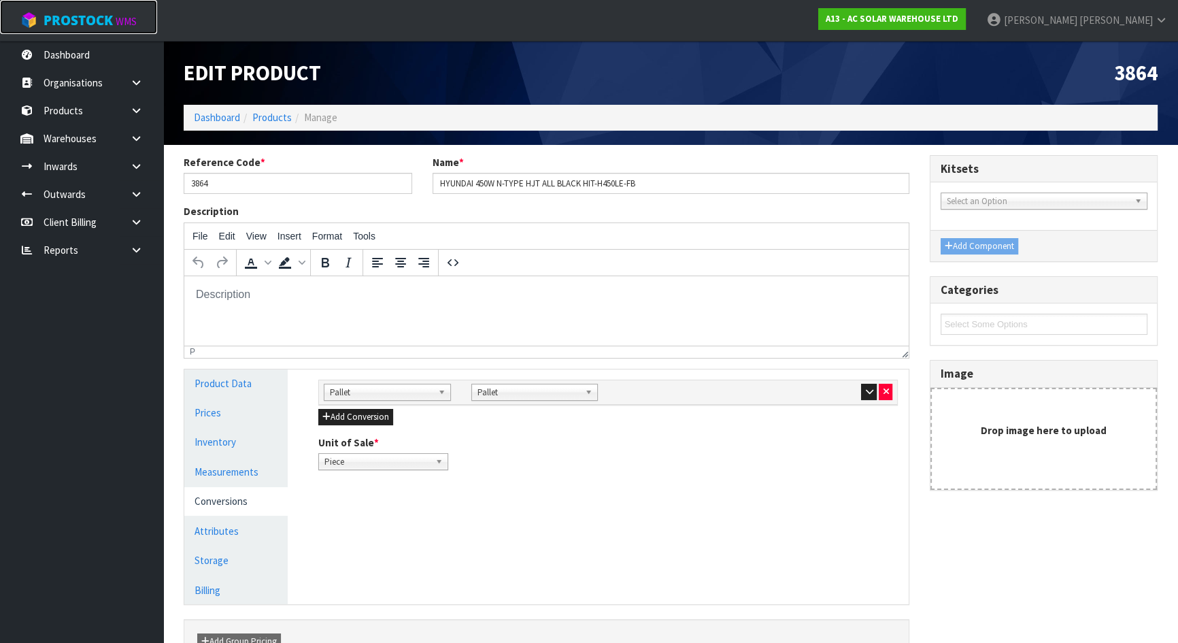
click at [56, 19] on span "ProStock" at bounding box center [78, 21] width 69 height 18
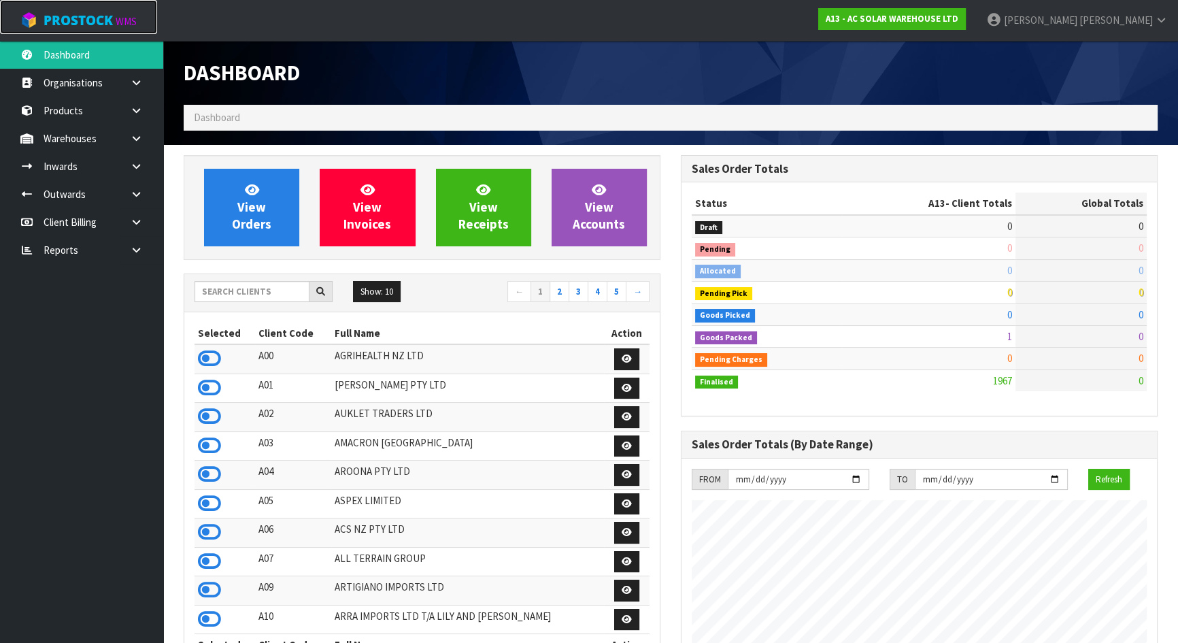
scroll to position [1116, 497]
click at [233, 298] on input "text" at bounding box center [252, 291] width 115 height 21
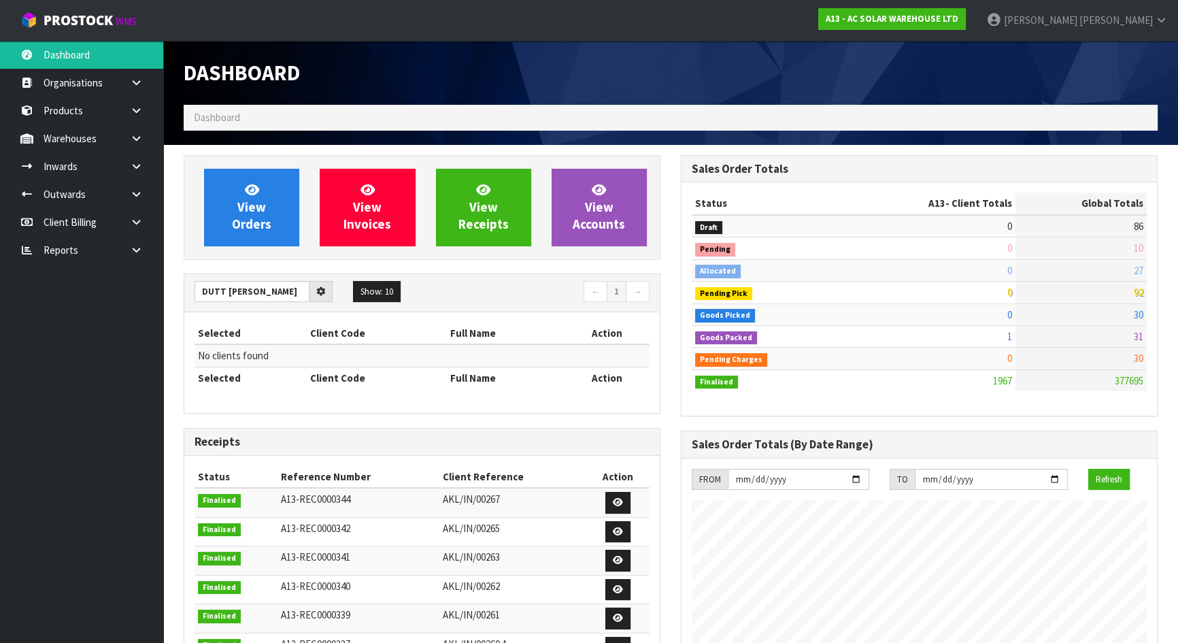
click at [273, 322] on th "Selected" at bounding box center [251, 333] width 112 height 22
drag, startPoint x: 282, startPoint y: 294, endPoint x: 224, endPoint y: 292, distance: 57.2
click at [224, 292] on input "DUTT [PERSON_NAME]" at bounding box center [252, 291] width 115 height 21
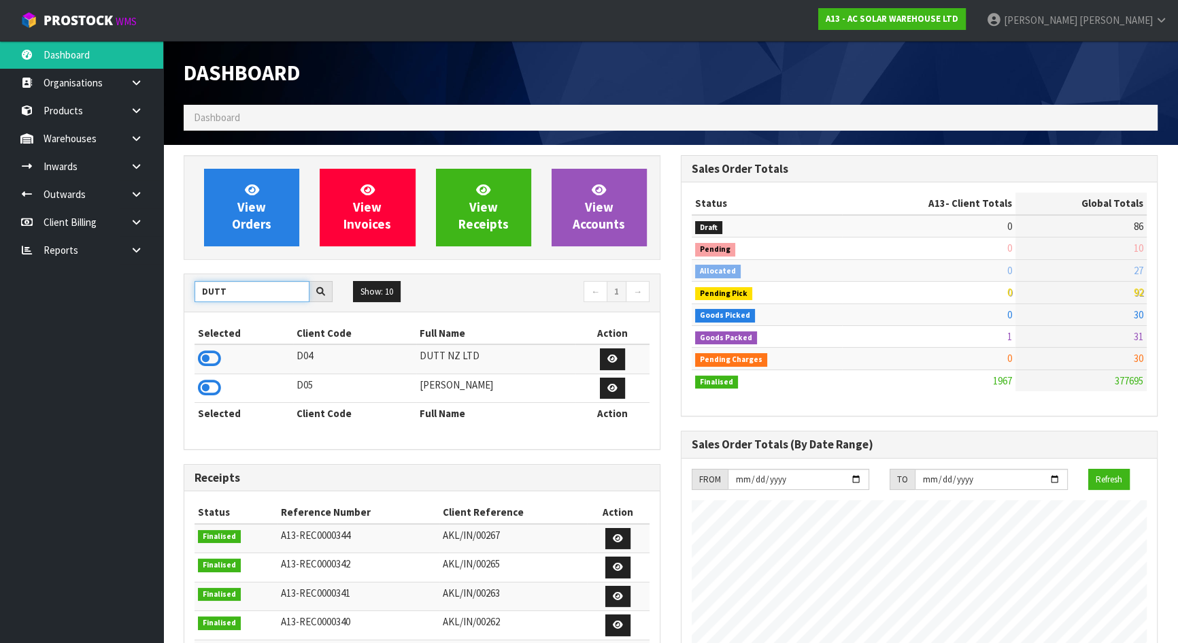
type input "DUTT"
click at [195, 385] on td at bounding box center [244, 387] width 99 height 29
click at [226, 390] on td at bounding box center [244, 387] width 99 height 29
click at [214, 387] on icon at bounding box center [209, 388] width 23 height 20
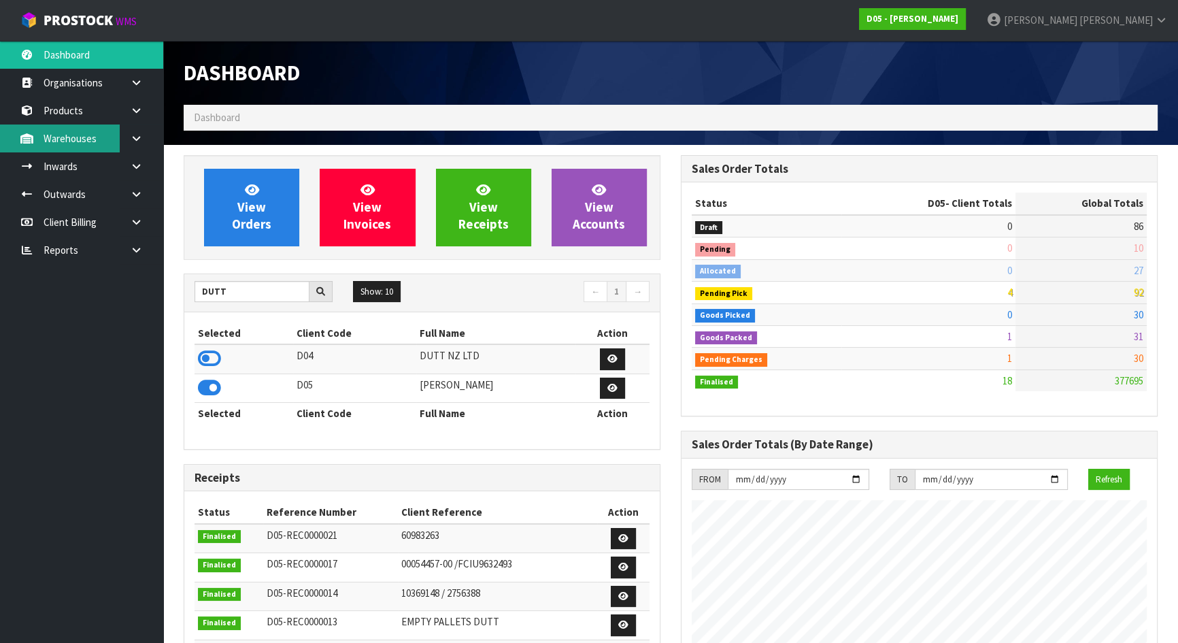
scroll to position [1188, 497]
click at [92, 137] on link "Warehouses" at bounding box center [81, 138] width 163 height 28
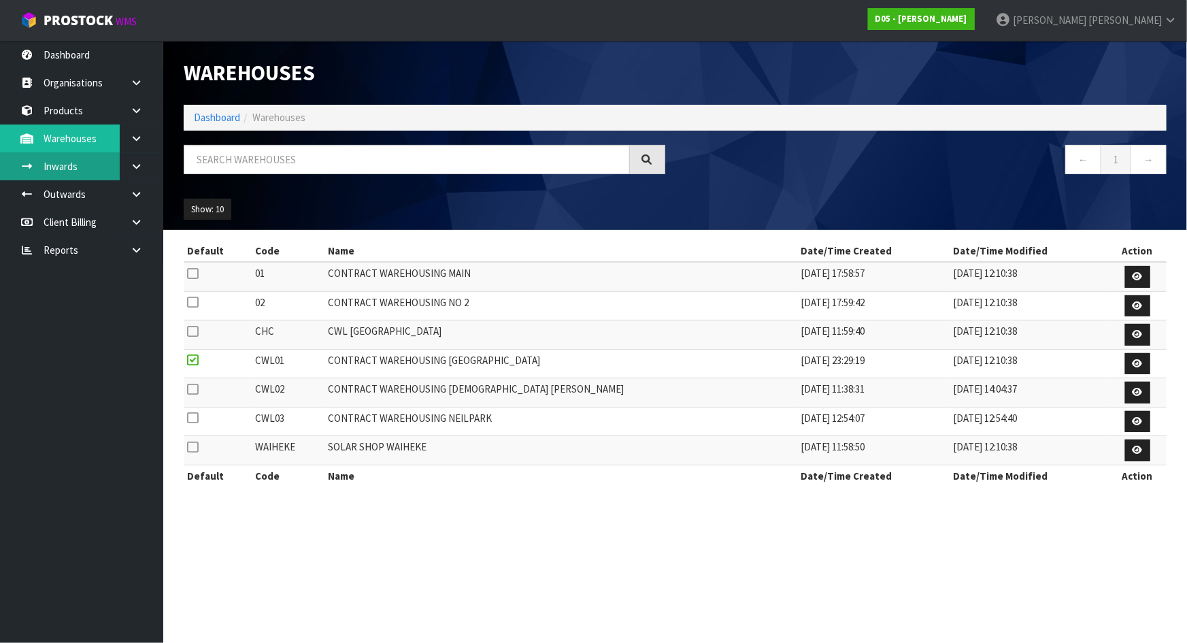
click at [84, 163] on link "Inwards" at bounding box center [81, 166] width 163 height 28
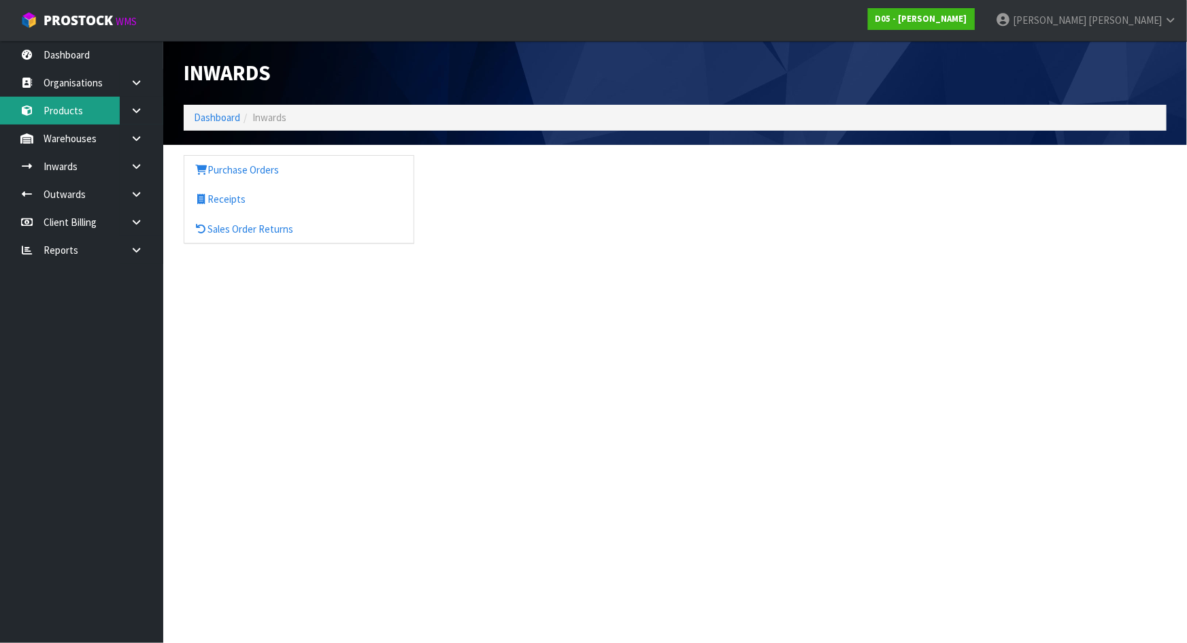
click at [81, 114] on link "Products" at bounding box center [81, 111] width 163 height 28
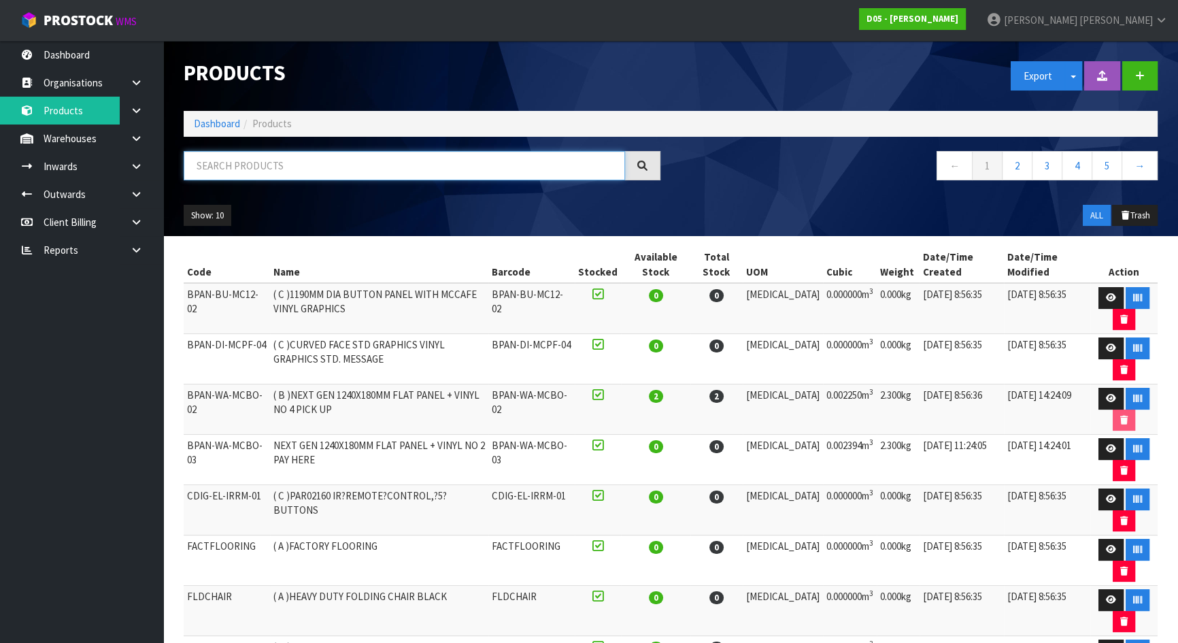
click at [235, 167] on input "text" at bounding box center [405, 165] width 442 height 29
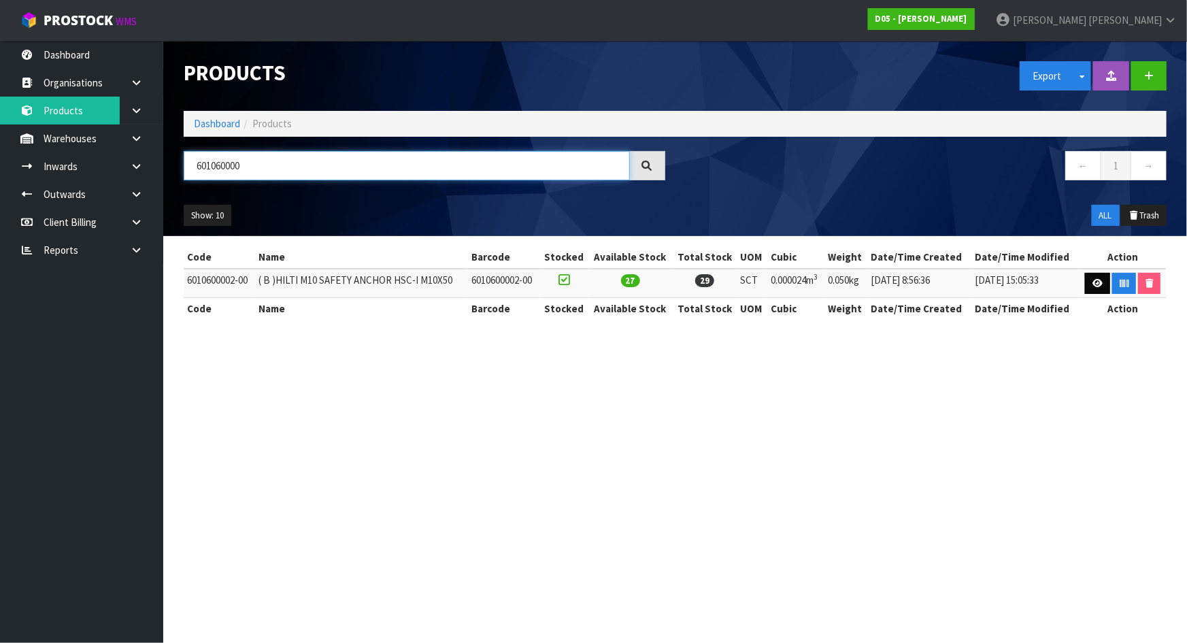
type input "601060000"
click at [1089, 274] on link at bounding box center [1097, 284] width 25 height 22
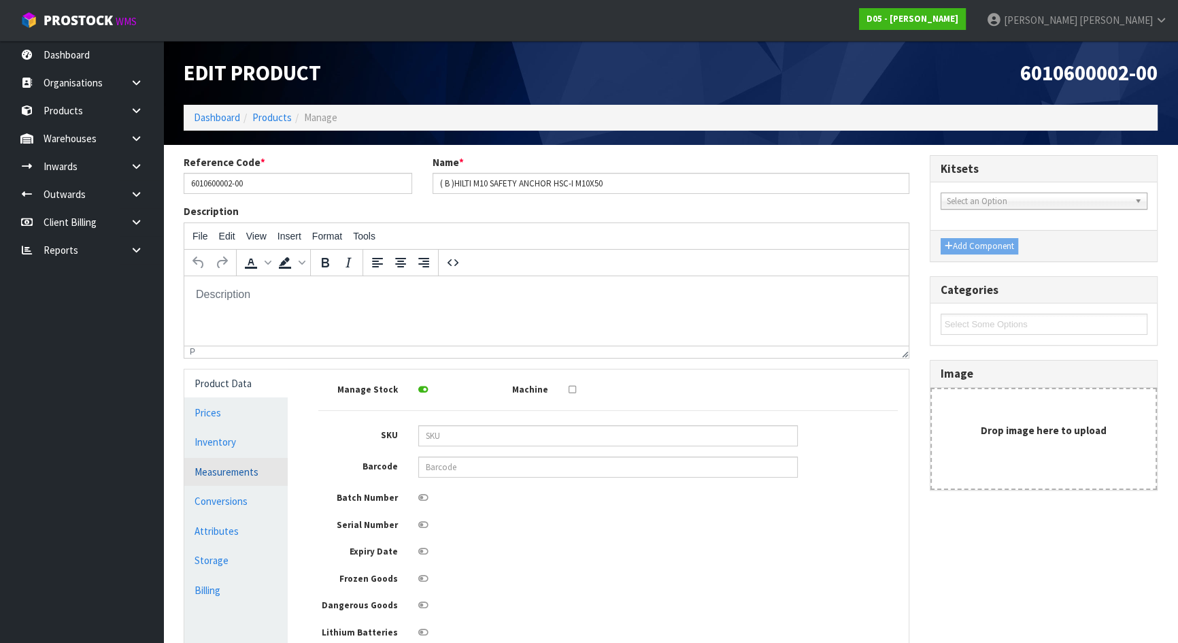
click at [204, 466] on link "Measurements" at bounding box center [235, 472] width 103 height 28
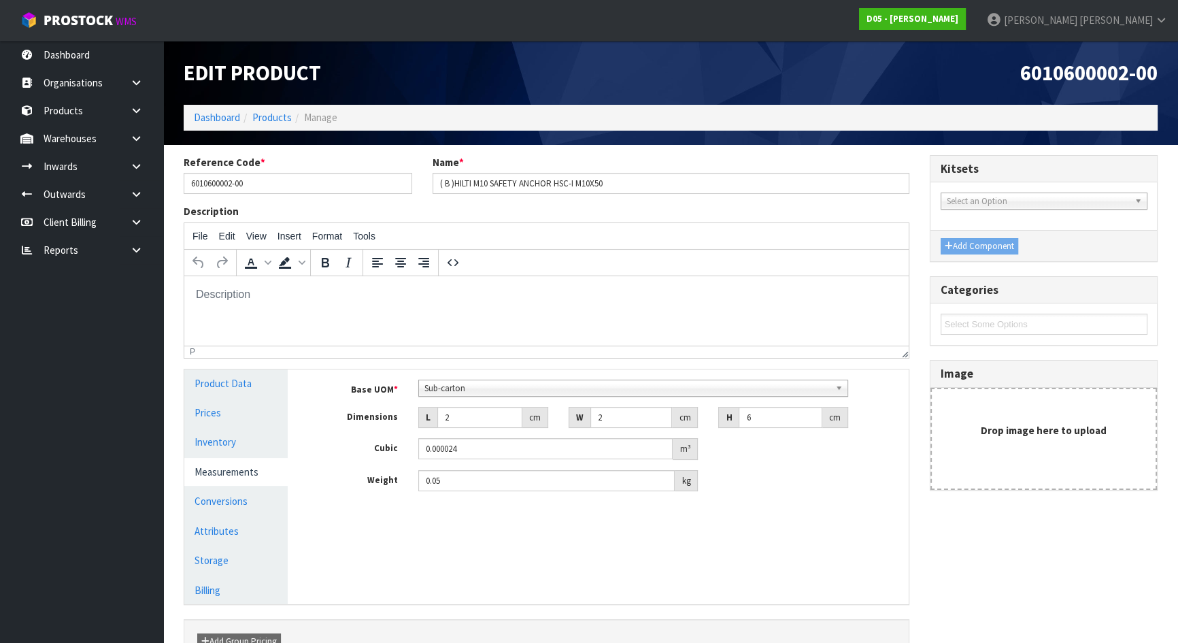
click at [463, 380] on span "Sub-carton" at bounding box center [626, 388] width 405 height 16
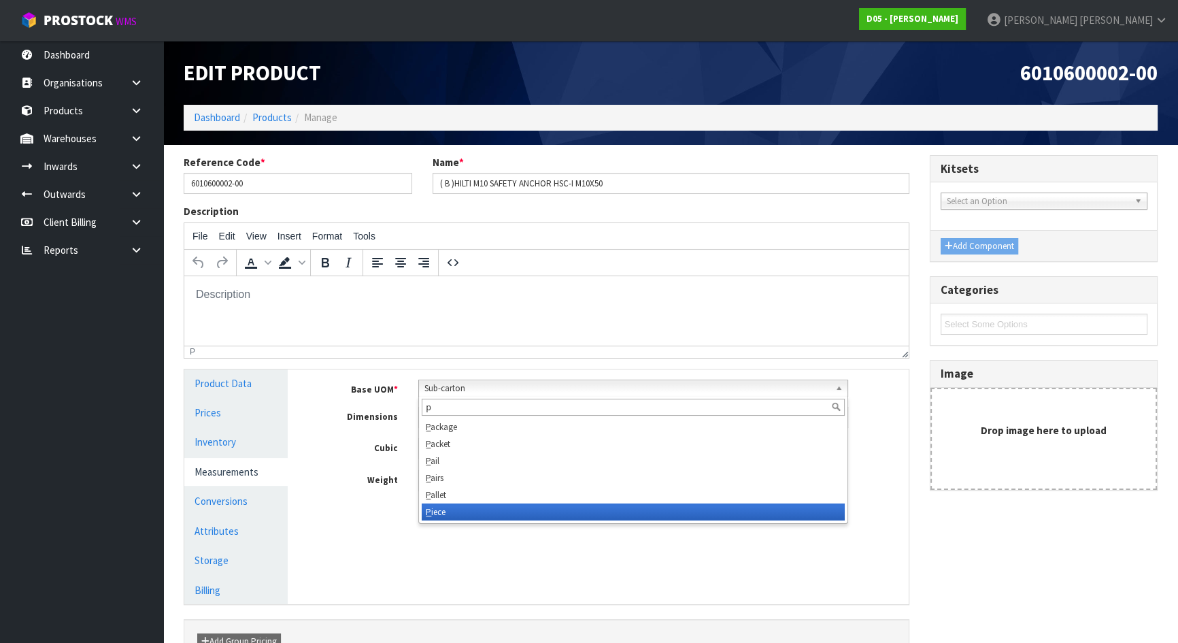
type input "p"
click at [471, 510] on li "P iece" at bounding box center [633, 511] width 423 height 17
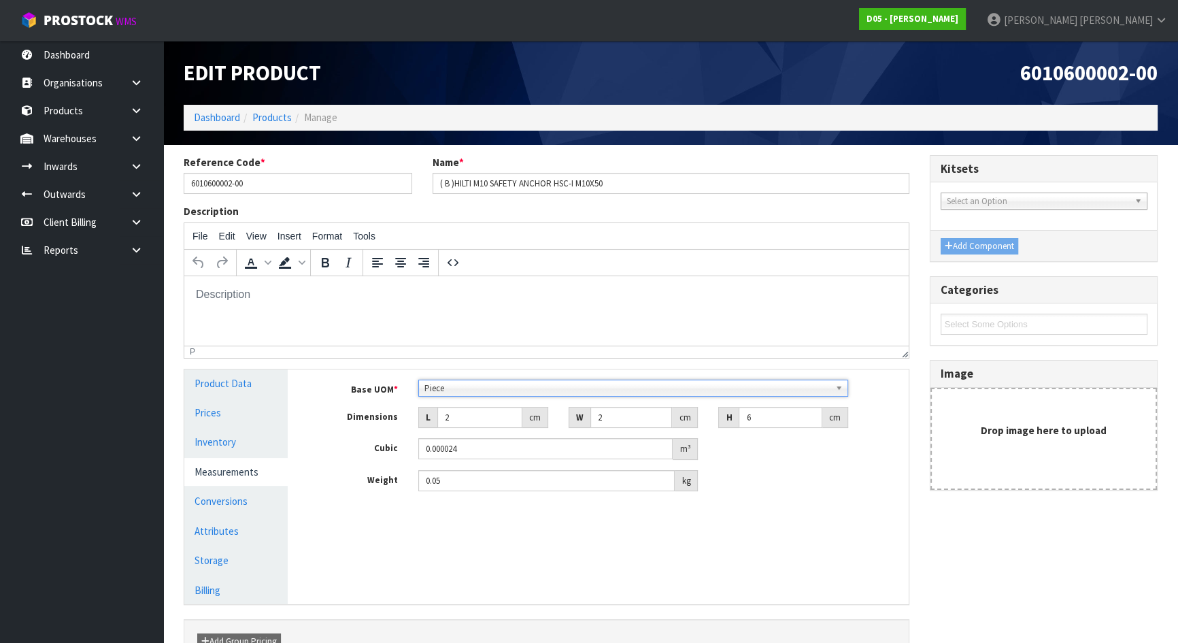
click at [486, 522] on div "Manage Stock Machine SKU Barcode Batch Number Serial Number Expiry Date Frozen …" at bounding box center [608, 486] width 620 height 235
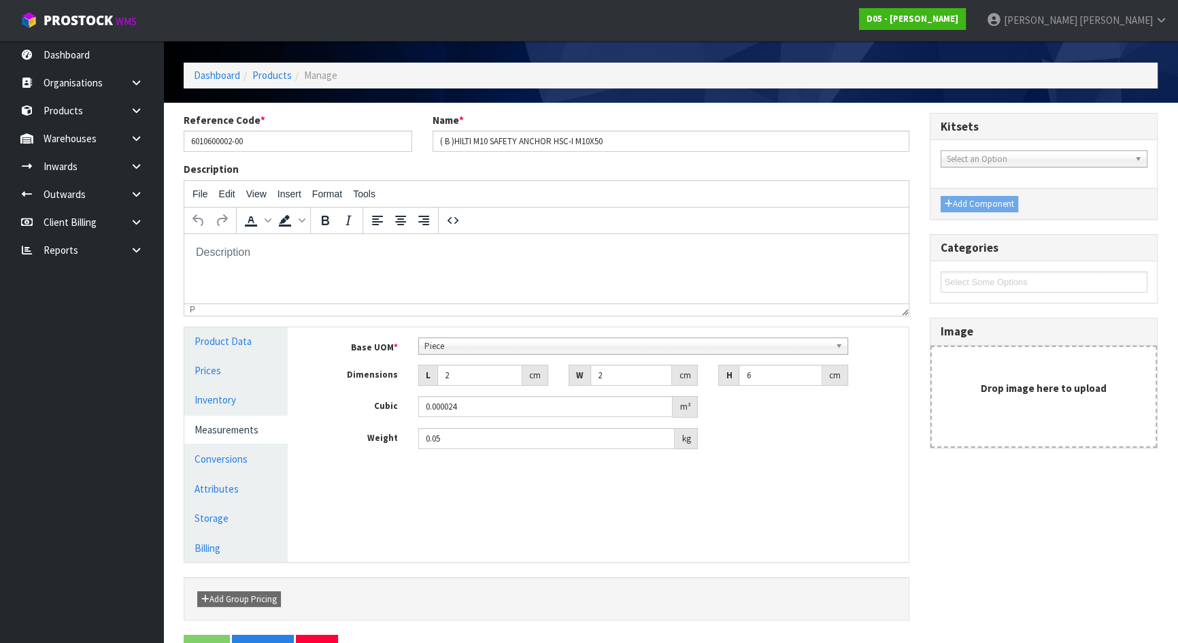
scroll to position [83, 0]
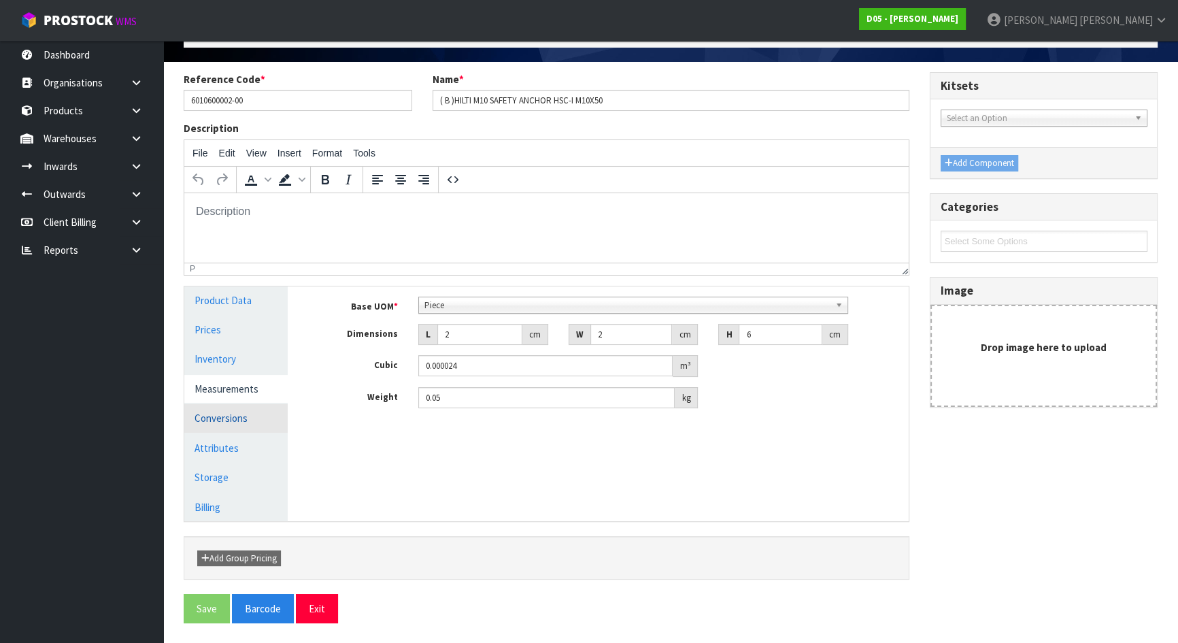
click at [244, 422] on link "Conversions" at bounding box center [235, 418] width 103 height 28
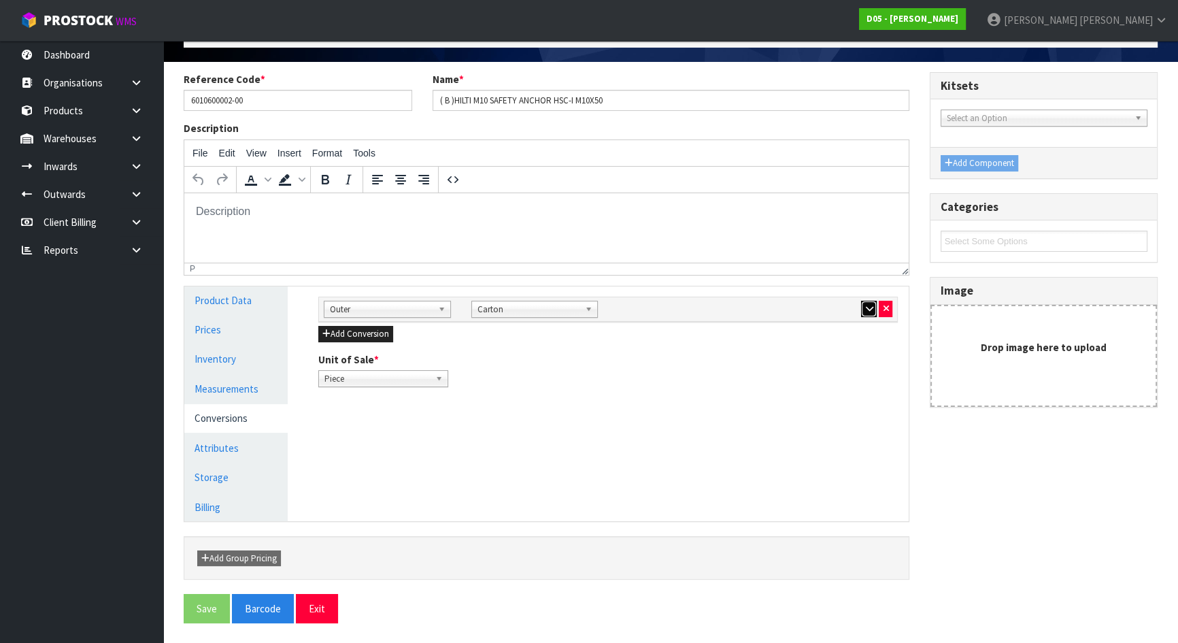
click at [866, 305] on icon "button" at bounding box center [868, 308] width 7 height 9
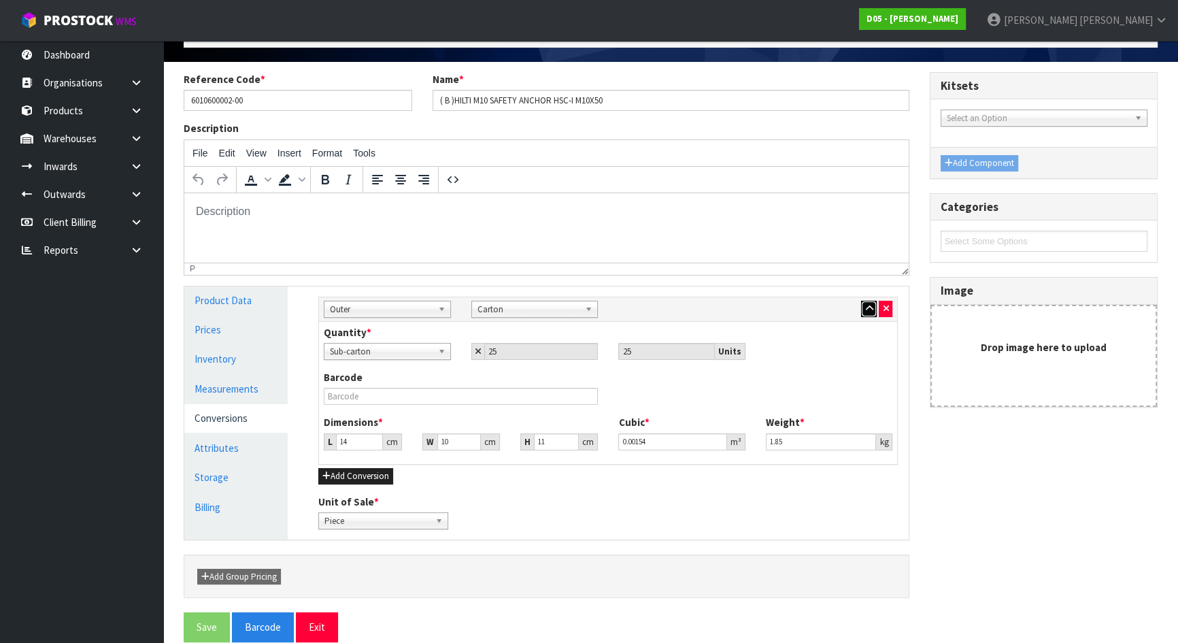
click at [866, 305] on icon "button" at bounding box center [868, 308] width 7 height 9
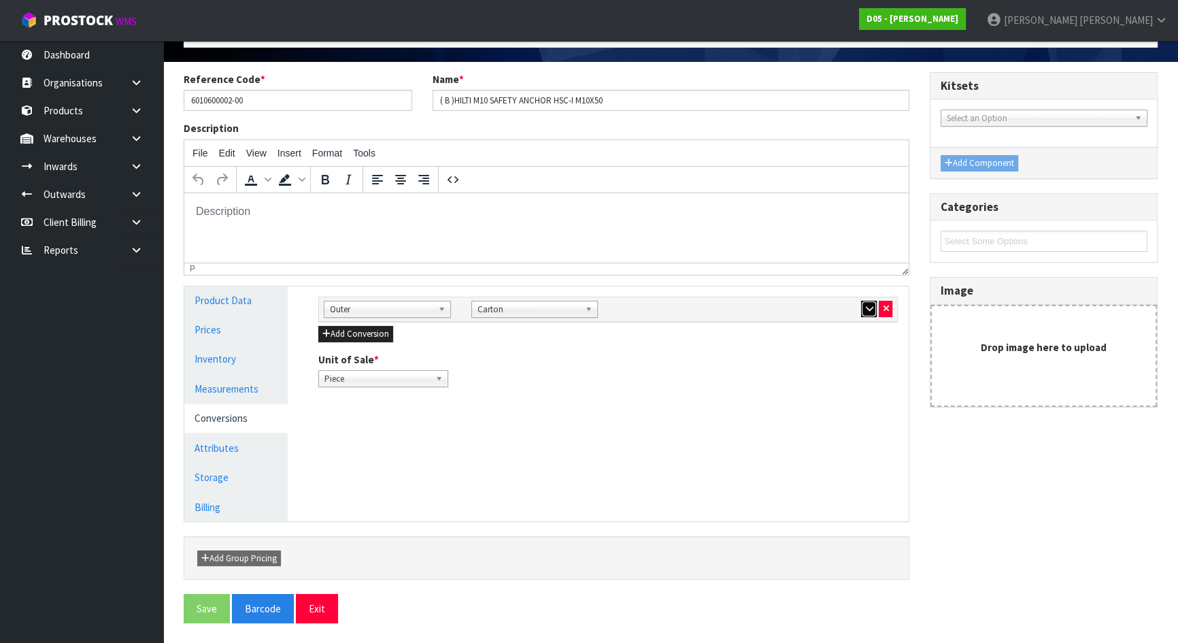
click at [866, 305] on icon "button" at bounding box center [868, 308] width 7 height 9
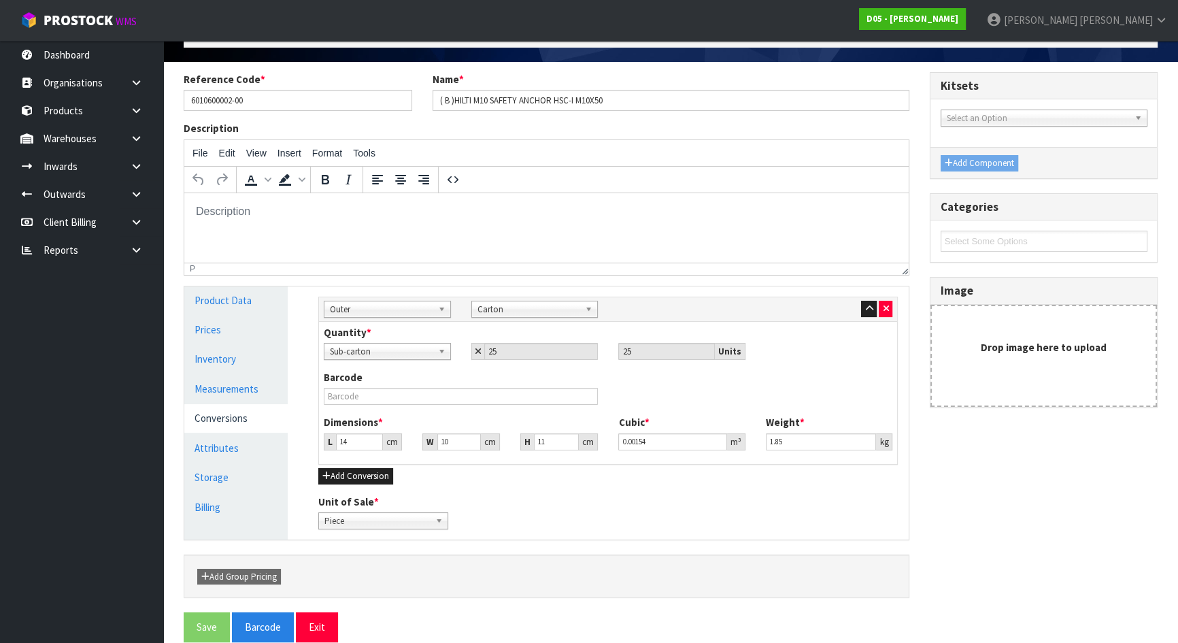
click at [426, 354] on span "Sub-carton" at bounding box center [381, 352] width 103 height 16
type input "pie"
click at [574, 371] on div "Barcode" at bounding box center [461, 387] width 295 height 35
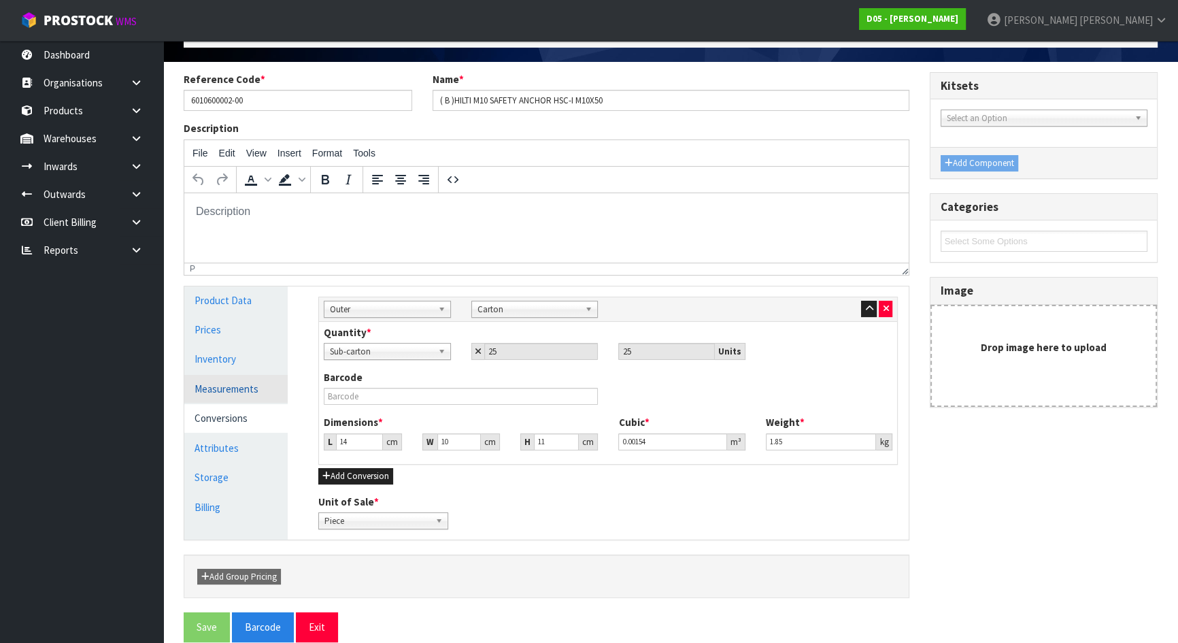
click at [259, 385] on link "Measurements" at bounding box center [235, 389] width 103 height 28
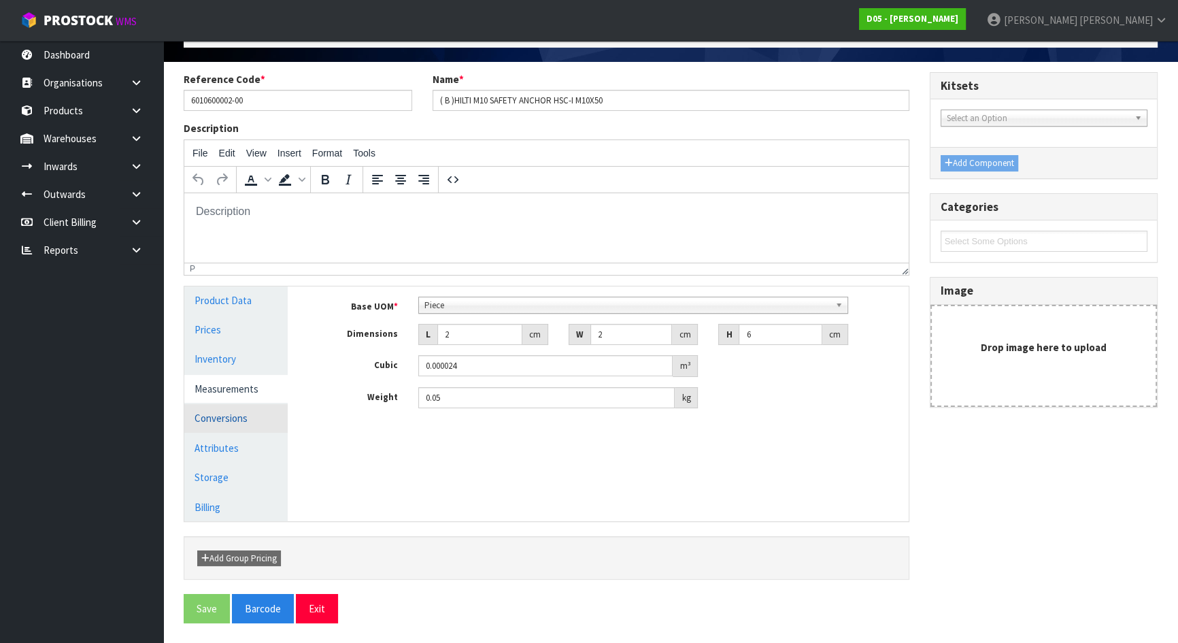
click at [223, 422] on link "Conversions" at bounding box center [235, 418] width 103 height 28
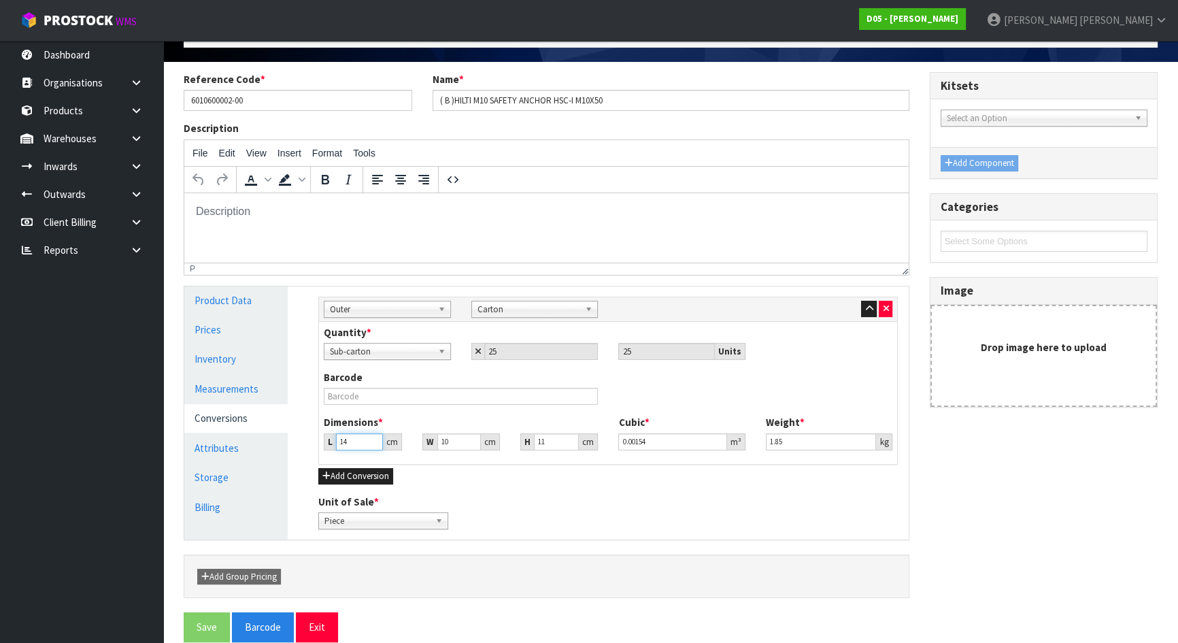
drag, startPoint x: 353, startPoint y: 439, endPoint x: 308, endPoint y: 436, distance: 45.0
click at [308, 436] on div "Sub Inner Inner Outer Pallet Outer Bag Bar Basket Bin Bottle Box Bundle Cabinet…" at bounding box center [608, 413] width 600 height 254
click at [735, 390] on div "Barcode" at bounding box center [608, 392] width 589 height 45
click at [391, 354] on span "Sub-carton" at bounding box center [381, 352] width 103 height 16
click at [392, 354] on span "Sub-carton" at bounding box center [381, 352] width 103 height 16
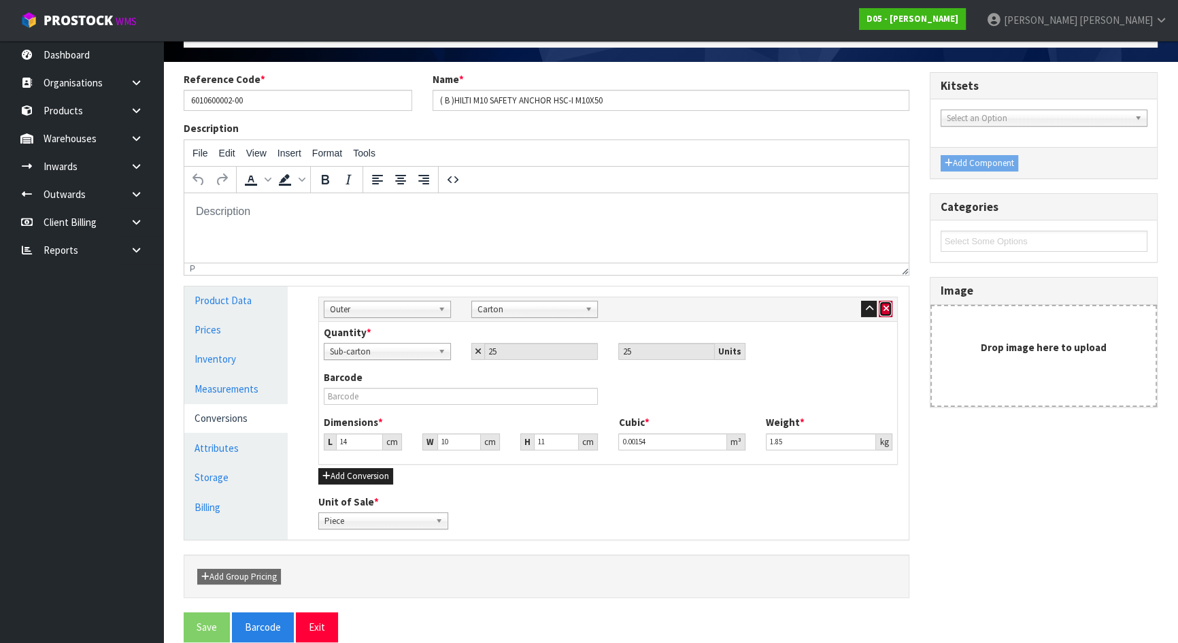
click at [884, 305] on icon "button" at bounding box center [885, 308] width 5 height 9
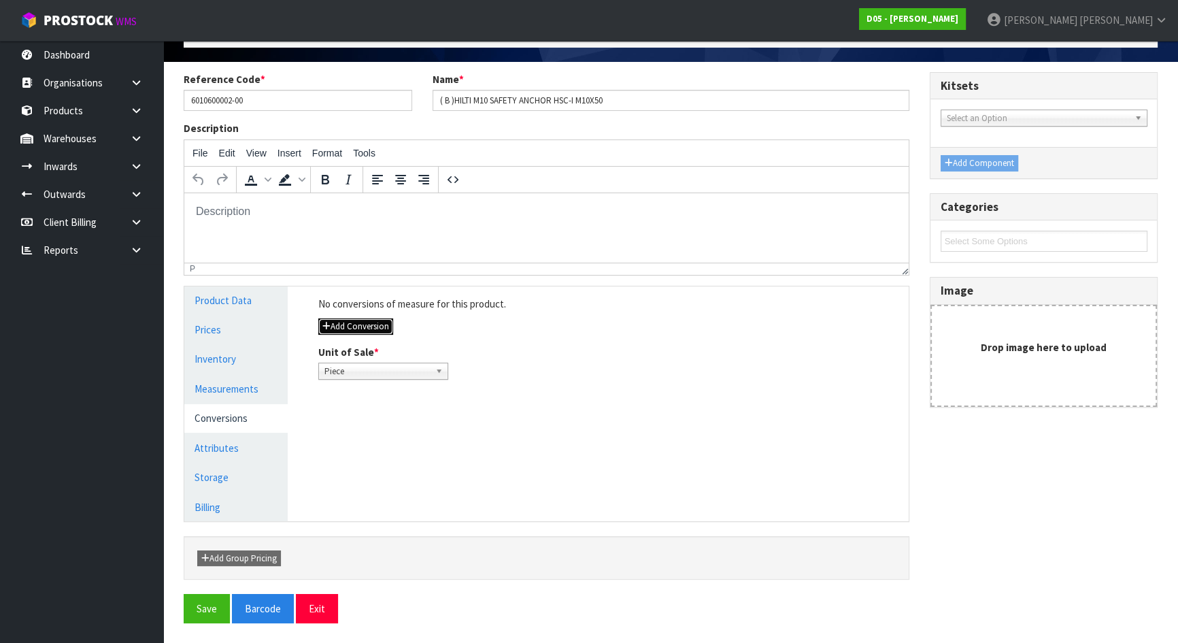
click at [348, 319] on button "Add Conversion" at bounding box center [355, 326] width 75 height 16
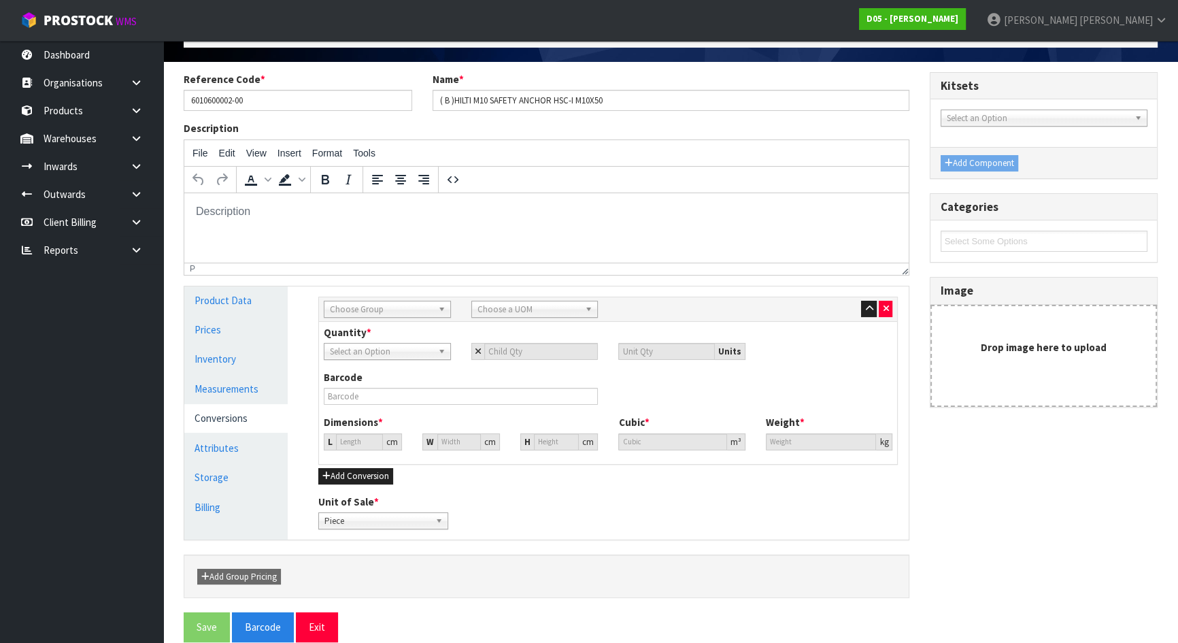
click at [371, 307] on span "Choose Group" at bounding box center [381, 309] width 103 height 16
click at [358, 382] on li "Outer" at bounding box center [387, 381] width 120 height 17
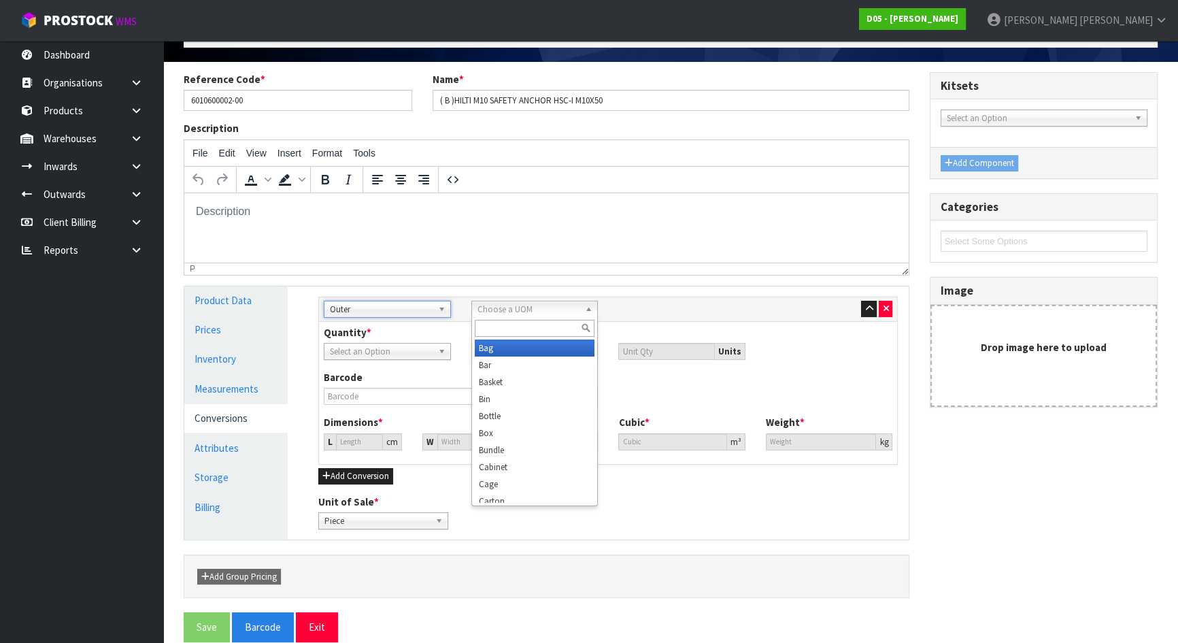
click at [503, 305] on span "Choose a UOM" at bounding box center [529, 309] width 103 height 16
type input "car"
click at [505, 350] on li "Car ton" at bounding box center [535, 347] width 120 height 17
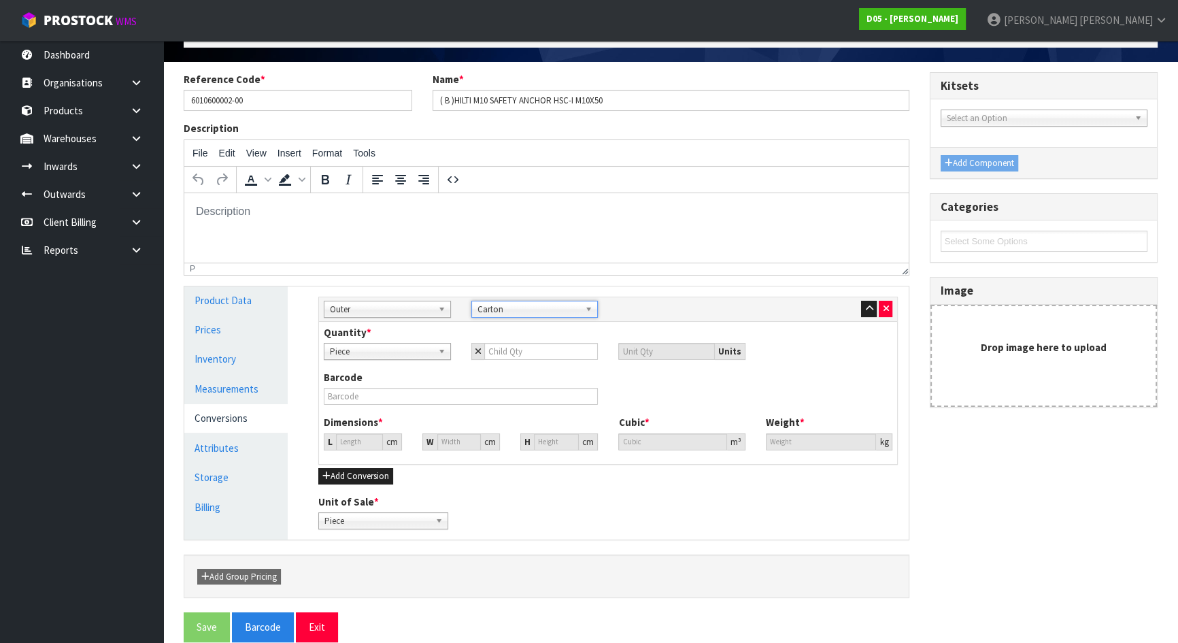
click at [389, 353] on span "Piece" at bounding box center [381, 352] width 103 height 16
click at [508, 351] on input "number" at bounding box center [541, 351] width 114 height 17
type input "2"
type input "25"
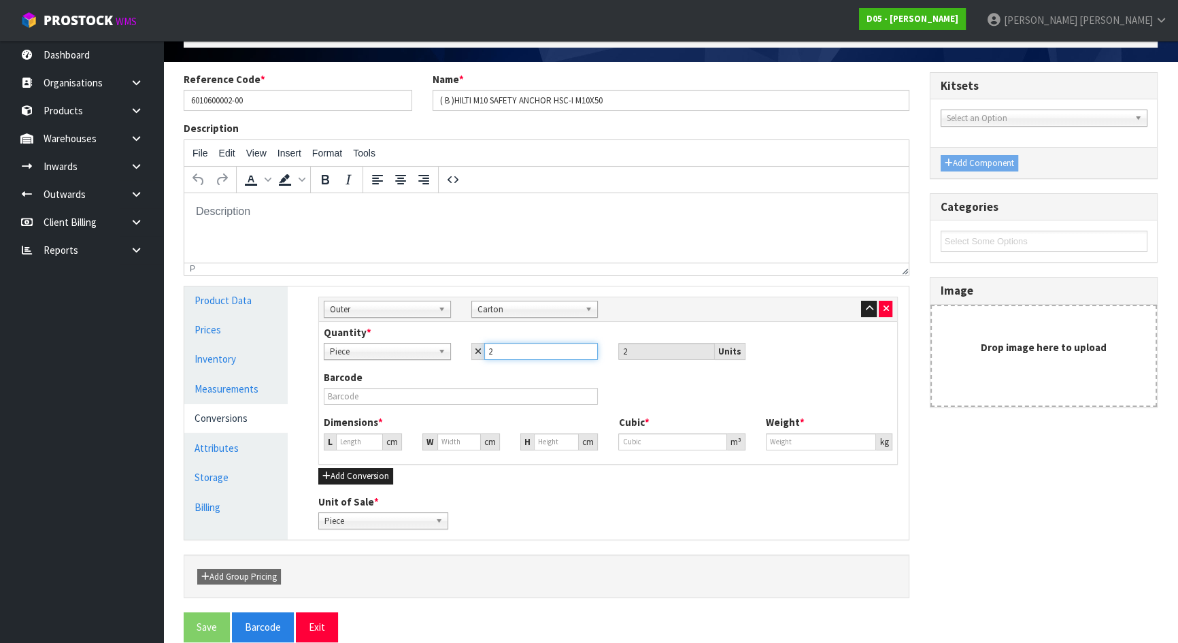
type input "25"
type input "8.434"
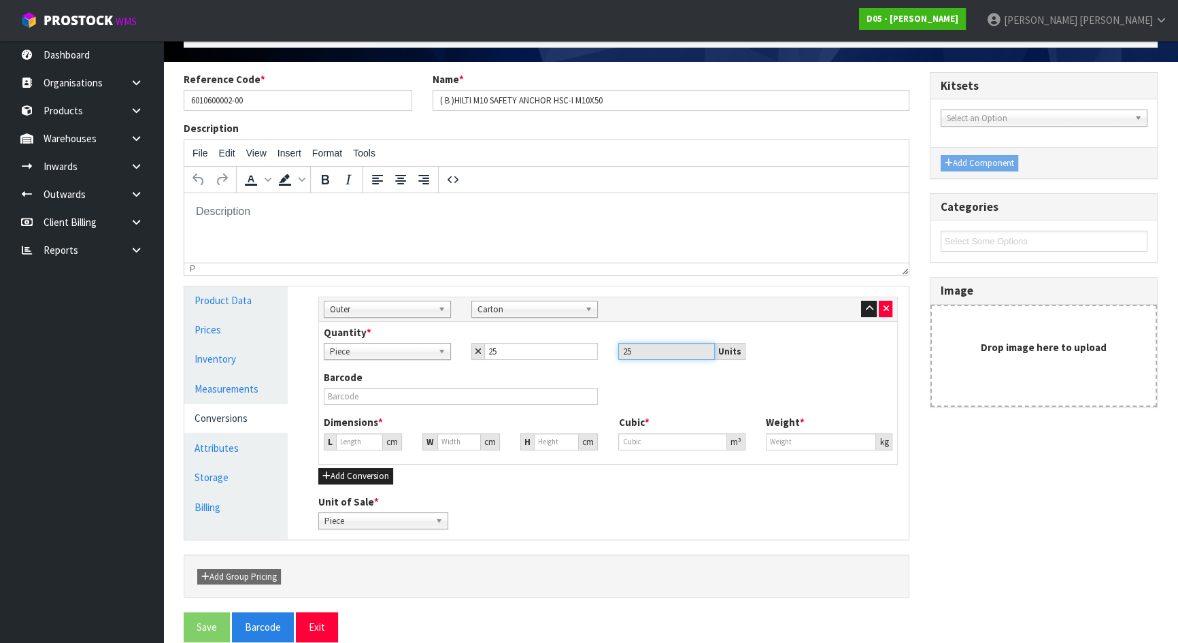
type input "0.0006"
type input "1.25"
type input "1"
type input "0.000071"
type input "14"
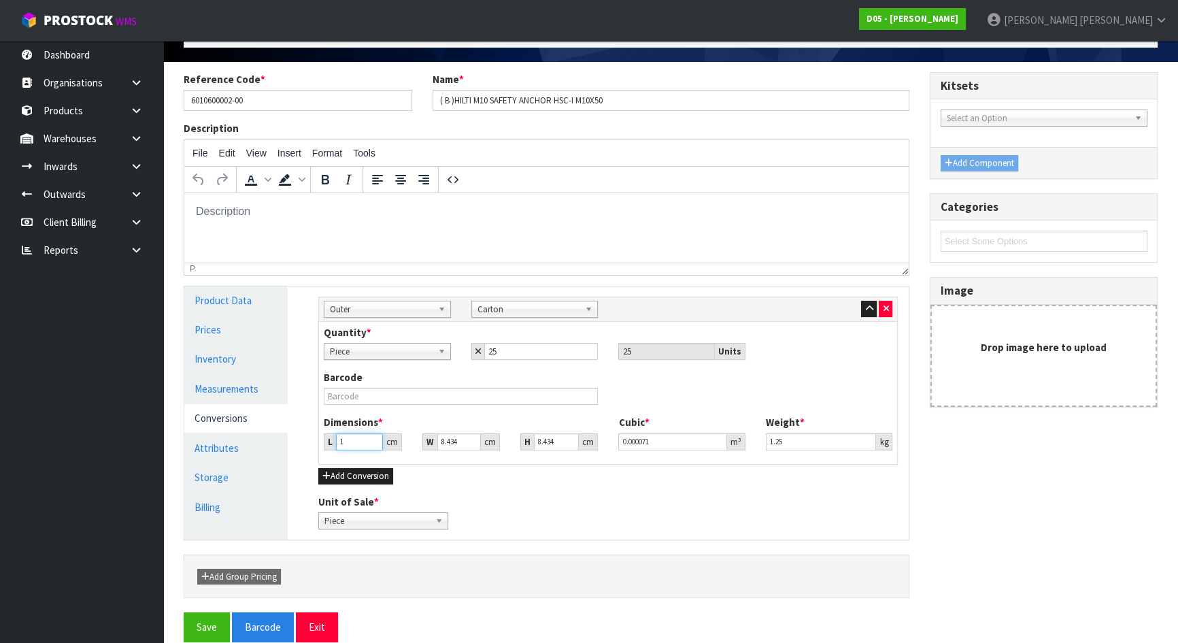
type input "0.000996"
type input "14"
type input "1"
type input "0.000118"
type input "10"
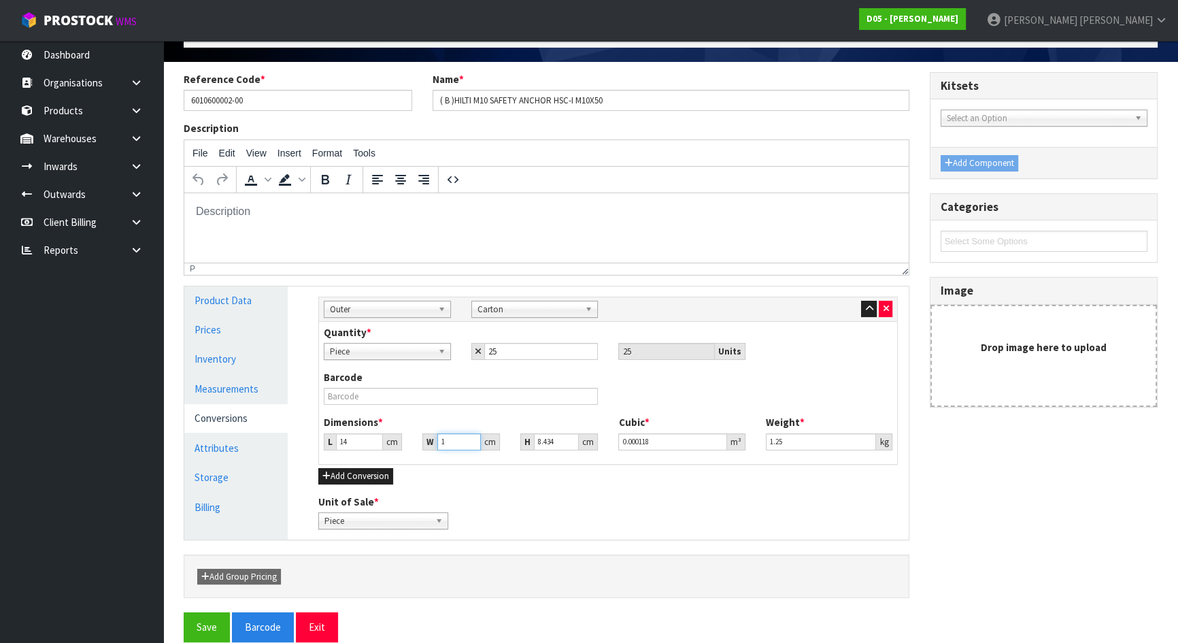
type input "0.001181"
type input "10"
type input "1"
type input "0.00014"
type input "11"
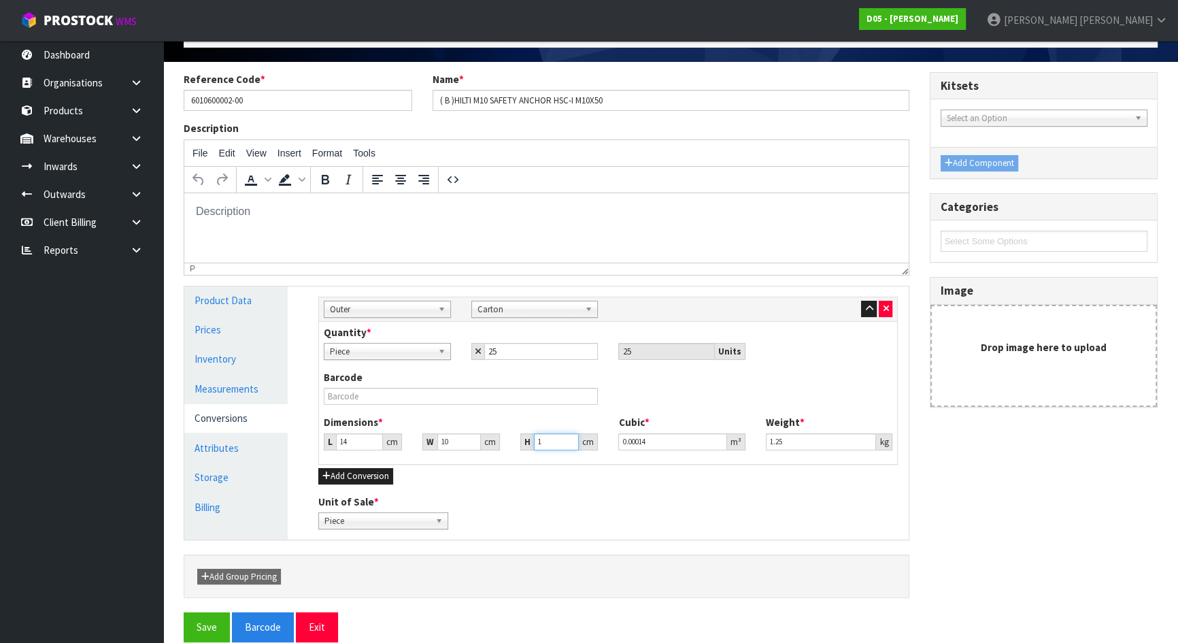
type input "0.00154"
type input "11"
type input "1.85"
click at [650, 406] on div "Barcode" at bounding box center [608, 392] width 589 height 45
click at [467, 507] on div "Unit of Sale * Piece Carton Piece" at bounding box center [608, 512] width 600 height 35
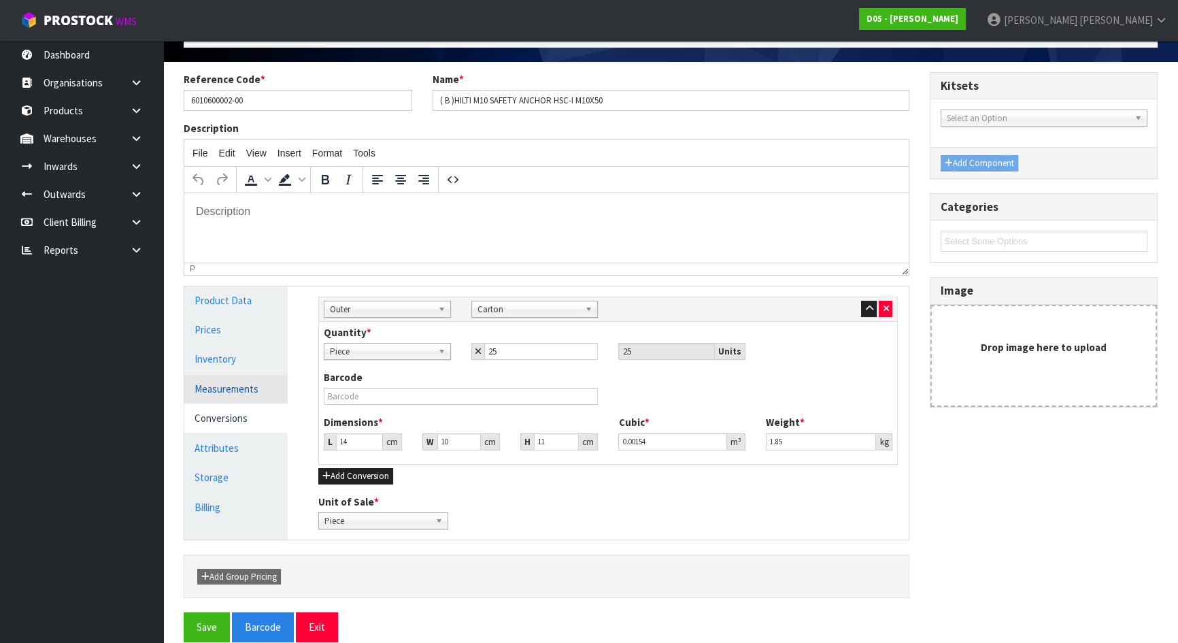
click at [216, 388] on link "Measurements" at bounding box center [235, 389] width 103 height 28
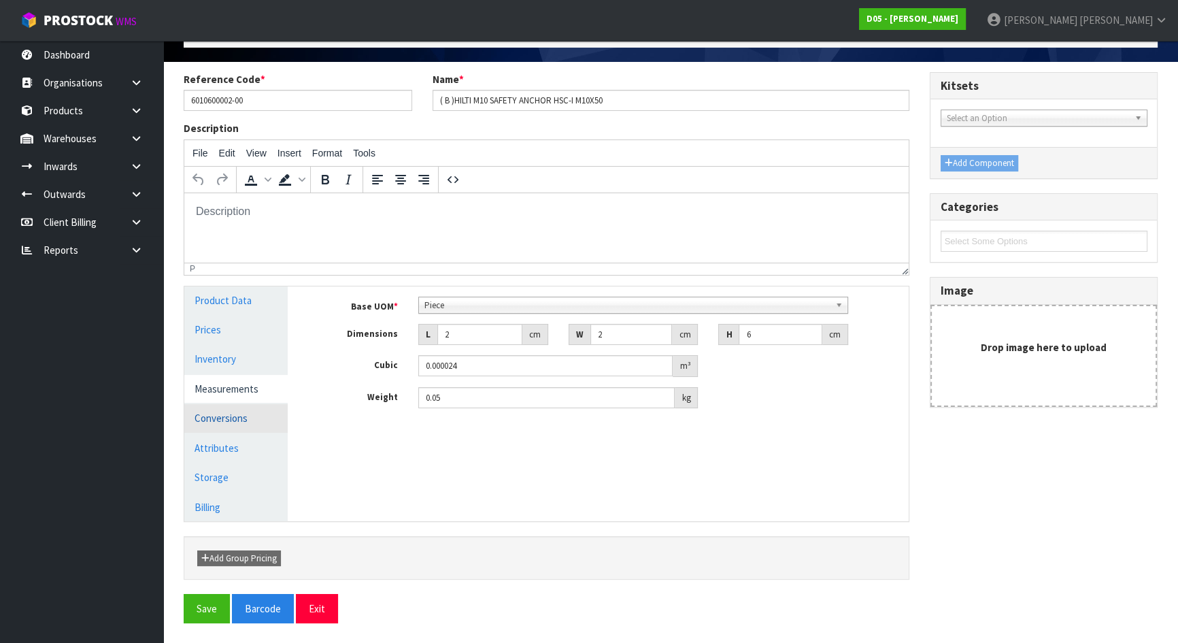
click at [218, 411] on link "Conversions" at bounding box center [235, 418] width 103 height 28
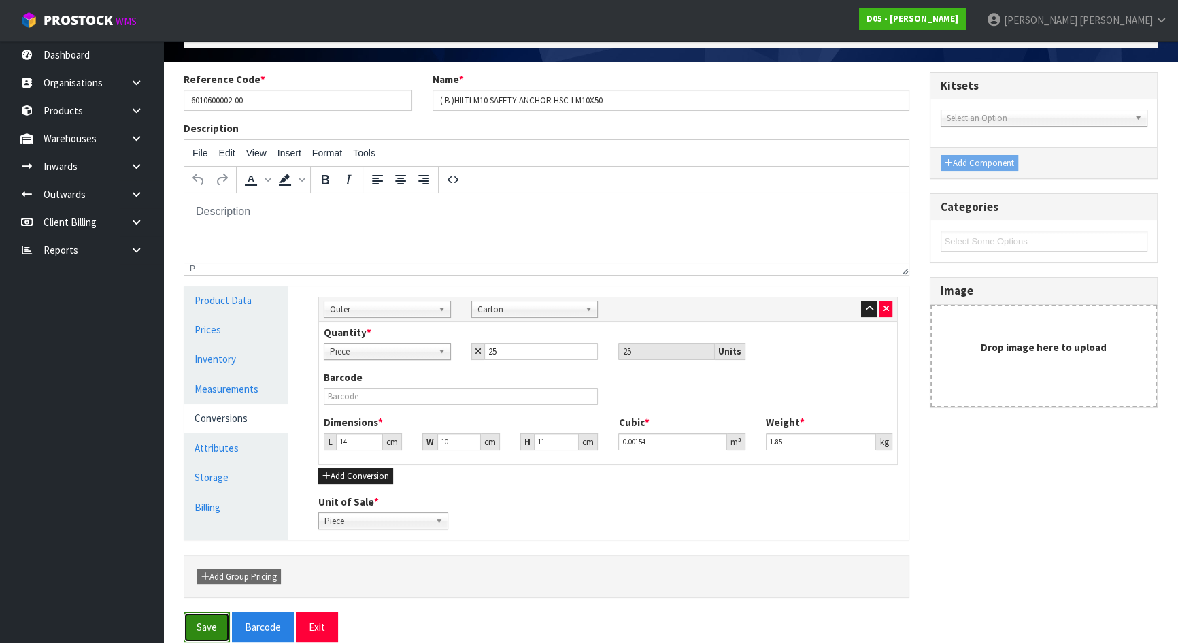
click at [204, 618] on button "Save" at bounding box center [207, 626] width 46 height 29
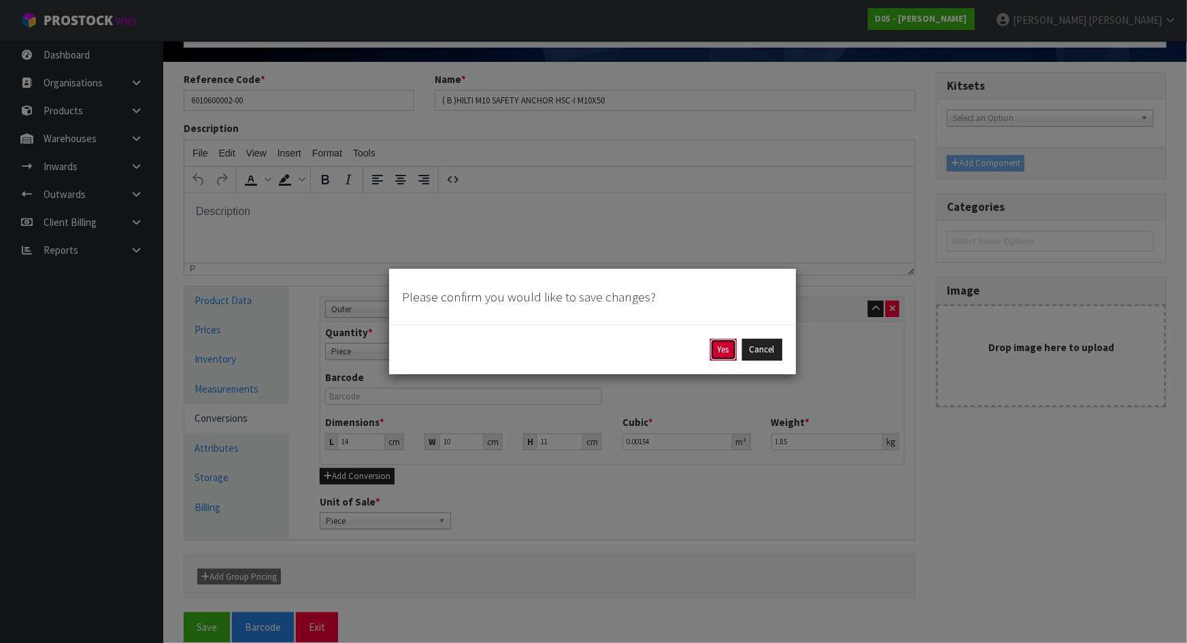
click at [719, 352] on button "Yes" at bounding box center [723, 350] width 27 height 22
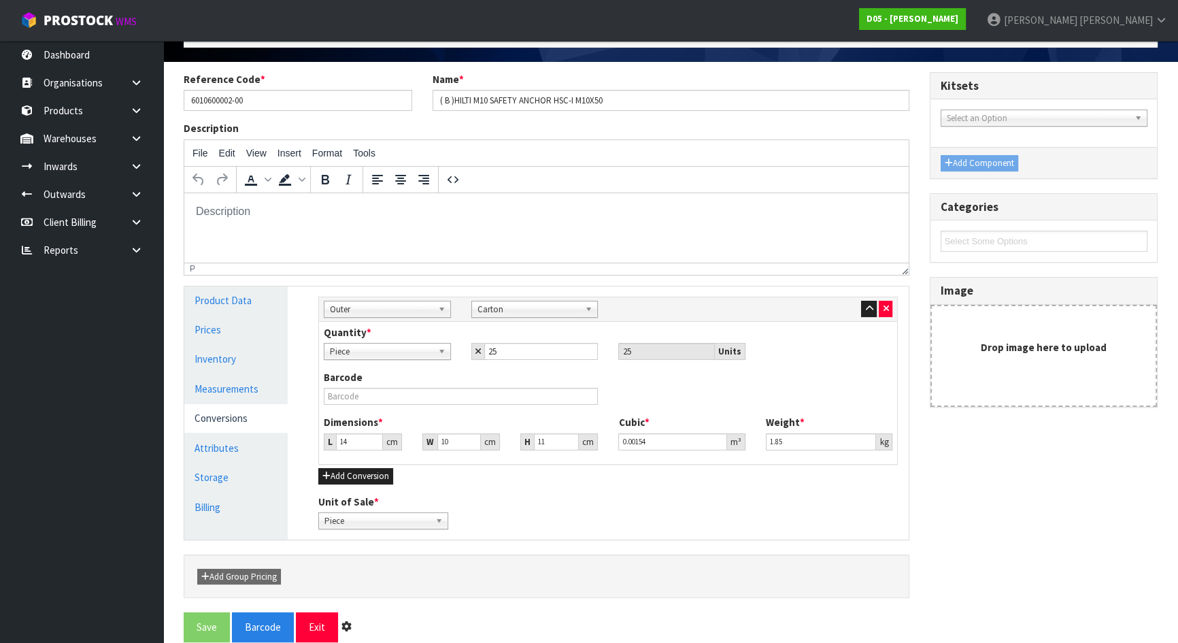
scroll to position [0, 0]
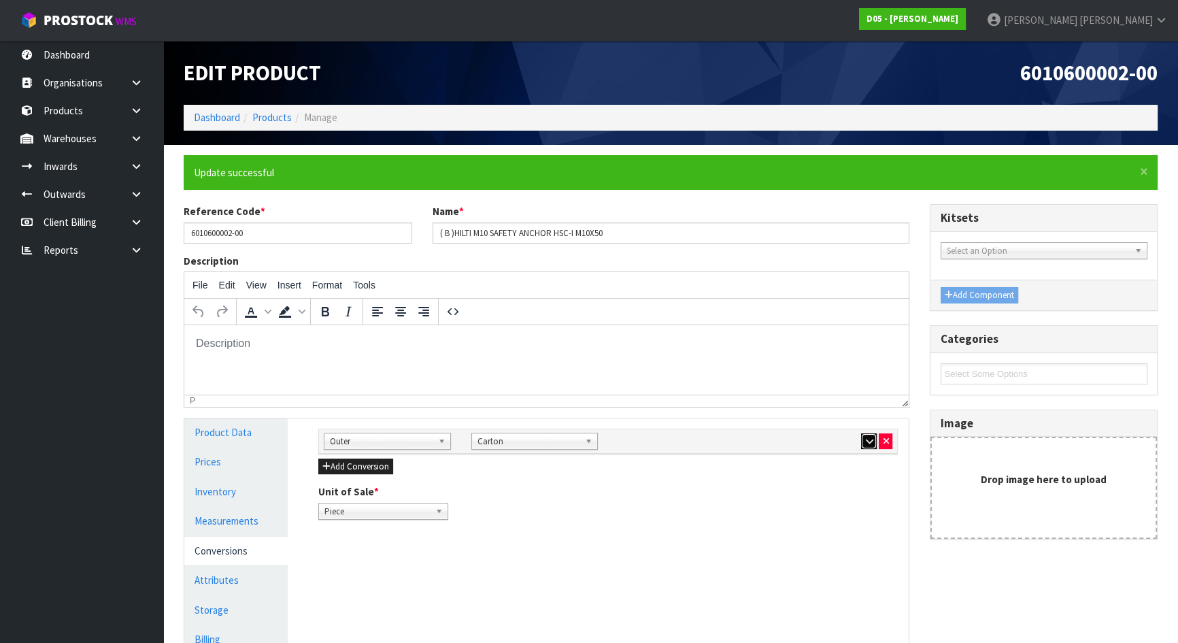
click at [865, 437] on icon "button" at bounding box center [868, 441] width 7 height 9
